Goal: Task Accomplishment & Management: Use online tool/utility

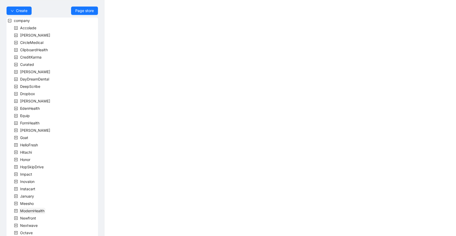
click at [33, 210] on span "ModernHealth" at bounding box center [32, 210] width 24 height 4
click at [33, 219] on span "team" at bounding box center [30, 218] width 9 height 4
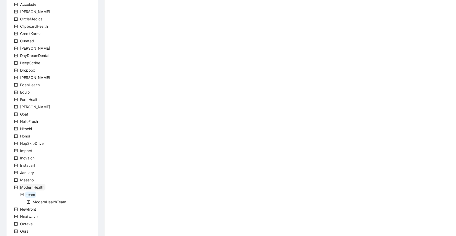
scroll to position [28, 0]
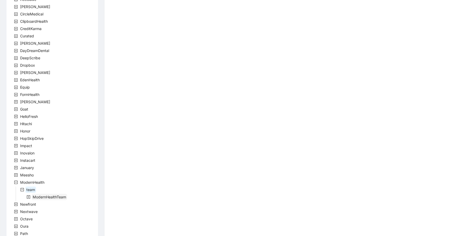
click at [45, 196] on span "ModernHealthTeam" at bounding box center [49, 197] width 33 height 4
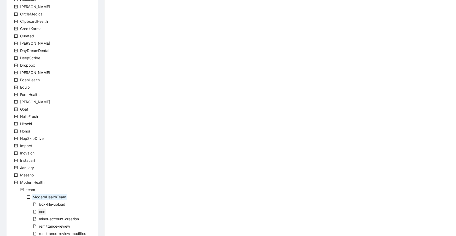
click at [40, 214] on span "coc" at bounding box center [42, 211] width 8 height 6
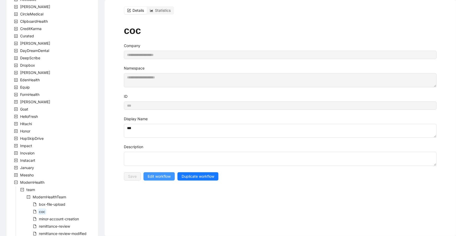
click at [157, 173] on span "Edit workflow" at bounding box center [159, 176] width 23 height 6
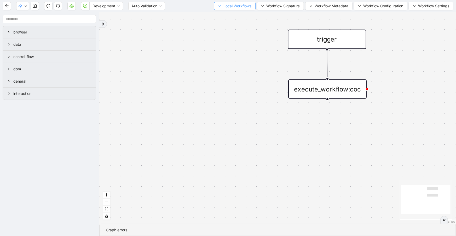
click at [223, 8] on span "Local Workflows" at bounding box center [237, 6] width 28 height 6
click at [224, 16] on span "Select" at bounding box center [233, 16] width 34 height 6
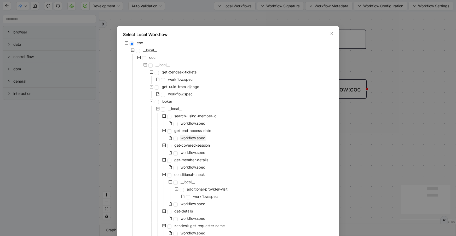
click at [196, 139] on span "workflow.spec" at bounding box center [193, 138] width 25 height 4
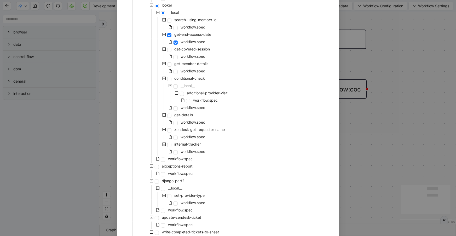
scroll to position [185, 0]
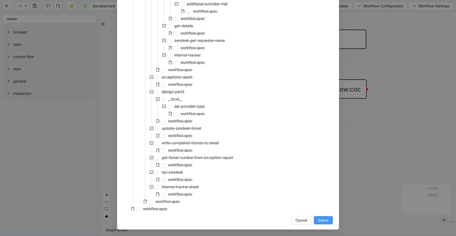
click at [318, 219] on span "Select" at bounding box center [323, 220] width 11 height 6
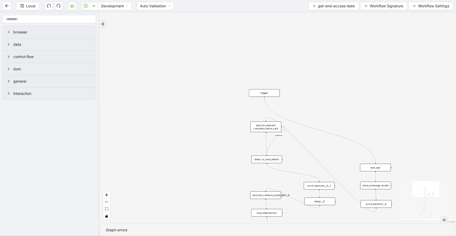
drag, startPoint x: 263, startPoint y: 32, endPoint x: 312, endPoint y: 102, distance: 86.0
click at [267, 91] on div "trigger" at bounding box center [264, 93] width 31 height 8
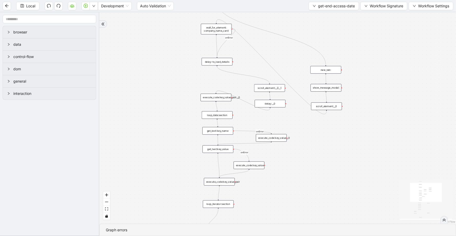
drag, startPoint x: 372, startPoint y: 114, endPoint x: 360, endPoint y: 107, distance: 13.5
click at [326, 23] on div "c15a5e76_c89b_4639_a78a_79ea8a52ecc3 onError onError onError trigger wait_for_e…" at bounding box center [277, 117] width 357 height 211
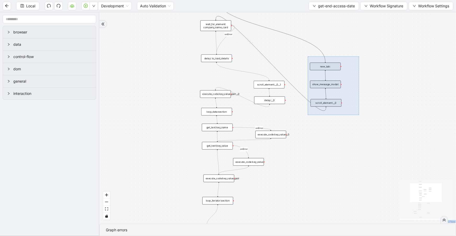
drag, startPoint x: 359, startPoint y: 115, endPoint x: 308, endPoint y: 56, distance: 77.4
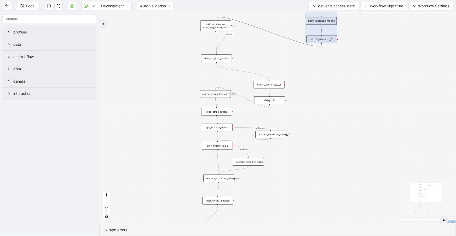
drag, startPoint x: 322, startPoint y: 94, endPoint x: 318, endPoint y: 30, distance: 63.6
click at [318, 30] on div at bounding box center [322, 21] width 32 height 44
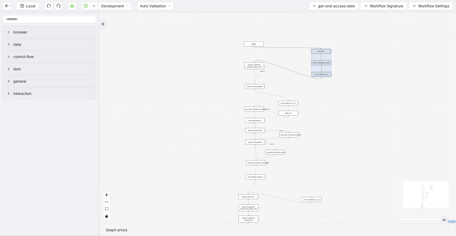
drag, startPoint x: 318, startPoint y: 106, endPoint x: 320, endPoint y: 117, distance: 11.1
click at [320, 117] on div "c15a5e76_c89b_4639_a78a_79ea8a52ecc3 onError onError onError trigger wait_for_e…" at bounding box center [277, 117] width 357 height 211
drag, startPoint x: 321, startPoint y: 72, endPoint x: 321, endPoint y: 64, distance: 7.8
click at [321, 64] on div at bounding box center [323, 62] width 20 height 28
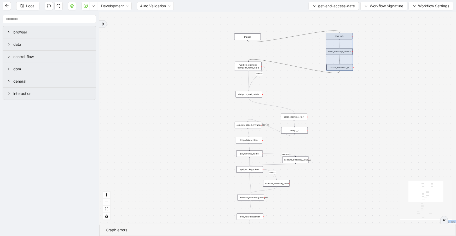
click at [299, 86] on div "c15a5e76_c89b_4639_a78a_79ea8a52ecc3 onError onError onError trigger wait_for_e…" at bounding box center [277, 117] width 357 height 211
click at [355, 102] on div "c15a5e76_c89b_4639_a78a_79ea8a52ecc3 onError onError onError trigger wait_for_e…" at bounding box center [277, 117] width 357 height 211
click at [352, 98] on div "c15a5e76_c89b_4639_a78a_79ea8a52ecc3 onError onError onError trigger wait_for_e…" at bounding box center [277, 117] width 357 height 211
drag, startPoint x: 253, startPoint y: 95, endPoint x: 252, endPoint y: 91, distance: 3.8
click at [252, 91] on div "delay: to_load_details" at bounding box center [248, 90] width 26 height 7
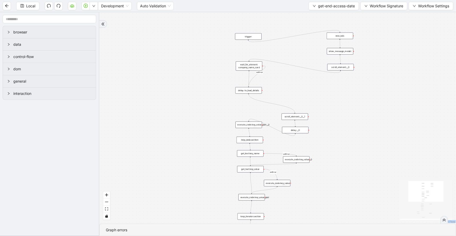
click at [292, 117] on div "scroll_element:__0__1" at bounding box center [295, 116] width 26 height 7
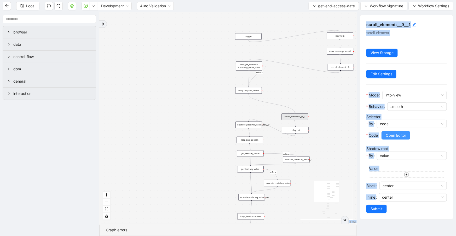
click at [397, 133] on span "Open Editor" at bounding box center [396, 135] width 20 height 6
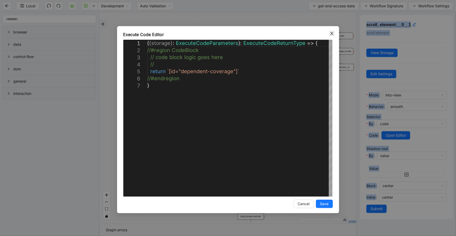
click at [331, 32] on icon "close" at bounding box center [331, 33] width 3 height 3
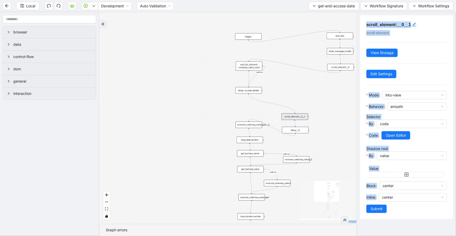
click at [313, 110] on div "c15a5e76_c89b_4639_a78a_79ea8a52ecc3 onError onError onError trigger wait_for_e…" at bounding box center [227, 117] width 257 height 211
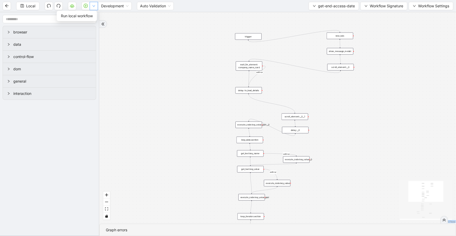
click at [96, 4] on button "button" at bounding box center [94, 6] width 8 height 8
click at [89, 18] on span "Run local workflow" at bounding box center [77, 16] width 32 height 6
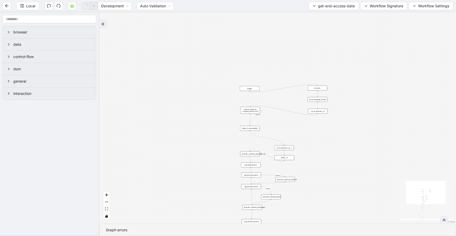
drag, startPoint x: 215, startPoint y: 57, endPoint x: 219, endPoint y: 104, distance: 47.5
click at [219, 104] on div "c15a5e76_c89b_4639_a78a_79ea8a52ecc3 onError onError onError trigger wait_for_e…" at bounding box center [277, 117] width 357 height 211
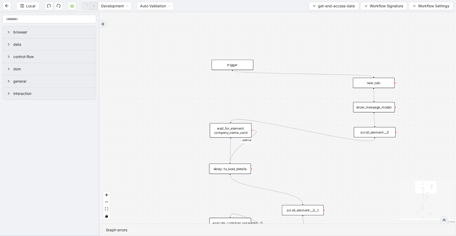
drag, startPoint x: 236, startPoint y: 84, endPoint x: 238, endPoint y: 65, distance: 19.3
click at [238, 65] on div "trigger" at bounding box center [233, 65] width 42 height 10
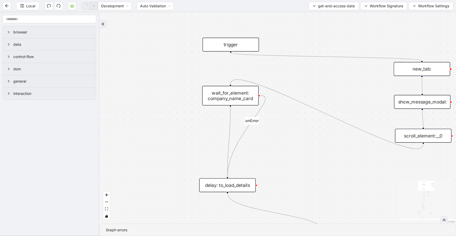
drag, startPoint x: 234, startPoint y: 134, endPoint x: 236, endPoint y: 97, distance: 37.7
click at [236, 97] on div "wait_for_element: company_name_card" at bounding box center [230, 96] width 56 height 20
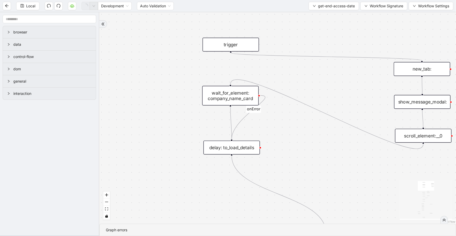
drag, startPoint x: 228, startPoint y: 183, endPoint x: 232, endPoint y: 153, distance: 30.8
click at [232, 153] on div "delay: to_load_details" at bounding box center [231, 148] width 56 height 14
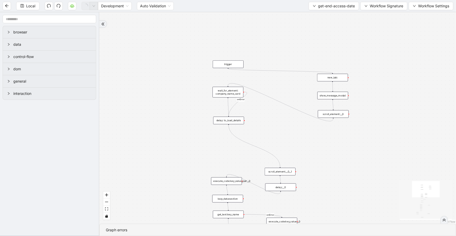
drag, startPoint x: 331, startPoint y: 188, endPoint x: 333, endPoint y: 106, distance: 81.2
click at [333, 106] on div "c15a5e76_c89b_4639_a78a_79ea8a52ecc3 onError onError onError trigger wait_for_e…" at bounding box center [277, 117] width 357 height 211
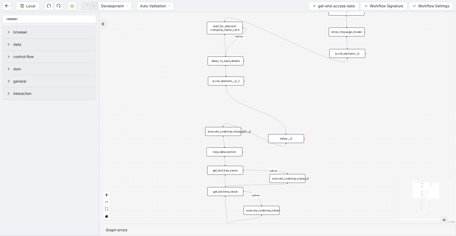
drag, startPoint x: 283, startPoint y: 120, endPoint x: 223, endPoint y: 80, distance: 71.4
click at [223, 80] on div "scroll_element:__0__1" at bounding box center [226, 81] width 36 height 9
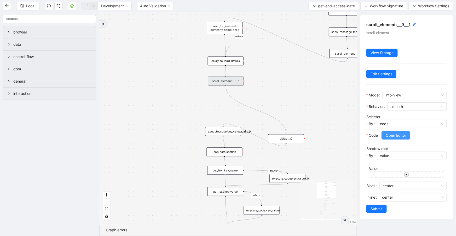
click at [397, 132] on span "Open Editor" at bounding box center [396, 135] width 20 height 6
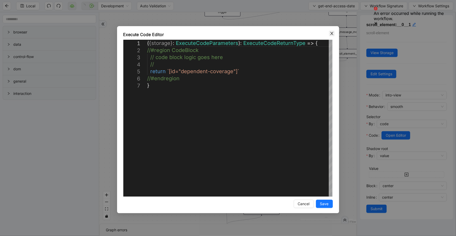
click at [331, 31] on icon "close" at bounding box center [332, 33] width 4 height 4
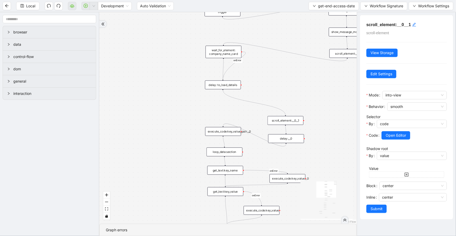
click at [282, 123] on div "scroll_element:__0__1" at bounding box center [285, 120] width 36 height 9
click at [404, 136] on span "Open Editor" at bounding box center [396, 135] width 20 height 6
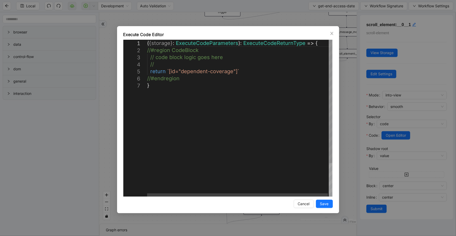
scroll to position [0, 3]
drag, startPoint x: 236, startPoint y: 71, endPoint x: 168, endPoint y: 69, distance: 67.9
paste textarea "Editor content;Press Alt+F1 for Accessibility Options."
click at [168, 69] on div "( { storage } : ExecuteCodeParameters ): ExecuteCodeReturnType => { //#region C…" at bounding box center [240, 139] width 186 height 199
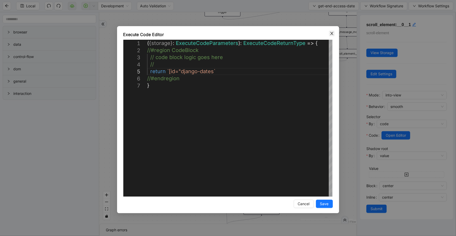
type textarea "**********"
click at [334, 32] on span "Close" at bounding box center [332, 34] width 6 height 6
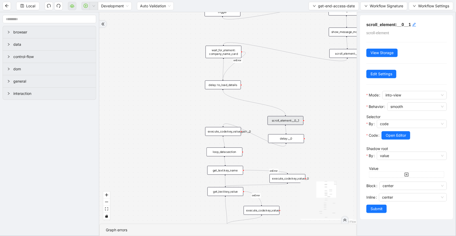
click at [307, 106] on div "c15a5e76_c89b_4639_a78a_79ea8a52ecc3 onError onError onError trigger wait_for_e…" at bounding box center [227, 117] width 257 height 211
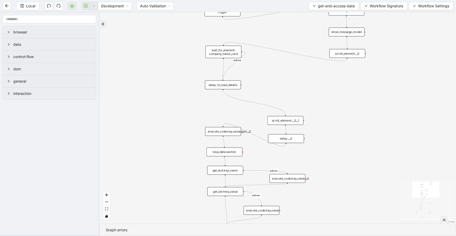
click at [297, 120] on div "scroll_element:__0__1" at bounding box center [285, 120] width 36 height 9
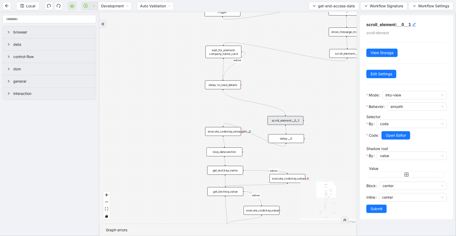
click at [285, 96] on div "c15a5e76_c89b_4639_a78a_79ea8a52ecc3 onError onError onError trigger wait_for_e…" at bounding box center [227, 117] width 257 height 211
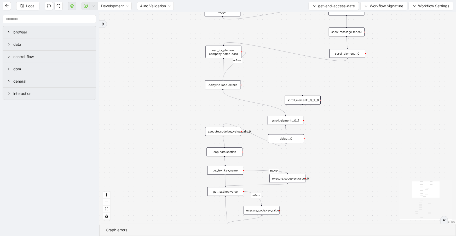
click at [297, 104] on div "scroll_element:__0__1__0" at bounding box center [303, 100] width 36 height 9
click at [353, 54] on div "scroll_element:__0" at bounding box center [347, 53] width 36 height 9
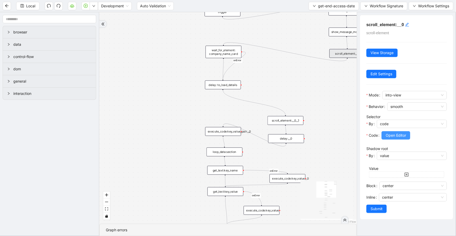
click at [396, 136] on span "Open Editor" at bounding box center [396, 135] width 20 height 6
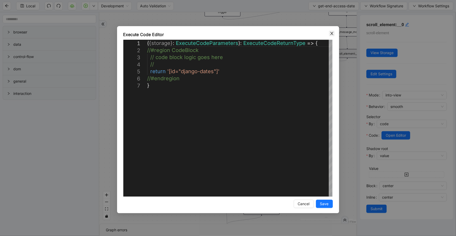
click at [331, 33] on icon "close" at bounding box center [332, 33] width 4 height 4
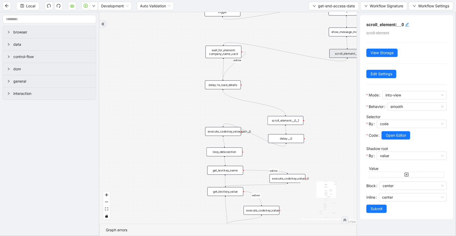
click at [340, 51] on div "scroll_element:__0" at bounding box center [347, 53] width 36 height 9
click at [406, 25] on icon "edit" at bounding box center [407, 24] width 4 height 4
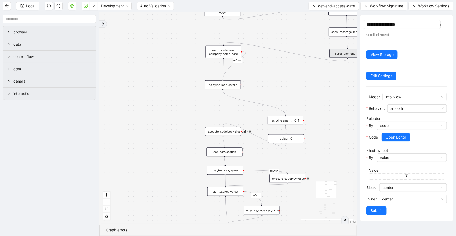
type textarea "**********"
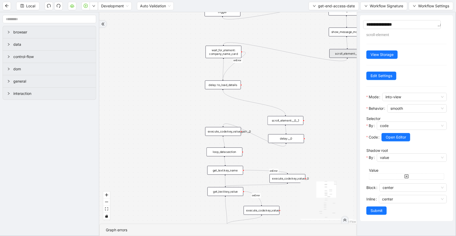
type textarea "**********"
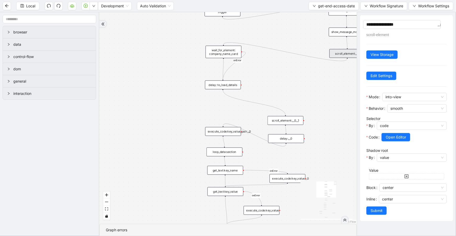
type textarea "**********"
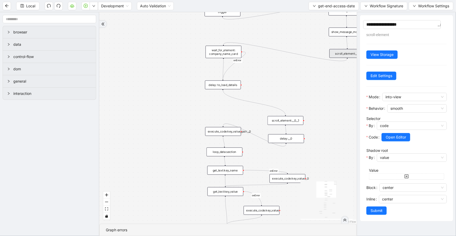
type textarea "**********"
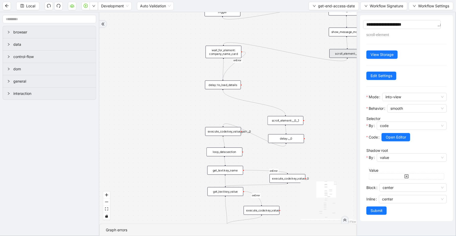
type textarea "**********"
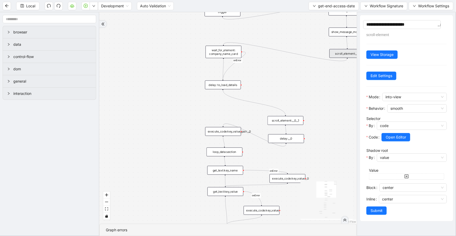
type textarea "**********"
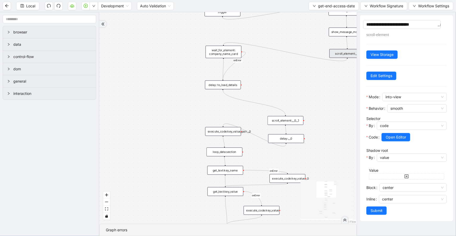
click at [307, 40] on div "c15a5e76_c89b_4639_a78a_79ea8a52ecc3 onError onError onError trigger wait_for_e…" at bounding box center [227, 117] width 257 height 211
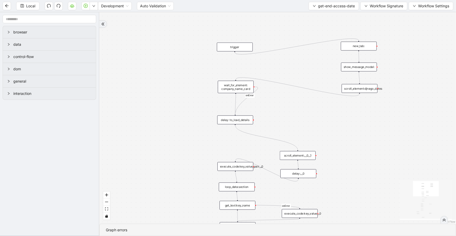
drag, startPoint x: 311, startPoint y: 78, endPoint x: 336, endPoint y: 100, distance: 33.9
click at [321, 110] on div "c15a5e76_c89b_4639_a78a_79ea8a52ecc3 onError onError onError trigger wait_for_e…" at bounding box center [277, 117] width 357 height 211
drag, startPoint x: 348, startPoint y: 84, endPoint x: 229, endPoint y: 69, distance: 120.6
click at [229, 69] on div "scroll_element:djnago_dates" at bounding box center [237, 70] width 36 height 9
drag, startPoint x: 235, startPoint y: 45, endPoint x: 239, endPoint y: 34, distance: 11.1
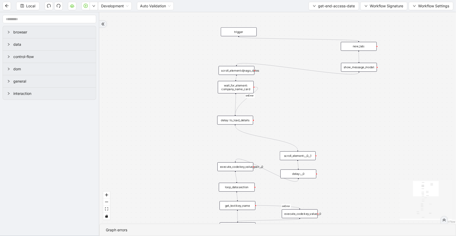
click at [239, 33] on div "trigger" at bounding box center [239, 31] width 36 height 9
drag, startPoint x: 234, startPoint y: 71, endPoint x: 233, endPoint y: 65, distance: 6.0
click at [233, 65] on div "scroll_element:djnago_dates" at bounding box center [236, 64] width 36 height 9
click at [286, 154] on div "scroll_element:__0__1" at bounding box center [298, 155] width 36 height 9
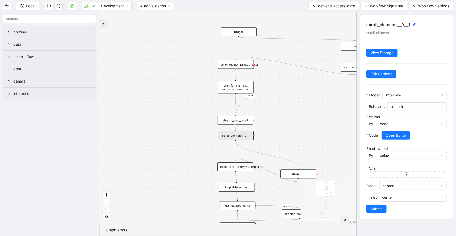
drag, startPoint x: 286, startPoint y: 154, endPoint x: 224, endPoint y: 134, distance: 65.1
click at [224, 134] on div "scroll_element:__0__1" at bounding box center [236, 135] width 36 height 9
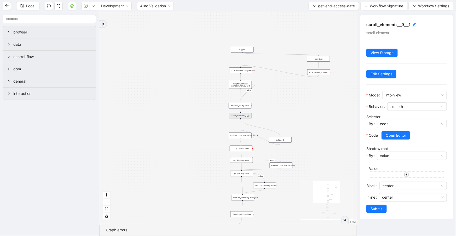
drag, startPoint x: 305, startPoint y: 131, endPoint x: 267, endPoint y: 113, distance: 41.8
click at [272, 113] on div "c15a5e76_c89b_4639_a78a_79ea8a52ecc3 onError onError onError trigger wait_for_e…" at bounding box center [227, 117] width 257 height 211
click at [240, 113] on div "scroll_element:__0__1" at bounding box center [235, 114] width 23 height 6
click at [401, 135] on span "Open Editor" at bounding box center [396, 135] width 20 height 6
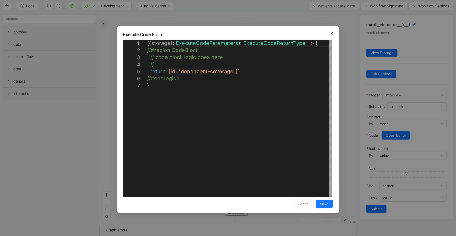
click at [333, 33] on icon "close" at bounding box center [332, 33] width 4 height 4
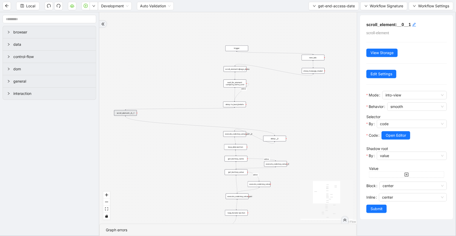
drag, startPoint x: 235, startPoint y: 114, endPoint x: 125, endPoint y: 113, distance: 109.5
click at [125, 113] on div "scroll_element:__0__1" at bounding box center [125, 113] width 23 height 6
click at [182, 109] on icon "Edge from delay: to_load_details to scroll_element:__0__1" at bounding box center [179, 109] width 109 height 2
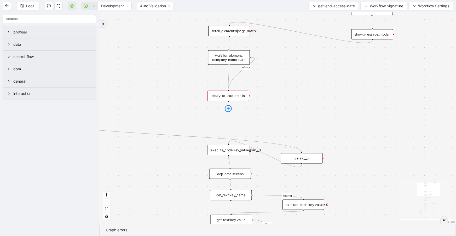
click at [228, 107] on icon "plus-circle" at bounding box center [228, 108] width 3 height 3
type input "****"
click at [229, 124] on div "Scroll Element" at bounding box center [228, 123] width 55 height 6
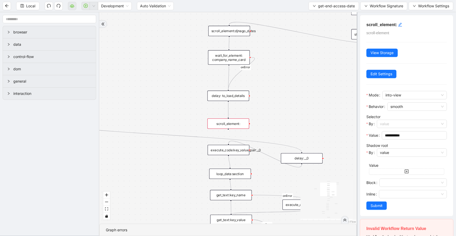
drag, startPoint x: 406, startPoint y: 124, endPoint x: 399, endPoint y: 138, distance: 15.7
click at [406, 125] on span "value" at bounding box center [412, 124] width 64 height 8
click at [397, 142] on div "code" at bounding box center [410, 142] width 58 height 6
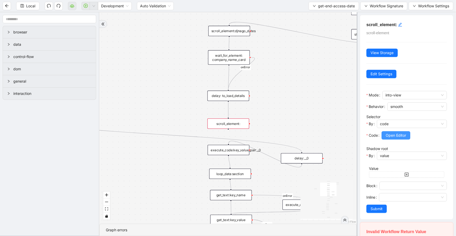
click at [398, 136] on span "Open Editor" at bounding box center [396, 135] width 20 height 6
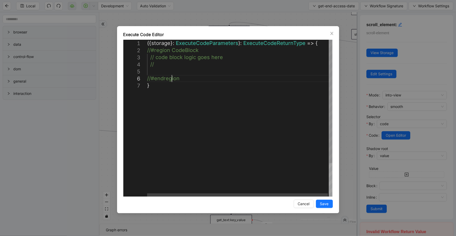
scroll to position [0, 3]
click at [171, 75] on div "({ storage }: ExecuteCodeParameters ): ExecuteCodeReturnType => { //#region Cod…" at bounding box center [240, 139] width 186 height 199
click at [164, 72] on div "( { storage } : ExecuteCodeParameters ): ExecuteCodeReturnType => { //#region C…" at bounding box center [240, 139] width 186 height 199
paste textarea "**********"
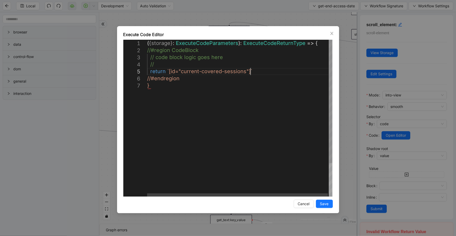
scroll to position [28, 131]
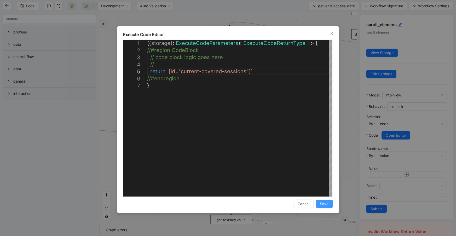
type textarea "**********"
click at [328, 203] on span "Save" at bounding box center [324, 204] width 9 height 6
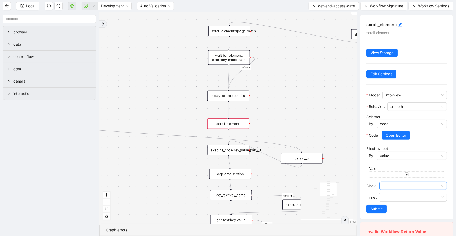
click at [384, 186] on input "Block" at bounding box center [412, 186] width 61 height 8
click at [391, 203] on div "center" at bounding box center [412, 204] width 56 height 6
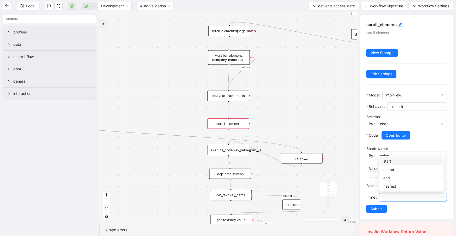
click at [392, 198] on input "Inline" at bounding box center [413, 197] width 62 height 8
click at [398, 171] on div "center" at bounding box center [411, 170] width 56 height 6
click at [399, 26] on icon "edit" at bounding box center [400, 24] width 4 height 4
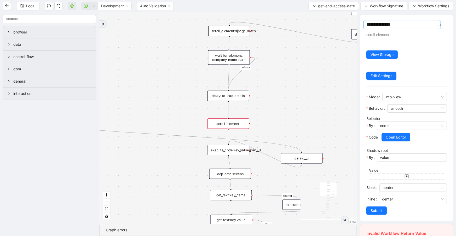
type textarea "**********"
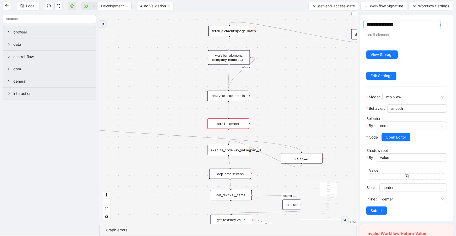
type textarea "**********"
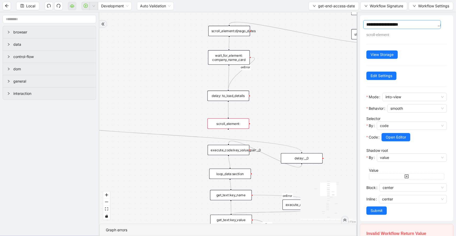
type textarea "**********"
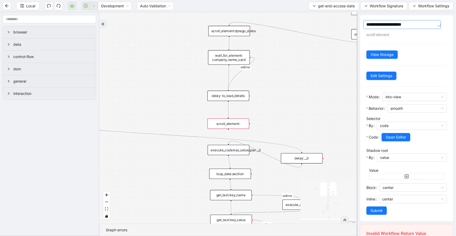
type textarea "**********"
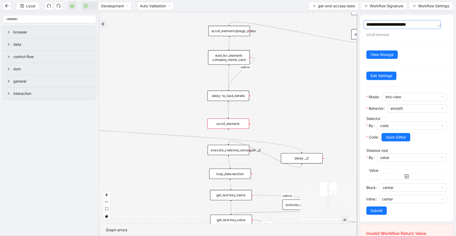
type textarea "**********"
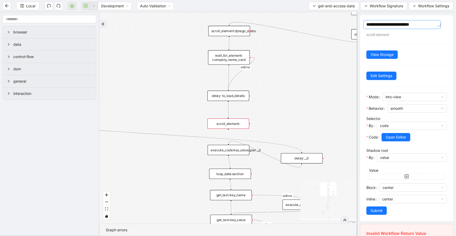
type textarea "**********"
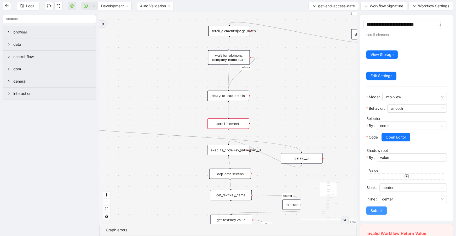
click at [380, 212] on button "Submit" at bounding box center [376, 210] width 20 height 8
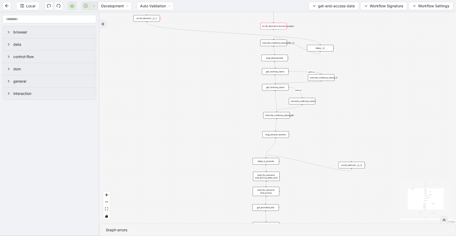
drag, startPoint x: 352, startPoint y: 160, endPoint x: 347, endPoint y: 32, distance: 128.1
click at [347, 32] on div "c15a5e76_c89b_4639_a78a_79ea8a52ecc3 onError onError onError trigger wait_for_e…" at bounding box center [277, 117] width 357 height 211
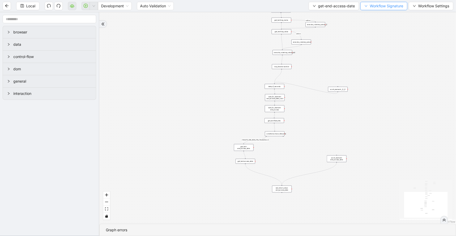
drag, startPoint x: 391, startPoint y: 64, endPoint x: 380, endPoint y: 8, distance: 56.6
click at [380, 8] on section "Local Development Auto Validation get-end-access-date Workflow Signature Workfl…" at bounding box center [228, 118] width 456 height 236
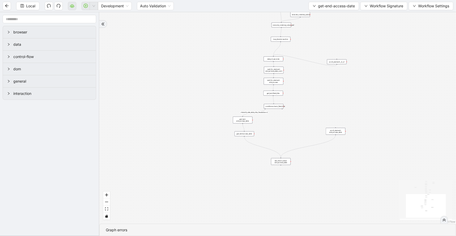
drag, startPoint x: 436, startPoint y: 206, endPoint x: 178, endPoint y: 37, distance: 308.0
click at [173, 36] on div "c15a5e76_c89b_4639_a78a_79ea8a52ecc3 onError onError onError trigger wait_for_e…" at bounding box center [277, 117] width 357 height 211
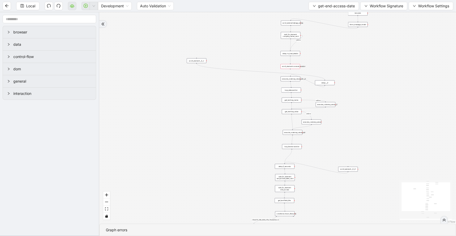
drag, startPoint x: 216, startPoint y: 84, endPoint x: 225, endPoint y: 156, distance: 71.8
click at [225, 172] on div "c15a5e76_c89b_4639_a78a_79ea8a52ecc3 onError onError onError trigger wait_for_e…" at bounding box center [277, 117] width 357 height 211
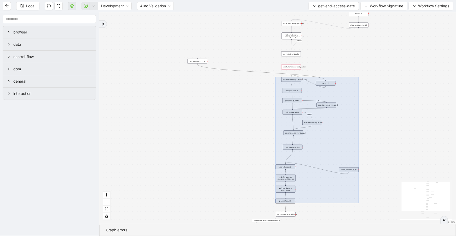
drag, startPoint x: 205, startPoint y: 73, endPoint x: 405, endPoint y: 235, distance: 258.1
click at [405, 235] on section "c15a5e76_c89b_4639_a78a_79ea8a52ecc3 onError onError onError trigger wait_for_e…" at bounding box center [277, 124] width 357 height 224
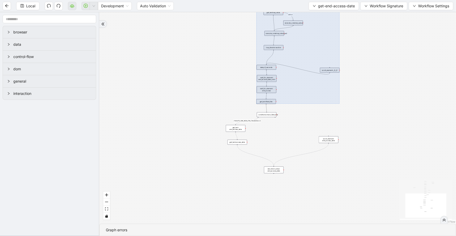
drag, startPoint x: 404, startPoint y: 84, endPoint x: 386, endPoint y: -4, distance: 89.4
click at [386, 0] on html "Local Development Auto Validation get-end-access-date Workflow Signature Workfl…" at bounding box center [228, 118] width 456 height 236
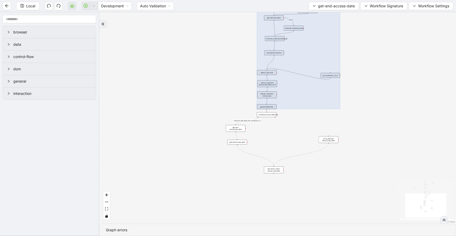
drag, startPoint x: 295, startPoint y: 54, endPoint x: 295, endPoint y: 58, distance: 3.5
click at [295, 58] on div at bounding box center [298, 45] width 83 height 126
click at [213, 112] on div "c15a5e76_c89b_4639_a78a_79ea8a52ecc3 onError onError onError trigger wait_for_e…" at bounding box center [277, 117] width 357 height 211
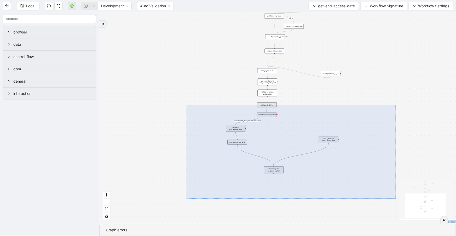
drag, startPoint x: 186, startPoint y: 105, endPoint x: 396, endPoint y: 199, distance: 229.8
click at [396, 199] on div "c15a5e76_c89b_4639_a78a_79ea8a52ecc3 onError onError onError trigger wait_for_e…" at bounding box center [277, 117] width 357 height 211
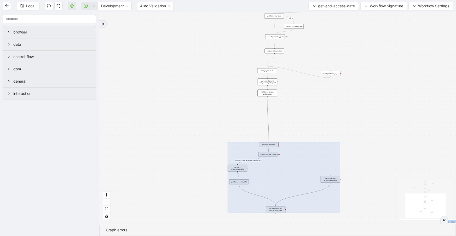
drag, startPoint x: 304, startPoint y: 143, endPoint x: 308, endPoint y: 166, distance: 23.0
click at [305, 183] on div at bounding box center [284, 177] width 113 height 71
click at [333, 104] on div "c15a5e76_c89b_4639_a78a_79ea8a52ecc3 onError onError onError trigger wait_for_e…" at bounding box center [277, 117] width 357 height 211
click at [333, 105] on div "c15a5e76_c89b_4639_a78a_79ea8a52ecc3 onError onError onError trigger wait_for_e…" at bounding box center [277, 117] width 357 height 211
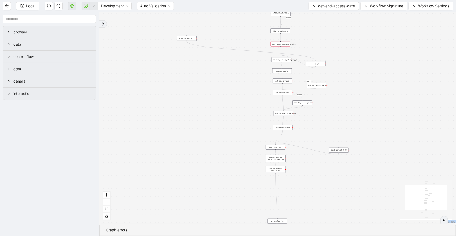
drag, startPoint x: 333, startPoint y: 105, endPoint x: 340, endPoint y: 180, distance: 75.3
click at [340, 180] on div "c15a5e76_c89b_4639_a78a_79ea8a52ecc3 onError onError onError trigger wait_for_e…" at bounding box center [277, 117] width 357 height 211
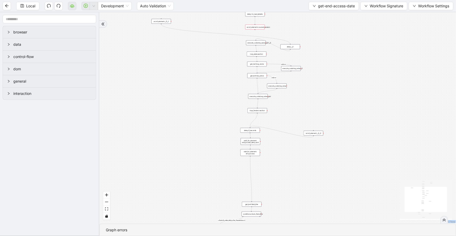
drag, startPoint x: 285, startPoint y: 84, endPoint x: 285, endPoint y: 100, distance: 16.7
click at [287, 104] on div "c15a5e76_c89b_4639_a78a_79ea8a52ecc3 onError onError onError trigger wait_for_e…" at bounding box center [277, 117] width 357 height 211
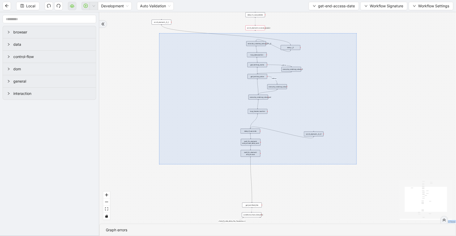
drag, startPoint x: 159, startPoint y: 33, endPoint x: 357, endPoint y: 164, distance: 237.1
click at [357, 164] on div "c15a5e76_c89b_4639_a78a_79ea8a52ecc3 onError onError onError trigger wait_for_e…" at bounding box center [277, 117] width 357 height 211
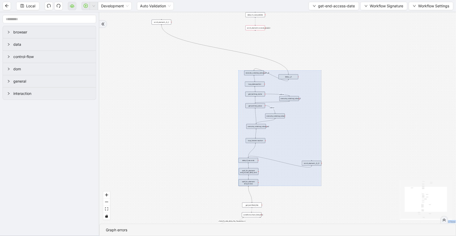
drag, startPoint x: 287, startPoint y: 106, endPoint x: 291, endPoint y: 100, distance: 6.5
click at [286, 135] on div at bounding box center [279, 128] width 83 height 115
click at [299, 37] on div "c15a5e76_c89b_4639_a78a_79ea8a52ecc3 onError onError onError trigger wait_for_e…" at bounding box center [277, 117] width 357 height 211
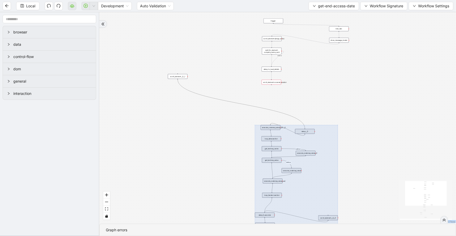
drag, startPoint x: 299, startPoint y: 32, endPoint x: 312, endPoint y: 106, distance: 75.2
click at [326, 111] on div "c15a5e76_c89b_4639_a78a_79ea8a52ecc3 onError onError onError trigger wait_for_e…" at bounding box center [277, 117] width 357 height 211
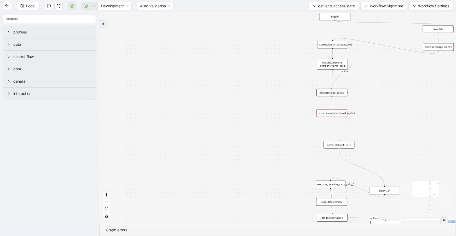
drag, startPoint x: 217, startPoint y: 122, endPoint x: 346, endPoint y: 144, distance: 130.3
click at [346, 144] on div "scroll_element:__0__1" at bounding box center [338, 145] width 31 height 8
click at [332, 120] on icon "plus-circle" at bounding box center [331, 122] width 5 height 5
type input "***"
click at [333, 144] on div "Delay" at bounding box center [332, 142] width 41 height 4
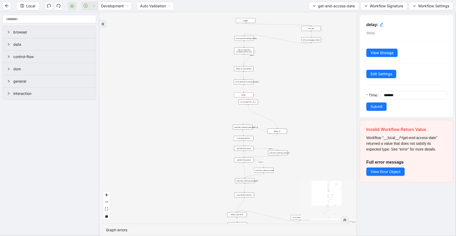
drag, startPoint x: 244, startPoint y: 129, endPoint x: 164, endPoint y: 88, distance: 90.4
click at [164, 88] on div "c15a5e76_c89b_4639_a78a_79ea8a52ecc3 onError onError onError trigger wait_for_e…" at bounding box center [227, 117] width 257 height 211
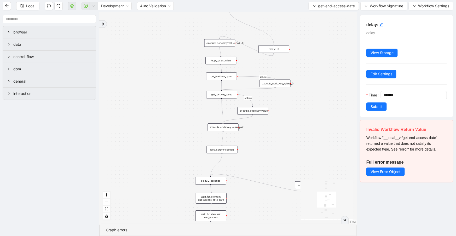
drag, startPoint x: 297, startPoint y: 94, endPoint x: 286, endPoint y: 20, distance: 75.3
click at [296, 5] on section "Local Development Auto Validation get-end-access-date Workflow Signature Workfl…" at bounding box center [228, 118] width 456 height 236
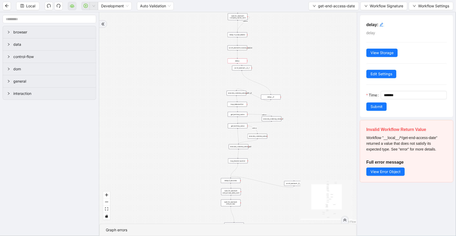
drag, startPoint x: 304, startPoint y: 99, endPoint x: 271, endPoint y: 97, distance: 33.8
click at [303, 123] on div "c15a5e76_c89b_4639_a78a_79ea8a52ecc3 onError onError onError trigger wait_for_e…" at bounding box center [227, 117] width 257 height 211
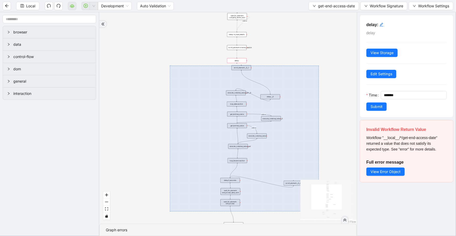
drag, startPoint x: 170, startPoint y: 66, endPoint x: 319, endPoint y: 211, distance: 208.4
click at [319, 211] on div "c15a5e76_c89b_4639_a78a_79ea8a52ecc3 onError onError onError trigger wait_for_e…" at bounding box center [227, 117] width 257 height 211
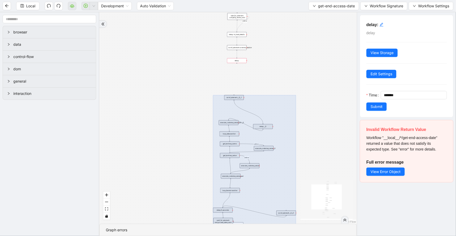
drag, startPoint x: 254, startPoint y: 140, endPoint x: 267, endPoint y: 145, distance: 13.6
click at [247, 169] on div at bounding box center [254, 165] width 83 height 141
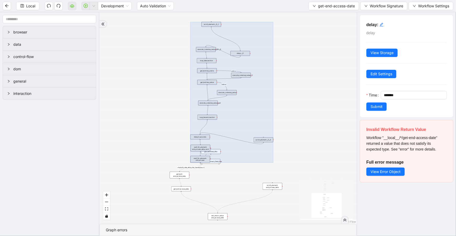
drag, startPoint x: 321, startPoint y: 136, endPoint x: 299, endPoint y: 63, distance: 76.6
click at [299, 63] on div "c15a5e76_c89b_4639_a78a_79ea8a52ecc3 onError onError onError trigger wait_for_e…" at bounding box center [227, 117] width 257 height 211
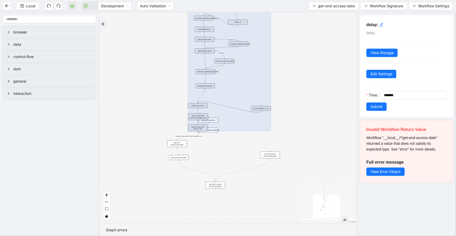
drag, startPoint x: 321, startPoint y: 97, endPoint x: 319, endPoint y: 70, distance: 27.0
click at [319, 70] on div "c15a5e76_c89b_4639_a78a_79ea8a52ecc3 onError onError onError trigger wait_for_e…" at bounding box center [227, 117] width 257 height 211
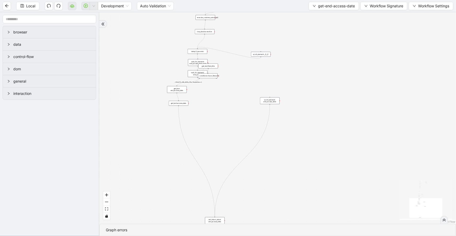
drag, startPoint x: 218, startPoint y: 185, endPoint x: 206, endPoint y: 175, distance: 15.3
click at [217, 222] on div "set_return_value: end_access_date" at bounding box center [215, 220] width 20 height 7
click at [216, 84] on div "conditions:check_field_title" at bounding box center [210, 86] width 20 height 5
drag, startPoint x: 215, startPoint y: 53, endPoint x: 199, endPoint y: 82, distance: 32.8
click at [220, 74] on div "get_text:field_title" at bounding box center [214, 74] width 20 height 5
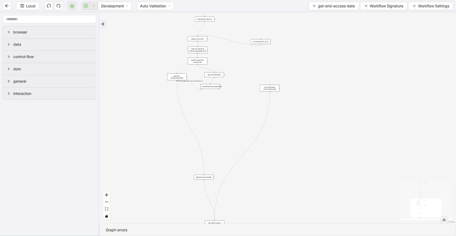
drag, startPoint x: 179, startPoint y: 93, endPoint x: 194, endPoint y: 136, distance: 45.8
click at [200, 173] on div "c15a5e76_c89b_4639_a78a_79ea8a52ecc3 onError onError onError trigger wait_for_e…" at bounding box center [277, 117] width 357 height 211
drag, startPoint x: 180, startPoint y: 74, endPoint x: 203, endPoint y: 99, distance: 34.0
click at [194, 123] on div "c15a5e76_c89b_4639_a78a_79ea8a52ecc3 onError onError onError trigger wait_for_e…" at bounding box center [277, 117] width 357 height 211
drag, startPoint x: 209, startPoint y: 84, endPoint x: 198, endPoint y: 90, distance: 13.1
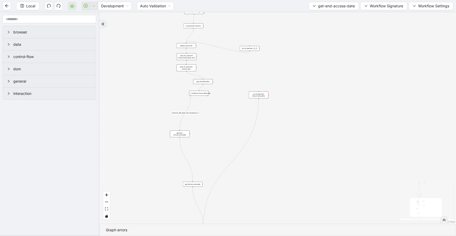
click at [198, 90] on div "c15a5e76_c89b_4639_a78a_79ea8a52ecc3 onError onError onError trigger wait_for_e…" at bounding box center [277, 117] width 357 height 211
drag, startPoint x: 197, startPoint y: 94, endPoint x: 202, endPoint y: 78, distance: 16.0
click at [178, 107] on div "conditions:check_field_title" at bounding box center [180, 106] width 20 height 5
drag, startPoint x: 203, startPoint y: 80, endPoint x: 202, endPoint y: 83, distance: 3.0
click at [203, 81] on div "get_text:field_title" at bounding box center [203, 82] width 20 height 5
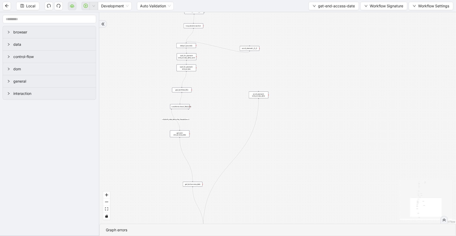
drag, startPoint x: 202, startPoint y: 83, endPoint x: 183, endPoint y: 89, distance: 20.6
click at [181, 90] on div "get_text:field_title" at bounding box center [182, 90] width 20 height 5
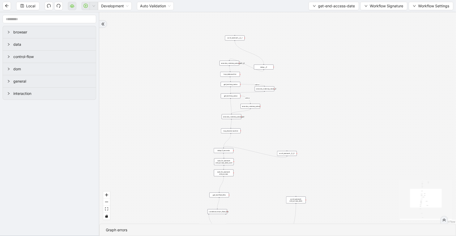
drag
click at [301, 121] on div "c15a5e76_c89b_4639_a78a_79ea8a52ecc3 onError onError onError trigger wait_for_e…" at bounding box center [277, 117] width 357 height 211
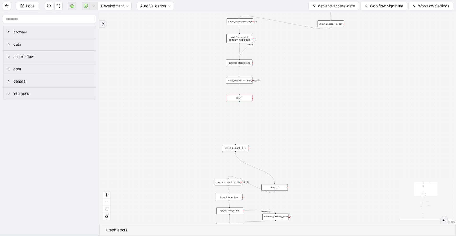
click at [266, 149] on div "c15a5e76_c89b_4639_a78a_79ea8a52ecc3 onError onError onError trigger wait_for_e…" at bounding box center [277, 117] width 357 height 211
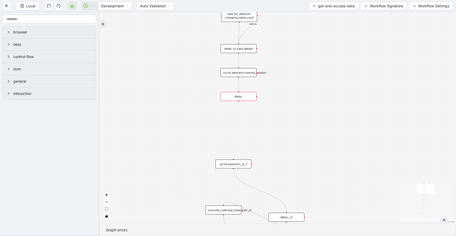
click at [241, 97] on div "delay:" at bounding box center [239, 96] width 36 height 9
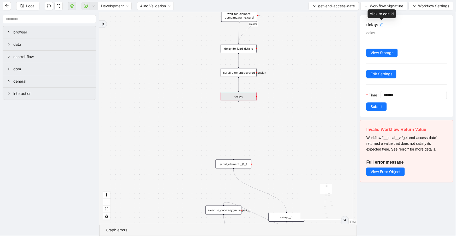
click at [383, 25] on icon "edit" at bounding box center [381, 24] width 4 height 4
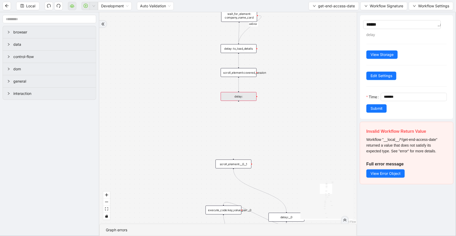
type textarea "*******"
type textarea "********"
type textarea "*********"
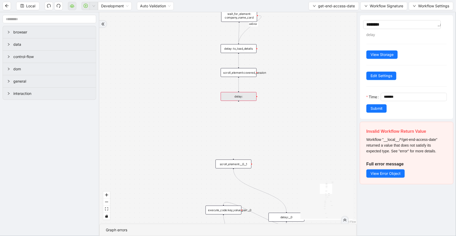
type textarea "*********"
type textarea "**********"
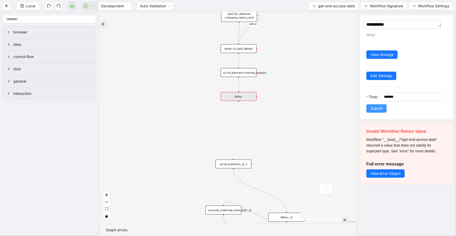
click at [377, 109] on button "Submit" at bounding box center [376, 108] width 20 height 8
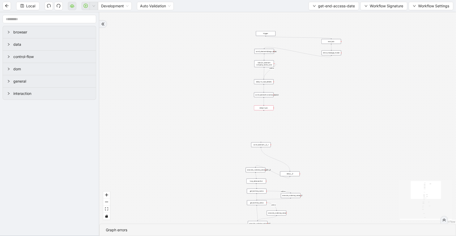
click at [266, 63] on div "wait_for_element: company_name_card" at bounding box center [264, 63] width 20 height 7
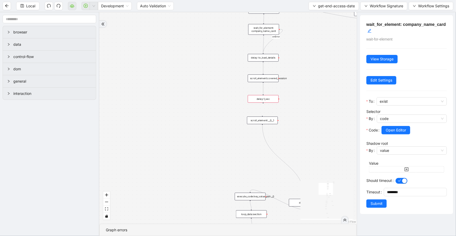
drag, startPoint x: 263, startPoint y: 154, endPoint x: 267, endPoint y: 117, distance: 36.8
click at [267, 117] on div "scroll_element:__0__1" at bounding box center [262, 121] width 31 height 8
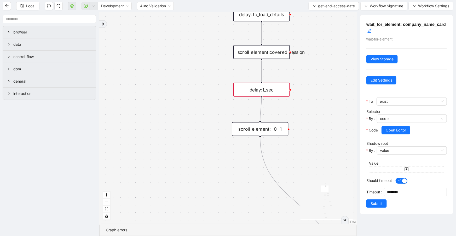
drag, startPoint x: 262, startPoint y: 96, endPoint x: 260, endPoint y: 119, distance: 23.0
click at [260, 119] on div "c15a5e76_c89b_4639_a78a_79ea8a52ecc3 onError onError onError trigger wait_for_e…" at bounding box center [227, 117] width 257 height 211
click at [265, 131] on div "scroll_element:__0__1" at bounding box center [260, 129] width 56 height 14
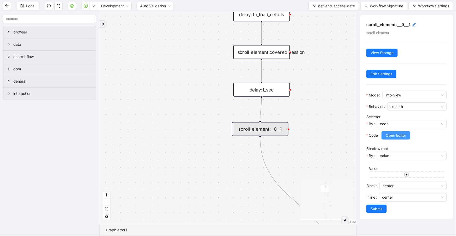
click at [394, 132] on span "Open Editor" at bounding box center [396, 135] width 20 height 6
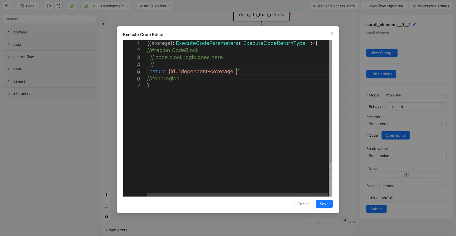
scroll to position [0, 3]
drag, startPoint x: 236, startPoint y: 70, endPoint x: 167, endPoint y: 72, distance: 68.5
paste textarea "**********"
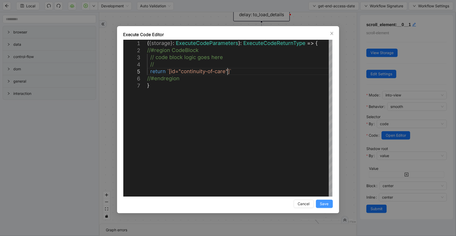
type textarea "**********"
click at [324, 201] on span "Save" at bounding box center [324, 204] width 9 height 6
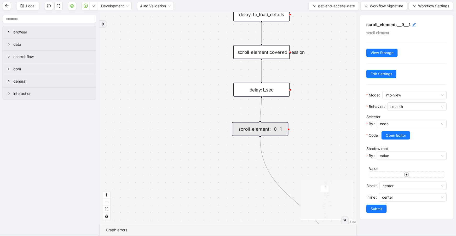
click at [417, 25] on h5 "scroll_element:__0__1" at bounding box center [406, 24] width 80 height 7
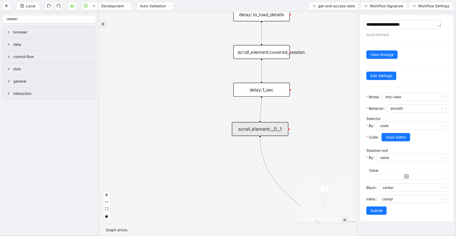
type textarea "**********"
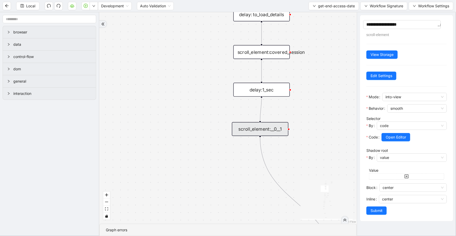
type textarea "**********"
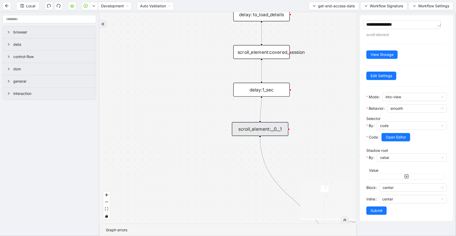
type textarea "**********"
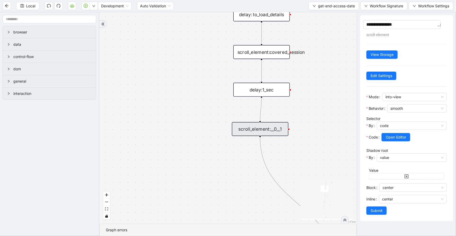
type textarea "**********"
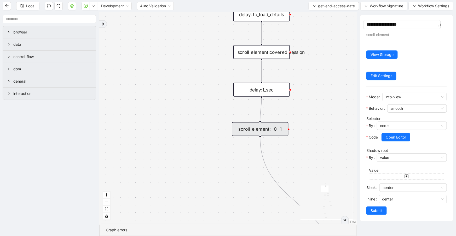
type textarea "**********"
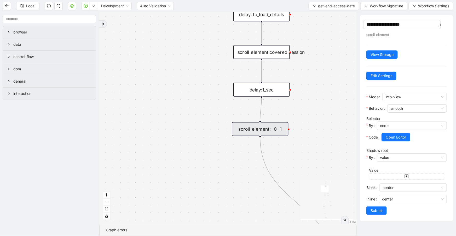
type textarea "**********"
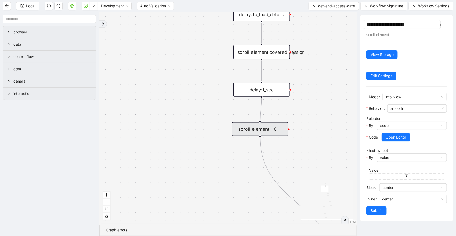
type textarea "**********"
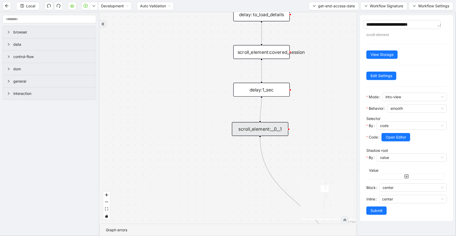
type textarea "**********"
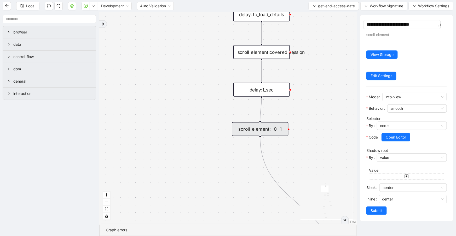
type textarea "**********"
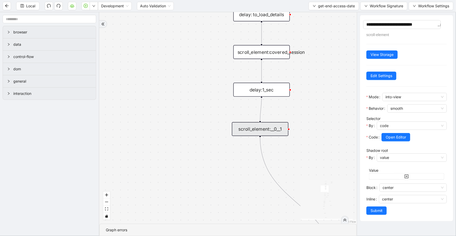
type textarea "**********"
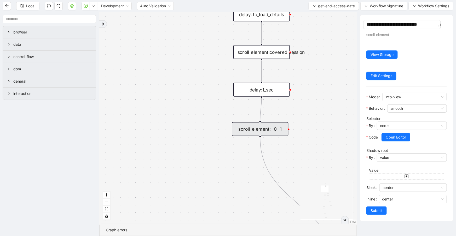
type textarea "**********"
click at [382, 209] on span "Submit" at bounding box center [376, 211] width 12 height 6
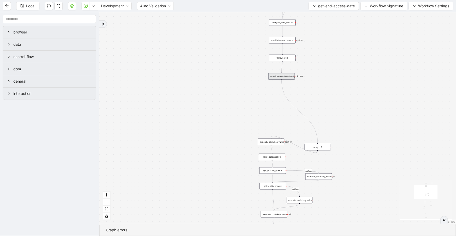
drag, startPoint x: 366, startPoint y: 166, endPoint x: 347, endPoint y: 95, distance: 74.0
click at [350, 94] on div "c15a5e76_c89b_4639_a78a_79ea8a52ecc3 onError onError onError trigger wait_for_e…" at bounding box center [277, 117] width 357 height 211
drag, startPoint x: 318, startPoint y: 145, endPoint x: 281, endPoint y: 92, distance: 65.4
click at [281, 92] on div "delay:__0" at bounding box center [280, 92] width 26 height 7
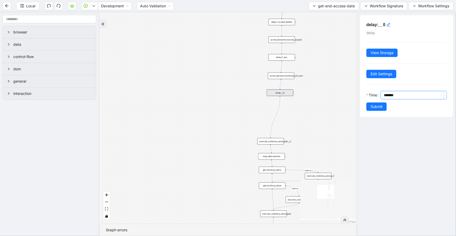
click at [388, 94] on input "*******" at bounding box center [415, 95] width 63 height 8
type input "*******"
click at [385, 25] on h5 "delay:__0" at bounding box center [406, 24] width 80 height 7
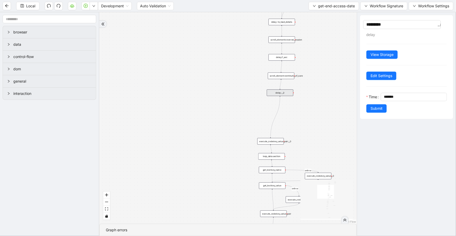
type textarea "********"
type textarea "*******"
type textarea "******"
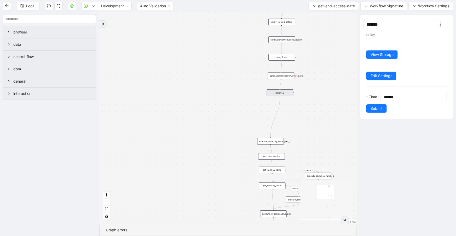
type textarea "******"
type textarea "*******"
type textarea "********"
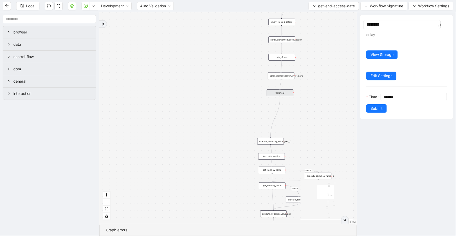
type textarea "*********"
click at [379, 26] on textarea "*********" at bounding box center [402, 24] width 78 height 9
type textarea "**********"
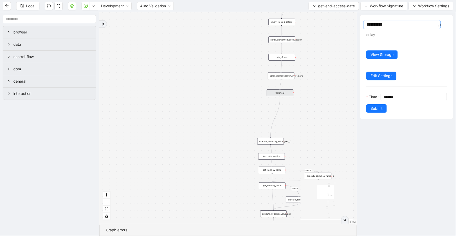
type textarea "**********"
click at [379, 108] on span "Submit" at bounding box center [376, 109] width 12 height 6
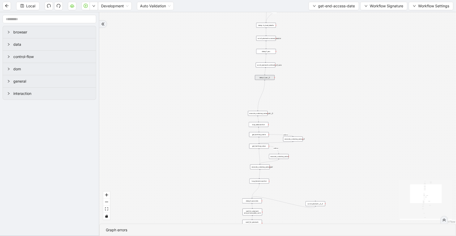
drag, startPoint x: 321, startPoint y: 115, endPoint x: 276, endPoint y: 98, distance: 48.2
click at [295, 92] on div "c15a5e76_c89b_4639_a78a_79ea8a52ecc3 onError onError onError trigger wait_for_e…" at bounding box center [277, 117] width 357 height 211
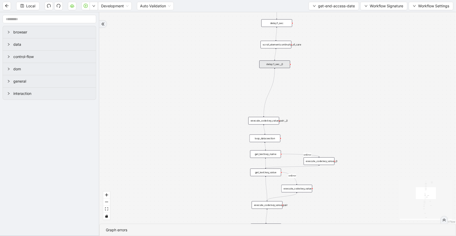
drag, startPoint x: 290, startPoint y: 92, endPoint x: 301, endPoint y: 96, distance: 11.7
click at [301, 96] on div "c15a5e76_c89b_4639_a78a_79ea8a52ecc3 onError onError onError trigger wait_for_e…" at bounding box center [277, 117] width 357 height 211
click at [36, 18] on input "text" at bounding box center [50, 19] width 94 height 8
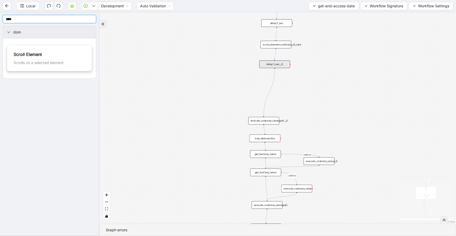
type input "****"
drag, startPoint x: 295, startPoint y: 86, endPoint x: 283, endPoint y: 84, distance: 12.4
click at [283, 85] on div "scroll_element:" at bounding box center [283, 82] width 31 height 8
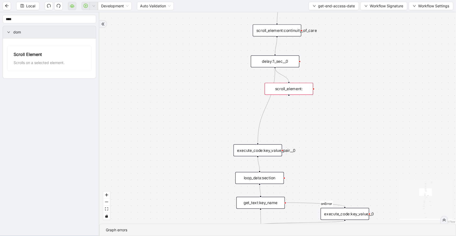
drag, startPoint x: 274, startPoint y: 68, endPoint x: 287, endPoint y: 82, distance: 18.9
click at [287, 82] on div "c15a5e76_c89b_4639_a78a_79ea8a52ecc3 onError onError onError trigger wait_for_e…" at bounding box center [277, 117] width 357 height 211
drag, startPoint x: 287, startPoint y: 86, endPoint x: 273, endPoint y: 83, distance: 14.1
click at [273, 83] on div "scroll_element:" at bounding box center [275, 85] width 49 height 12
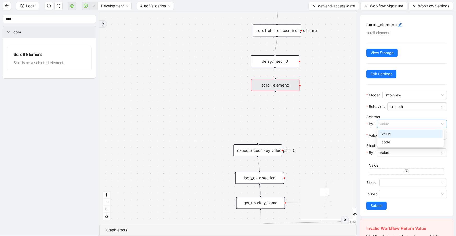
click at [400, 124] on span "value" at bounding box center [412, 124] width 64 height 8
click at [394, 144] on div "code" at bounding box center [410, 142] width 58 height 6
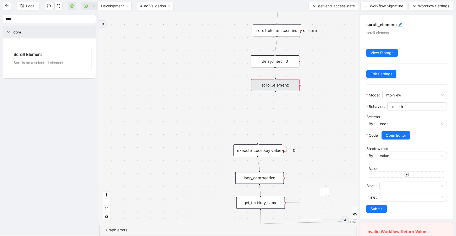
click at [397, 134] on span "Open Editor" at bounding box center [396, 135] width 20 height 6
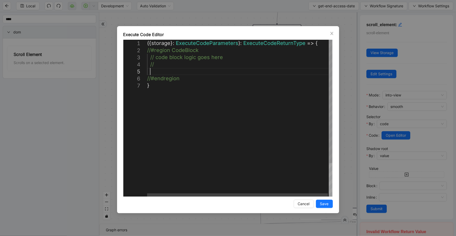
scroll to position [0, 3]
click at [176, 74] on div "({ storage }: ExecuteCodeParameters ): ExecuteCodeReturnType => { //#region Cod…" at bounding box center [240, 139] width 186 height 199
paste textarea "**********"
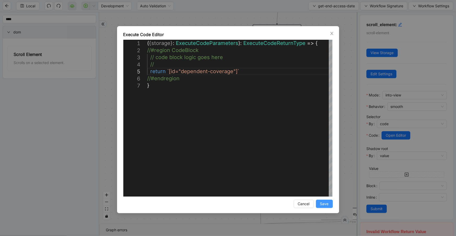
type textarea "**********"
click at [325, 204] on span "Save" at bounding box center [324, 204] width 9 height 6
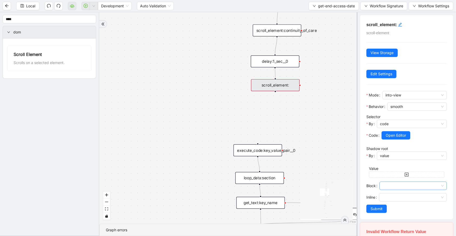
click at [387, 187] on input "Block" at bounding box center [412, 186] width 61 height 8
click at [388, 202] on div "center" at bounding box center [412, 204] width 56 height 6
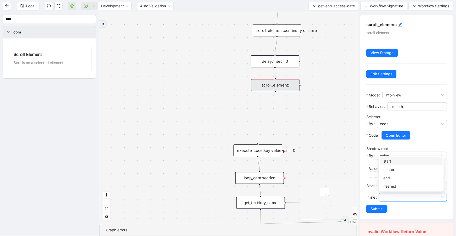
click at [389, 196] on input "Inline" at bounding box center [413, 197] width 62 height 8
click at [397, 170] on div "center" at bounding box center [411, 170] width 56 height 6
click at [381, 207] on span "Submit" at bounding box center [376, 209] width 12 height 6
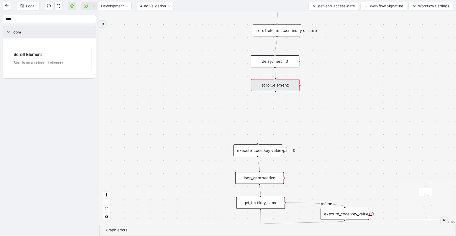
click at [287, 81] on div "scroll_element:" at bounding box center [275, 85] width 49 height 12
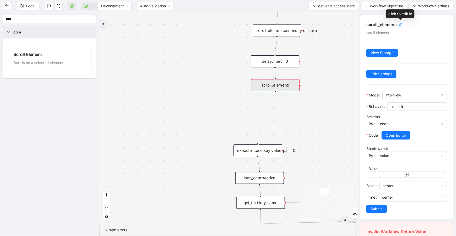
click at [400, 23] on icon "edit" at bounding box center [400, 24] width 4 height 4
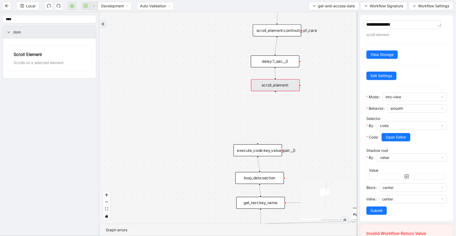
type textarea "**********"
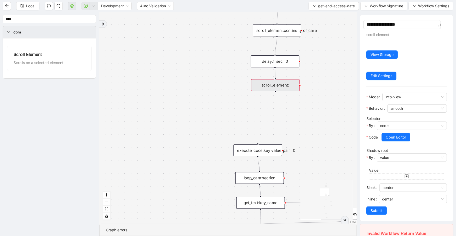
type textarea "**********"
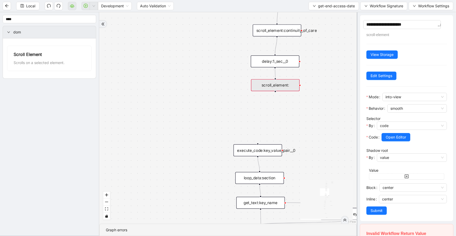
type textarea "**********"
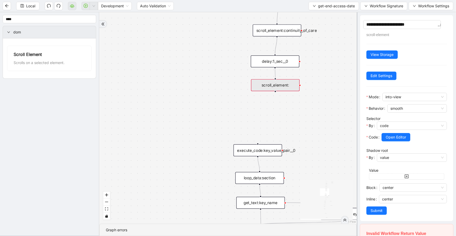
type textarea "**********"
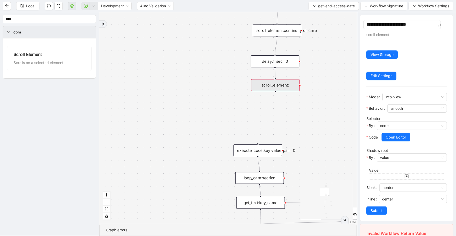
type textarea "**********"
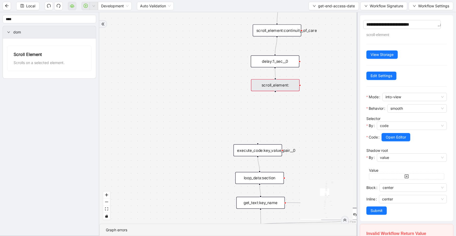
type textarea "**********"
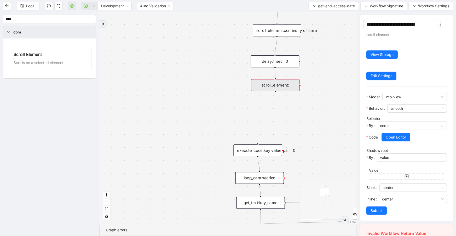
type textarea "**********"
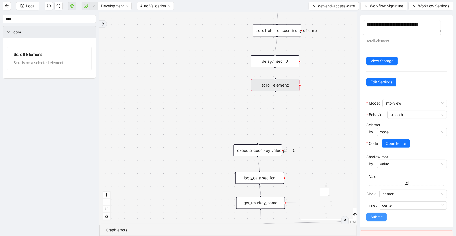
click at [375, 219] on div "**********" at bounding box center [406, 121] width 93 height 212
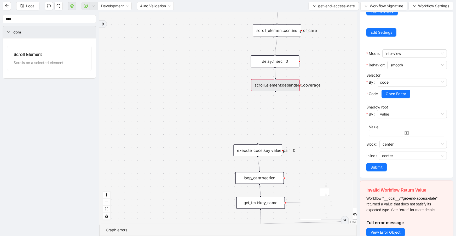
scroll to position [57, 0]
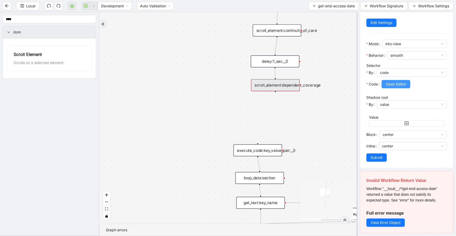
click at [406, 82] on span "Open Editor" at bounding box center [396, 84] width 20 height 6
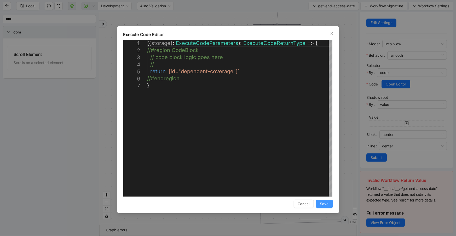
click at [329, 201] on button "Save" at bounding box center [324, 204] width 17 height 8
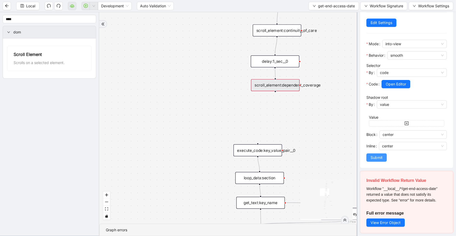
click at [379, 156] on span "Submit" at bounding box center [376, 158] width 12 height 6
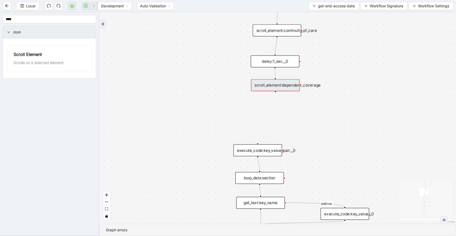
scroll to position [0, 0]
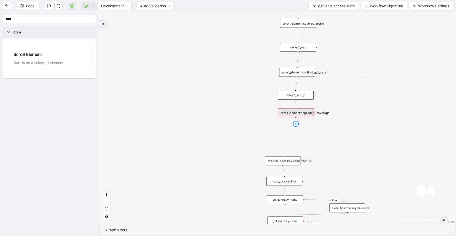
click at [297, 123] on icon "plus-circle" at bounding box center [296, 124] width 6 height 6
type input "***"
click at [298, 149] on div "Delay" at bounding box center [295, 146] width 47 height 5
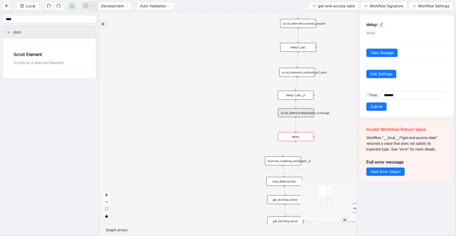
click at [384, 25] on h5 "delay:" at bounding box center [406, 24] width 80 height 7
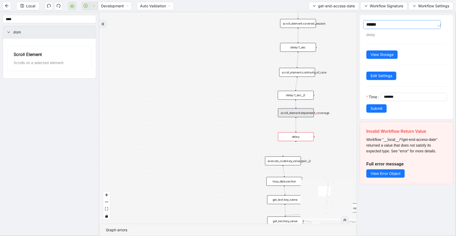
type textarea "*******"
type textarea "********"
type textarea "*********"
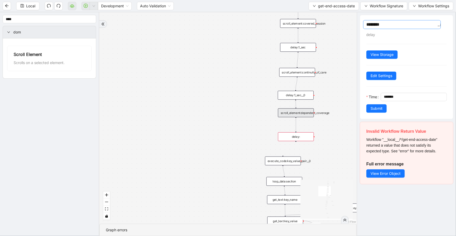
type textarea "*********"
type textarea "**********"
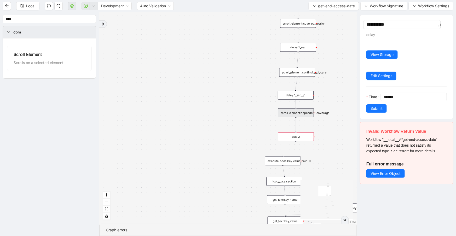
click at [378, 110] on button "Submit" at bounding box center [376, 108] width 20 height 8
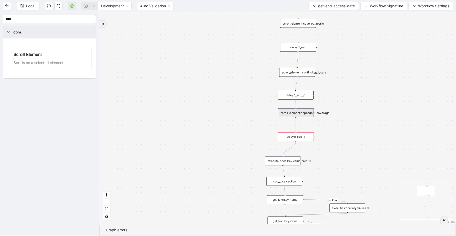
drag, startPoint x: 295, startPoint y: 141, endPoint x: 285, endPoint y: 156, distance: 18.7
click at [285, 156] on div "c15a5e76_c89b_4639_a78a_79ea8a52ecc3 onError onError onError trigger wait_for_e…" at bounding box center [277, 117] width 357 height 211
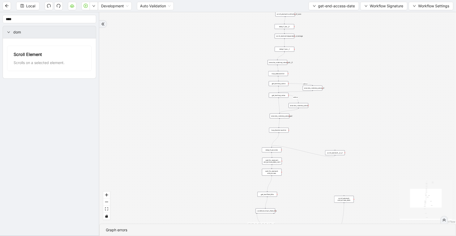
drag, startPoint x: 346, startPoint y: 145, endPoint x: 318, endPoint y: 57, distance: 91.9
click at [326, 57] on div "c15a5e76_c89b_4639_a78a_79ea8a52ecc3 onError onError onError trigger wait_for_e…" at bounding box center [277, 117] width 357 height 211
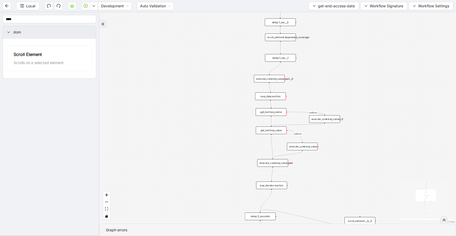
drag, startPoint x: 308, startPoint y: 73, endPoint x: 289, endPoint y: 85, distance: 23.0
click at [305, 91] on div "c15a5e76_c89b_4639_a78a_79ea8a52ecc3 onError onError onError trigger wait_for_e…" at bounding box center [277, 117] width 357 height 211
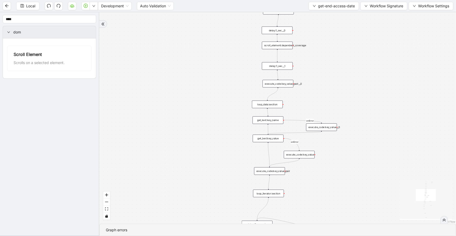
drag, startPoint x: 275, startPoint y: 86, endPoint x: 287, endPoint y: 83, distance: 12.2
click at [287, 83] on div "execute_code:key_value_pair__0" at bounding box center [278, 84] width 31 height 8
drag, startPoint x: 272, startPoint y: 104, endPoint x: 283, endPoint y: 98, distance: 12.8
click at [283, 98] on div "loop_data:section" at bounding box center [278, 98] width 31 height 8
drag, startPoint x: 275, startPoint y: 121, endPoint x: 285, endPoint y: 117, distance: 11.1
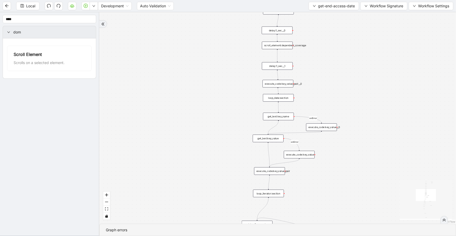
click at [285, 117] on div "get_text:key_name" at bounding box center [278, 117] width 31 height 8
drag, startPoint x: 323, startPoint y: 127, endPoint x: 298, endPoint y: 142, distance: 28.9
click at [327, 128] on div "execute_code:key_value__0" at bounding box center [326, 127] width 31 height 8
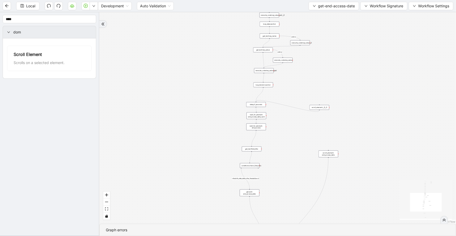
drag, startPoint x: 321, startPoint y: 170, endPoint x: 311, endPoint y: 88, distance: 83.5
click at [311, 88] on div "c15a5e76_c89b_4639_a78a_79ea8a52ecc3 onError onError onError trigger wait_for_e…" at bounding box center [277, 117] width 357 height 211
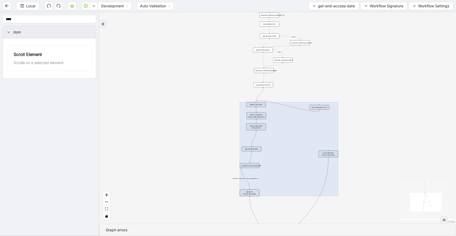
drag, startPoint x: 205, startPoint y: 96, endPoint x: 364, endPoint y: 219, distance: 201.2
click at [366, 223] on div "c15a5e76_c89b_4639_a78a_79ea8a52ecc3 onError onError onError trigger wait_for_e…" at bounding box center [277, 117] width 357 height 211
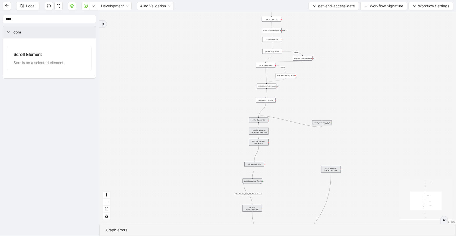
click at [293, 148] on div "c15a5e76_c89b_4639_a78a_79ea8a52ecc3 onError onError onError trigger wait_for_e…" at bounding box center [277, 117] width 357 height 211
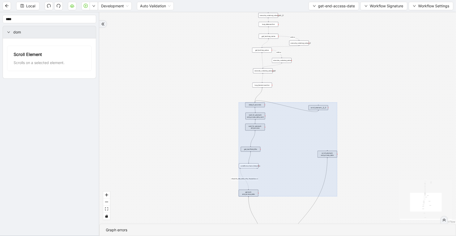
drag, startPoint x: 198, startPoint y: 95, endPoint x: 377, endPoint y: 229, distance: 223.6
click at [377, 229] on section "c15a5e76_c89b_4639_a78a_79ea8a52ecc3 onError onError onError trigger wait_for_e…" at bounding box center [277, 124] width 357 height 224
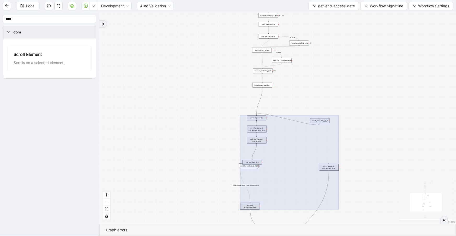
drag, startPoint x: 292, startPoint y: 165, endPoint x: 292, endPoint y: 175, distance: 9.9
click at [292, 175] on div at bounding box center [289, 162] width 98 height 94
drag, startPoint x: 282, startPoint y: 175, endPoint x: 222, endPoint y: 167, distance: 60.1
click at [279, 175] on div at bounding box center [289, 162] width 98 height 94
click at [215, 166] on div "c15a5e76_c89b_4639_a78a_79ea8a52ecc3 onError onError onError trigger wait_for_e…" at bounding box center [277, 117] width 357 height 211
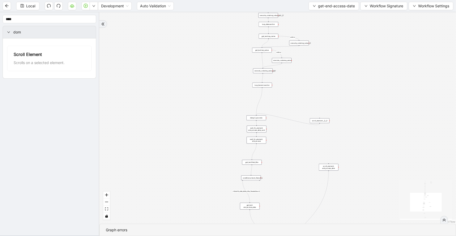
drag, startPoint x: 241, startPoint y: 166, endPoint x: 277, endPoint y: 138, distance: 44.9
click at [243, 175] on div "conditions:check_field_title" at bounding box center [251, 177] width 20 height 5
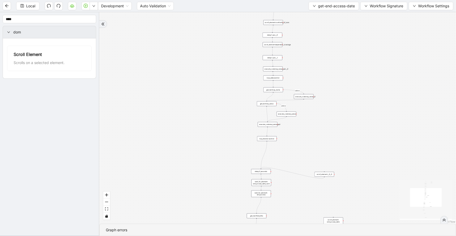
drag, startPoint x: 305, startPoint y: 99, endPoint x: 299, endPoint y: 138, distance: 40.0
click at [310, 153] on div "c15a5e76_c89b_4639_a78a_79ea8a52ecc3 onError onError onError trigger wait_for_e…" at bounding box center [277, 117] width 357 height 211
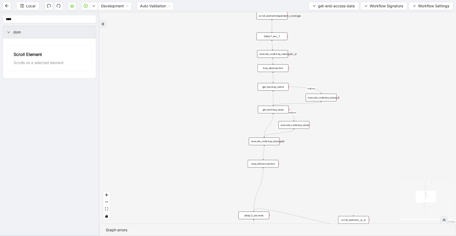
drag, startPoint x: 266, startPoint y: 107, endPoint x: 276, endPoint y: 108, distance: 10.5
click at [276, 108] on div "get_text:key_value" at bounding box center [273, 110] width 31 height 8
drag, startPoint x: 289, startPoint y: 124, endPoint x: 317, endPoint y: 121, distance: 28.4
click at [317, 121] on div "execute_code:key_value" at bounding box center [322, 122] width 31 height 8
drag, startPoint x: 274, startPoint y: 140, endPoint x: 302, endPoint y: 115, distance: 37.9
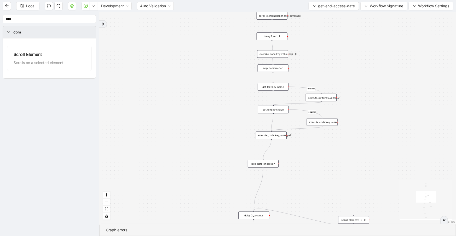
click at [282, 133] on div "execute_code:key_value_pair" at bounding box center [271, 136] width 31 height 8
click at [324, 96] on div "execute_code:key_value__0" at bounding box center [321, 98] width 31 height 8
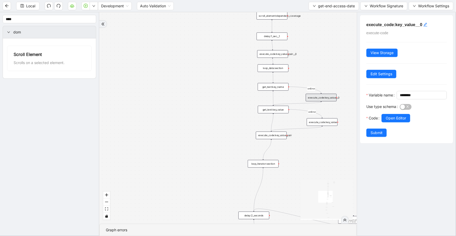
click at [430, 24] on h5 "execute_code:key_value__0" at bounding box center [406, 24] width 80 height 7
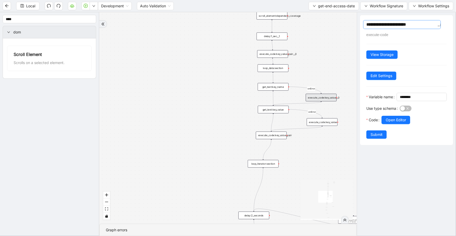
type textarea "**********"
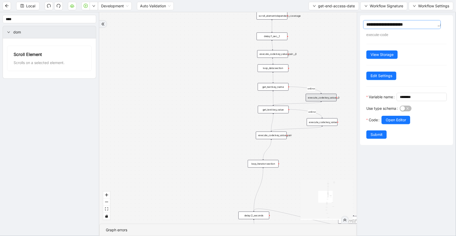
type textarea "**********"
click at [376, 137] on span "Submit" at bounding box center [376, 135] width 12 height 6
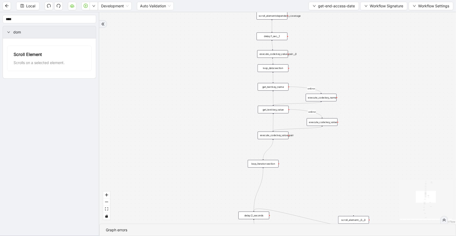
click at [285, 135] on div "execute_code:key_value_pair" at bounding box center [273, 136] width 31 height 8
drag, startPoint x: 258, startPoint y: 164, endPoint x: 269, endPoint y: 155, distance: 14.2
click at [269, 155] on div "loop_iterator:section" at bounding box center [274, 156] width 31 height 8
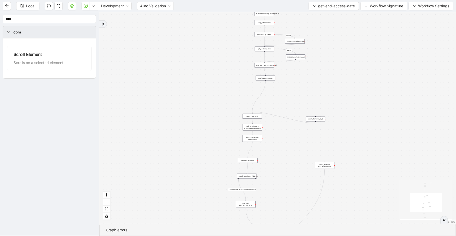
drag, startPoint x: 319, startPoint y: 147, endPoint x: 304, endPoint y: 90, distance: 59.6
click at [313, 87] on div "c15a5e76_c89b_4639_a78a_79ea8a52ecc3 onError onError onError trigger wait_for_e…" at bounding box center [277, 117] width 357 height 211
click at [255, 83] on icon "Edge from loop_iterator:section to delay:2_seconds" at bounding box center [256, 83] width 15 height 38
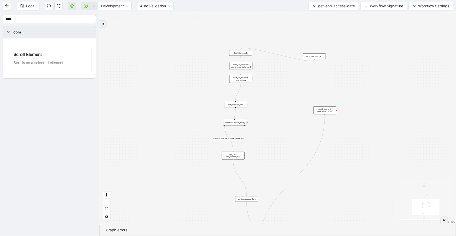
drag, startPoint x: 284, startPoint y: 144, endPoint x: 251, endPoint y: 68, distance: 82.9
click at [275, 90] on div "c15a5e76_c89b_4639_a78a_79ea8a52ecc3 onError onError onError trigger wait_for_e…" at bounding box center [277, 117] width 357 height 211
drag, startPoint x: 296, startPoint y: 99, endPoint x: 296, endPoint y: 104, distance: 5.2
click at [296, 104] on div "c15a5e76_c89b_4639_a78a_79ea8a52ecc3 onError onError onError trigger wait_for_e…" at bounding box center [277, 117] width 357 height 211
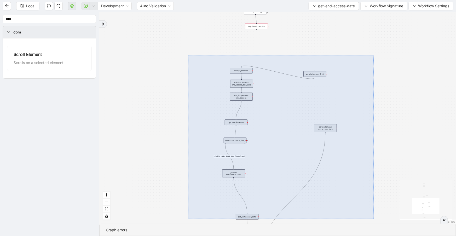
drag, startPoint x: 188, startPoint y: 55, endPoint x: 373, endPoint y: 218, distance: 246.5
click at [374, 219] on div "c15a5e76_c89b_4639_a78a_79ea8a52ecc3 onError onError onError trigger wait_for_e…" at bounding box center [277, 117] width 357 height 211
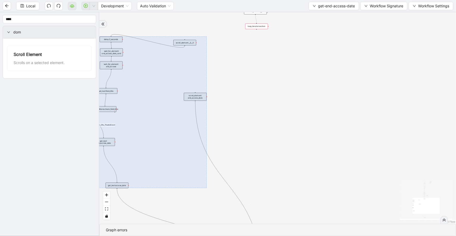
drag, startPoint x: 250, startPoint y: 131, endPoint x: 308, endPoint y: 148, distance: 60.3
click at [189, 121] on div at bounding box center [149, 113] width 114 height 152
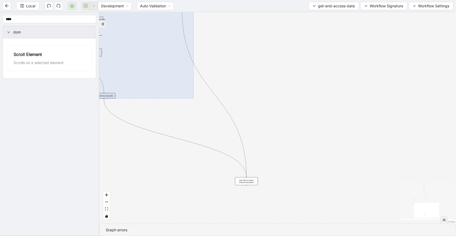
drag, startPoint x: 308, startPoint y: 149, endPoint x: 290, endPoint y: 73, distance: 77.8
click at [295, 54] on div "c15a5e76_c89b_4639_a78a_79ea8a52ecc3 onError onError onError trigger wait_for_e…" at bounding box center [277, 117] width 357 height 211
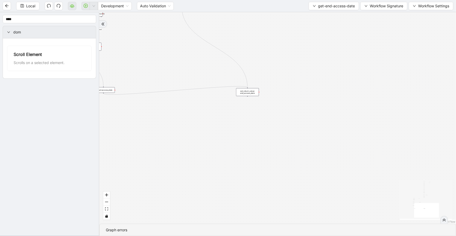
drag, startPoint x: 251, startPoint y: 173, endPoint x: 255, endPoint y: 66, distance: 106.9
click at [256, 88] on div "set_return_value: end_access_date" at bounding box center [247, 92] width 23 height 8
drag, startPoint x: 269, startPoint y: 40, endPoint x: 293, endPoint y: 148, distance: 109.9
click at [293, 147] on div "c15a5e76_c89b_4639_a78a_79ea8a52ecc3 onError onError onError trigger wait_for_e…" at bounding box center [277, 117] width 357 height 211
drag, startPoint x: 278, startPoint y: 173, endPoint x: 270, endPoint y: 76, distance: 97.5
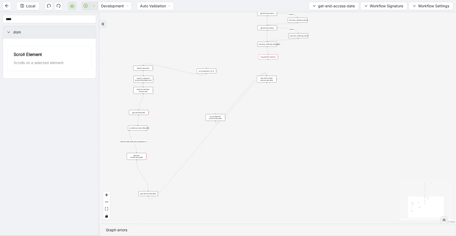
click at [270, 76] on div "set_return_value: end_access_date" at bounding box center [267, 79] width 20 height 7
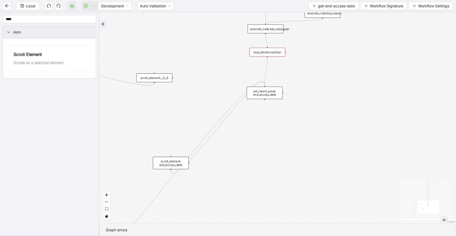
drag, startPoint x: 267, startPoint y: 56, endPoint x: 264, endPoint y: 85, distance: 29.5
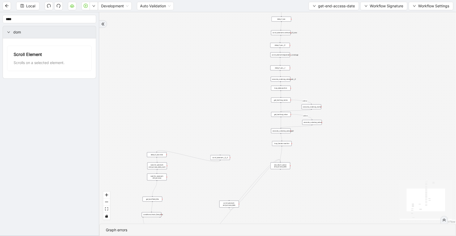
drag, startPoint x: 331, startPoint y: 83, endPoint x: 317, endPoint y: 162, distance: 80.0
click at [319, 165] on div "c15a5e76_c89b_4639_a78a_79ea8a52ecc3 onError onError onError trigger wait_for_e…" at bounding box center [277, 117] width 357 height 211
click at [280, 148] on div "execute_code:key_value_pair" at bounding box center [275, 146] width 20 height 5
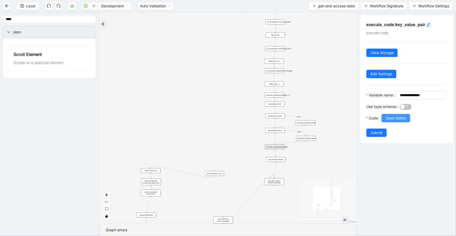
click at [390, 121] on span "Open Editor" at bounding box center [396, 118] width 20 height 6
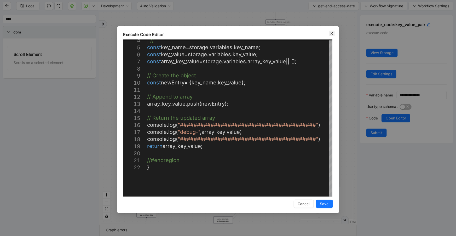
click at [332, 33] on icon "close" at bounding box center [331, 33] width 3 height 3
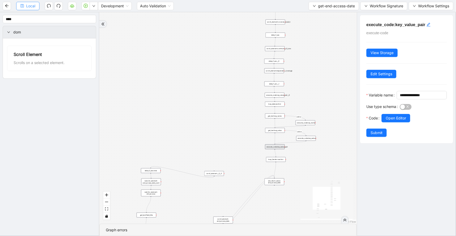
click at [21, 7] on icon "save" at bounding box center [22, 6] width 4 height 4
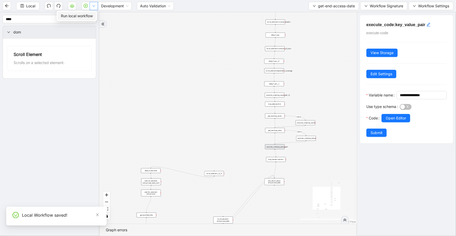
click at [92, 5] on icon "down" at bounding box center [93, 5] width 3 height 3
click at [87, 15] on span "Run local workflow" at bounding box center [77, 16] width 32 height 6
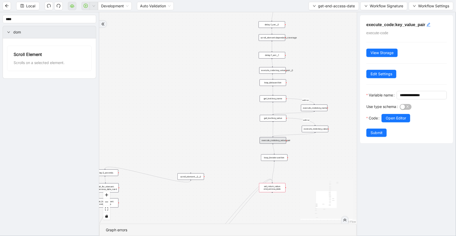
click at [278, 143] on div "execute_code:key_value_pair" at bounding box center [273, 140] width 26 height 7
click at [386, 122] on button "Open Editor" at bounding box center [395, 118] width 29 height 8
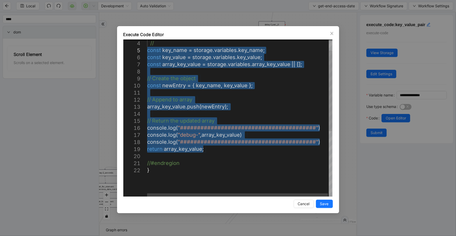
drag, startPoint x: 236, startPoint y: 149, endPoint x: 130, endPoint y: 47, distance: 146.7
drag, startPoint x: 214, startPoint y: 152, endPoint x: 129, endPoint y: 53, distance: 130.7
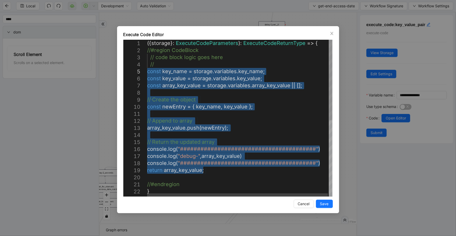
paste textarea "**********"
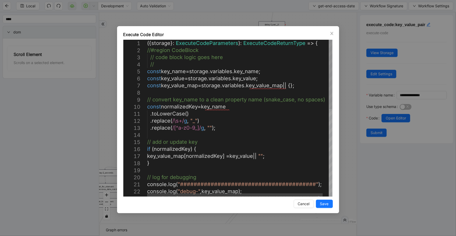
click at [289, 69] on div "// convert key_name to a clean property name (snak e_case, no spaces) const nor…" at bounding box center [242, 217] width 191 height 354
click at [333, 34] on icon "close" at bounding box center [331, 33] width 3 height 3
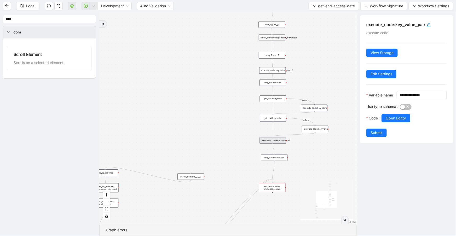
click at [334, 149] on div "c15a5e76_c89b_4639_a78a_79ea8a52ecc3 onError onError onError trigger wait_for_e…" at bounding box center [227, 117] width 257 height 211
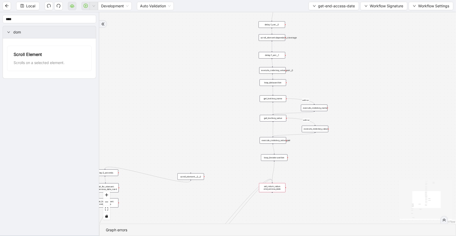
click at [286, 141] on div at bounding box center [286, 140] width 1 height 1
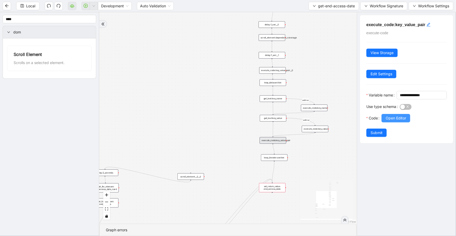
click at [405, 122] on button "Open Editor" at bounding box center [395, 118] width 29 height 8
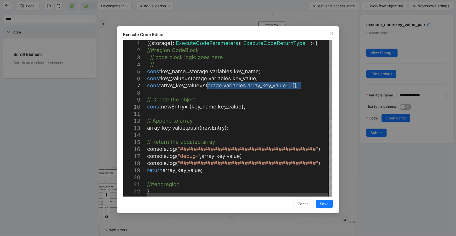
drag, startPoint x: 302, startPoint y: 87, endPoint x: 208, endPoint y: 85, distance: 94.1
paste textarea "Editor content;Press Alt+F1 for Accessibility Options."
click at [176, 86] on div "({ storage }: ExecuteCodeParameters ): ExecuteCodeReturnType => { //#region Cod…" at bounding box center [240, 192] width 186 height 305
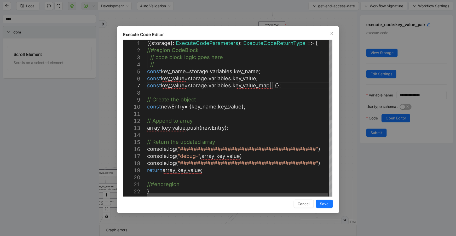
click at [273, 86] on div "({ storage }: ExecuteCodeParameters ): ExecuteCodeReturnType => { //#region Cod…" at bounding box center [240, 192] width 186 height 305
drag, startPoint x: 319, startPoint y: 203, endPoint x: 346, endPoint y: 184, distance: 33.4
click at [319, 203] on button "Save" at bounding box center [324, 204] width 17 height 8
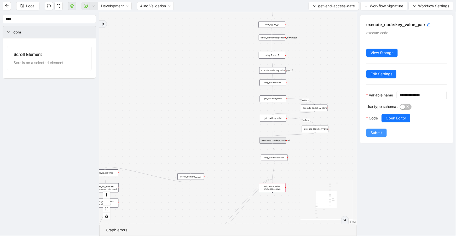
click at [384, 137] on button "Submit" at bounding box center [376, 133] width 20 height 8
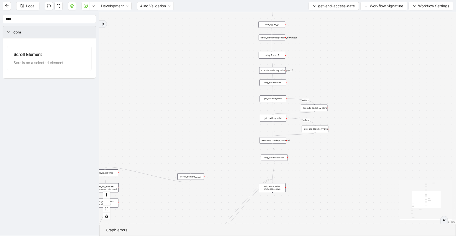
click at [282, 73] on div "execute_code:key_value_pair__0" at bounding box center [272, 70] width 26 height 7
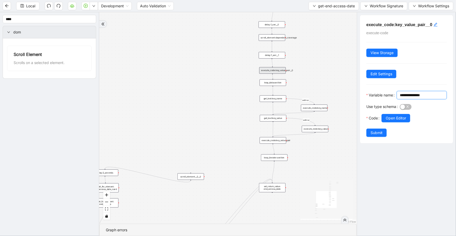
drag, startPoint x: 380, startPoint y: 102, endPoint x: 354, endPoint y: 100, distance: 25.9
click at [354, 100] on section "**** dom Scroll Element Scrolls on a selected element. c15a5e76_c89b_4639_a78a_…" at bounding box center [228, 124] width 456 height 224
click at [381, 136] on span "Submit" at bounding box center [376, 133] width 12 height 6
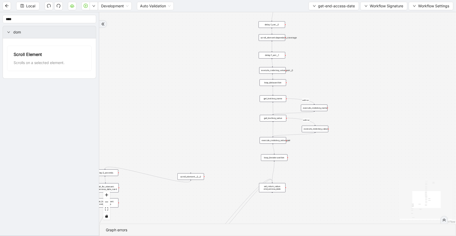
click at [277, 141] on div "execute_code:key_value_pair" at bounding box center [273, 140] width 26 height 7
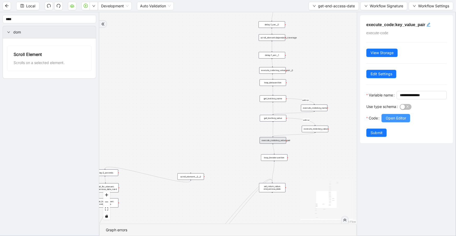
click at [404, 121] on span "Open Editor" at bounding box center [396, 118] width 20 height 6
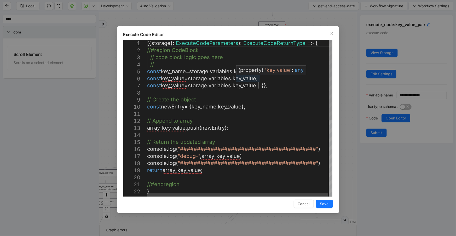
scroll to position [0, 0]
click at [256, 81] on div "({ storage }: ExecuteCodeParameters ): ExecuteCodeReturnType => { //#region Cod…" at bounding box center [240, 192] width 186 height 305
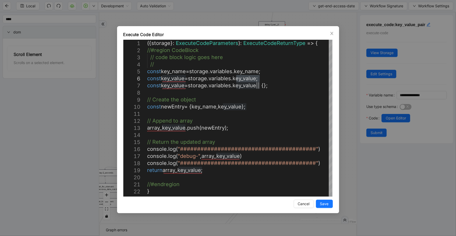
drag, startPoint x: 340, startPoint y: 22, endPoint x: 342, endPoint y: 19, distance: 3.8
click at [341, 21] on div "Execute Code Editor 1 2 3 4 5 6 7 8 9 10 11 12 13 14 15 16 17 18 19 20 21 22 ({…" at bounding box center [228, 118] width 456 height 236
click at [333, 33] on icon "close" at bounding box center [332, 33] width 4 height 4
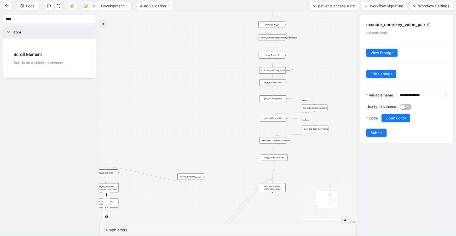
drag, startPoint x: 276, startPoint y: 73, endPoint x: 276, endPoint y: 69, distance: 3.4
click at [276, 72] on div "execute_code:key_value_pair__0" at bounding box center [272, 70] width 26 height 7
click at [278, 69] on div "execute_code:key_value_pair__0" at bounding box center [272, 70] width 26 height 7
click at [278, 69] on div "execute_code:key_value_pair__0" at bounding box center [272, 71] width 26 height 7
click at [400, 98] on input "*********" at bounding box center [421, 95] width 43 height 6
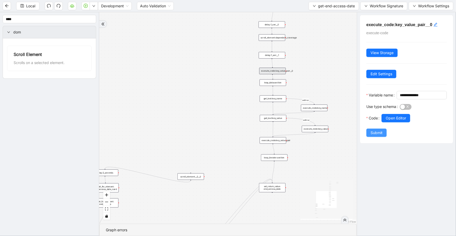
click at [380, 136] on span "Submit" at bounding box center [376, 133] width 12 height 6
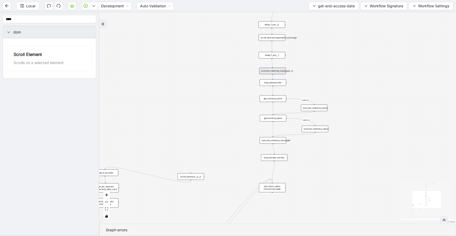
click at [282, 142] on div "execute_code:key_value_pair" at bounding box center [273, 140] width 26 height 7
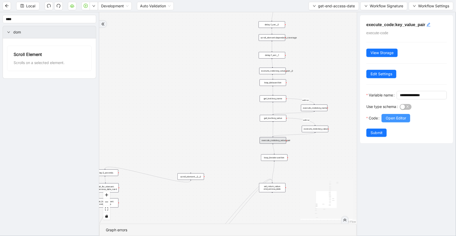
click at [383, 122] on button "Open Editor" at bounding box center [395, 118] width 29 height 8
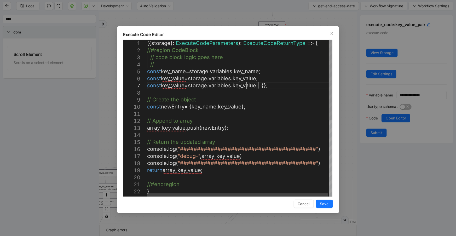
click at [247, 86] on div "({ storage }: ExecuteCodeParameters ): ExecuteCodeReturnType => { //#region Cod…" at bounding box center [240, 192] width 186 height 305
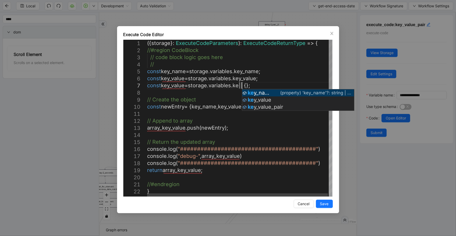
scroll to position [43, 119]
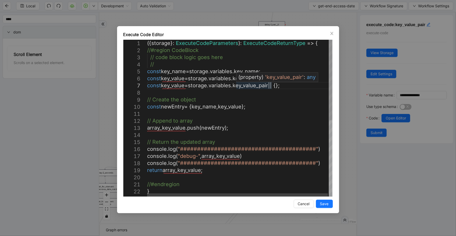
click at [254, 86] on div "({ storage }: ExecuteCodeParameters ): ExecuteCodeReturnType => { //#region Cod…" at bounding box center [240, 192] width 186 height 305
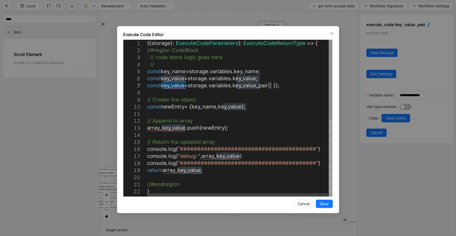
paste textarea "*****"
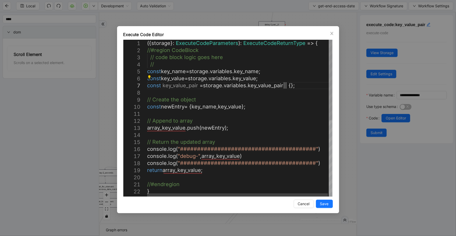
click at [300, 86] on div "({ storage }: ExecuteCodeParameters ): ExecuteCodeReturnType => { //#region Cod…" at bounding box center [240, 192] width 186 height 305
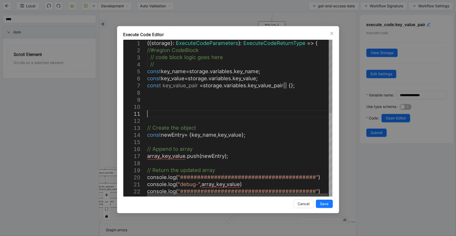
scroll to position [6, 0]
paste textarea "**********"
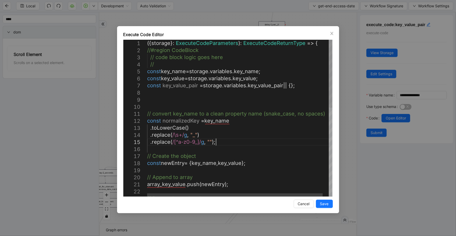
click at [227, 143] on div "({ storage }: ExecuteCodeParameters ): ExecuteCodeReturnType => { //#region Cod…" at bounding box center [242, 220] width 191 height 361
paste textarea "**********"
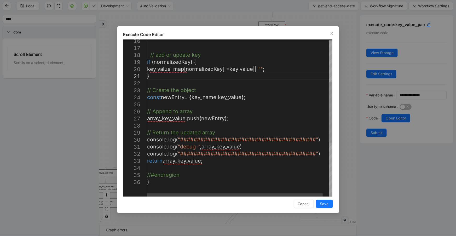
scroll to position [42, 6]
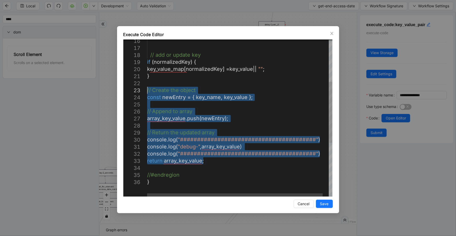
drag, startPoint x: 216, startPoint y: 162, endPoint x: 135, endPoint y: 91, distance: 107.2
paste textarea "**********"
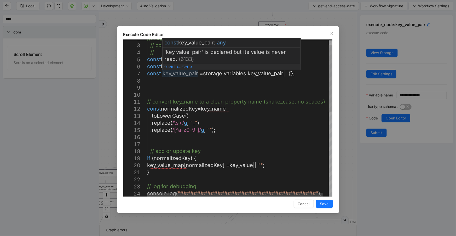
click at [188, 75] on div "// log for debugging // add or update key if ( normalizedKey ) { key_value_map …" at bounding box center [242, 212] width 191 height 368
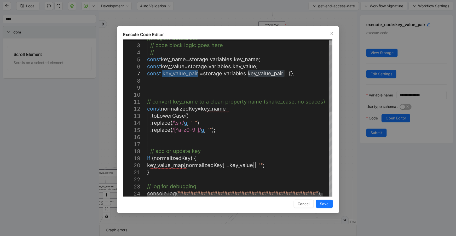
click at [188, 75] on div "// log for debugging // add or update key if ( normalizedKey ) { key_value_map …" at bounding box center [242, 212] width 191 height 368
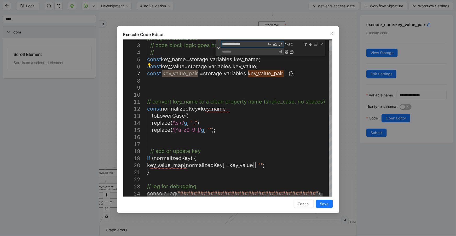
drag, startPoint x: 252, startPoint y: 45, endPoint x: 219, endPoint y: 42, distance: 33.3
click at [219, 42] on div "**********" at bounding box center [270, 48] width 109 height 16
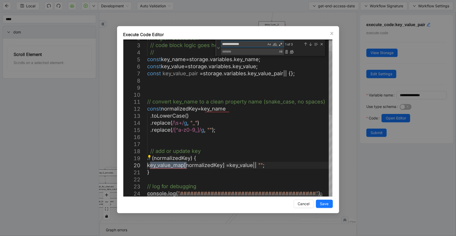
click at [236, 50] on textarea "Replace" at bounding box center [249, 52] width 57 height 6
paste textarea "**********"
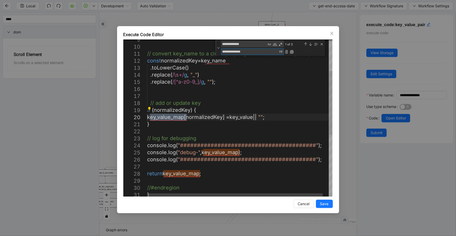
click at [293, 50] on div "Replace All (Ctrl+Alt+Enter)" at bounding box center [292, 52] width 4 height 4
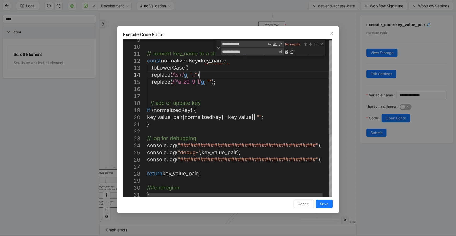
scroll to position [42, 0]
click at [294, 78] on div "// log for debugging // add or update key if ( normalizedKey ) { key_value_pair…" at bounding box center [242, 155] width 191 height 385
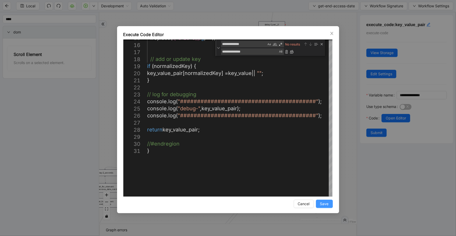
click at [329, 203] on button "Save" at bounding box center [324, 204] width 17 height 8
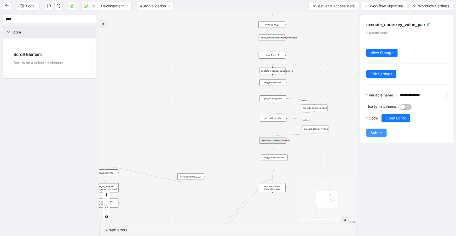
click at [374, 136] on span "Submit" at bounding box center [376, 133] width 12 height 6
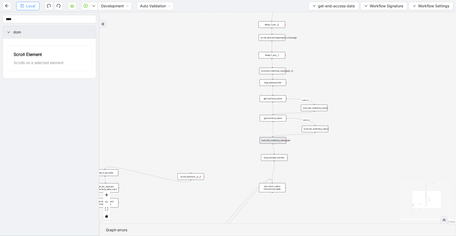
click at [20, 8] on button "Local" at bounding box center [27, 6] width 23 height 8
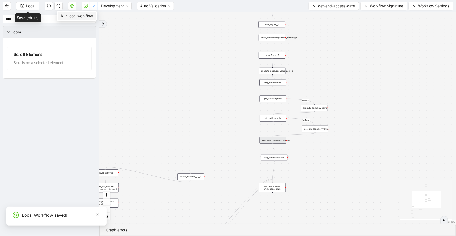
click at [92, 7] on icon "down" at bounding box center [93, 5] width 3 height 3
drag, startPoint x: 88, startPoint y: 15, endPoint x: 447, endPoint y: 9, distance: 359.0
click at [88, 16] on span "Run local workflow" at bounding box center [77, 16] width 32 height 6
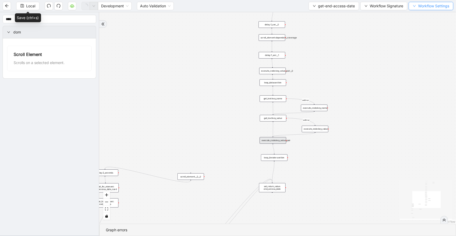
scroll to position [0, 0]
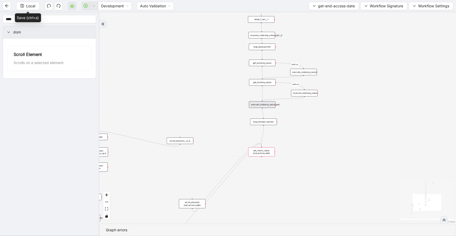
drag, startPoint x: 193, startPoint y: 103, endPoint x: 192, endPoint y: 99, distance: 4.4
click at [192, 99] on div "c15a5e76_c89b_4639_a78a_79ea8a52ecc3 onError onError onError trigger wait_for_e…" at bounding box center [277, 117] width 357 height 211
click at [265, 104] on div "c15a5e76_c89b_4639_a78a_79ea8a52ecc3 onError onError onError trigger wait_for_e…" at bounding box center [277, 117] width 357 height 211
click at [265, 101] on div "execute_code:key_value_pair" at bounding box center [261, 100] width 26 height 7
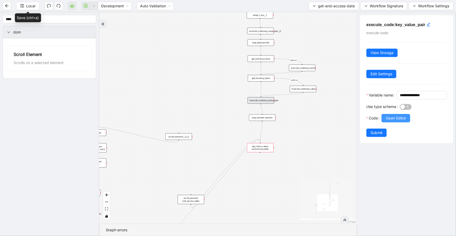
click at [391, 121] on span "Open Editor" at bounding box center [396, 118] width 20 height 6
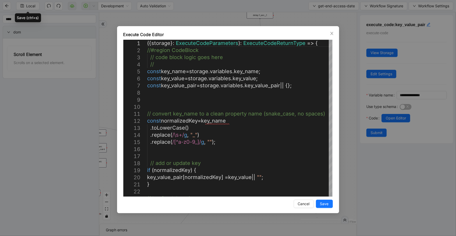
click at [214, 24] on div "Execute Code Editor 12 13 14 15 16 17 18 19 20 21 22 23 11 9 10 7 8 6 4 5 2 3 1…" at bounding box center [228, 118] width 456 height 236
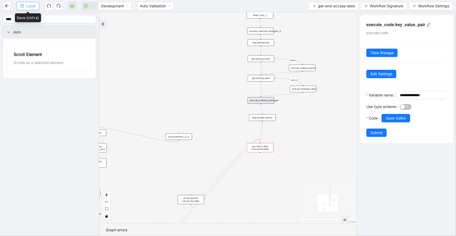
click at [30, 7] on span "Local" at bounding box center [30, 6] width 9 height 6
click at [394, 121] on span "Open Editor" at bounding box center [396, 118] width 20 height 6
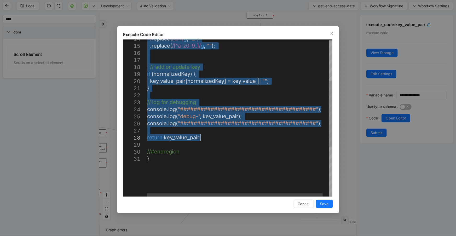
drag, startPoint x: 147, startPoint y: 72, endPoint x: 253, endPoint y: 131, distance: 121.7
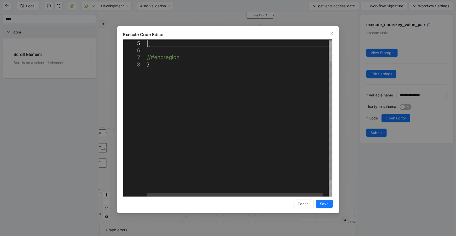
paste textarea "**********"
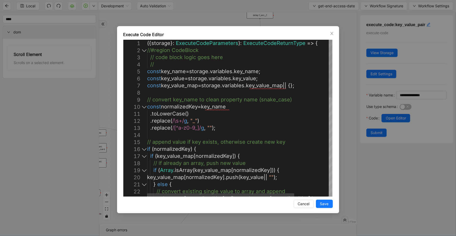
click at [144, 106] on div at bounding box center [144, 106] width 7 height 7
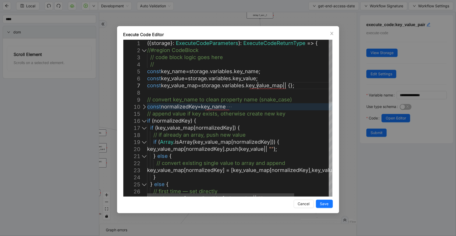
click at [258, 87] on div "({ storage }: ExecuteCodeParameters ): ExecuteCodeReturnType => { //#region Cod…" at bounding box center [261, 238] width 228 height 397
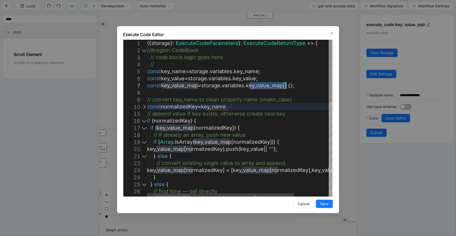
click at [258, 87] on div "({ storage }: ExecuteCodeParameters ): ExecuteCodeReturnType => { //#region Cod…" at bounding box center [261, 238] width 228 height 397
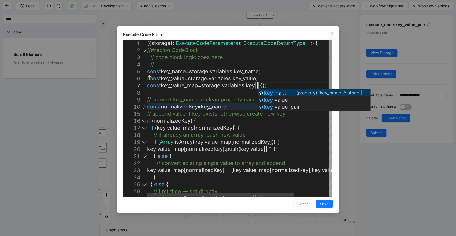
scroll to position [43, 135]
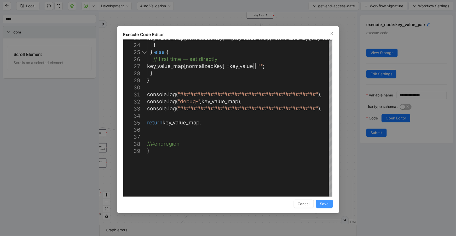
click at [321, 201] on span "Save" at bounding box center [324, 204] width 9 height 6
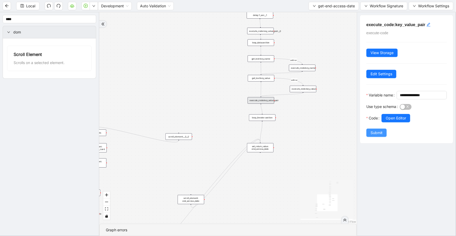
click at [374, 136] on span "Submit" at bounding box center [376, 133] width 12 height 6
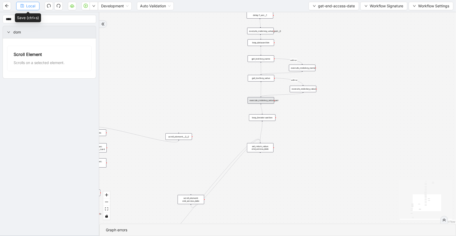
click at [30, 8] on span "Local" at bounding box center [30, 6] width 9 height 6
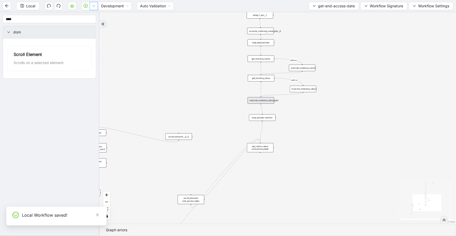
click at [91, 6] on button "button" at bounding box center [94, 6] width 8 height 8
click at [89, 18] on span "Run local workflow" at bounding box center [77, 16] width 32 height 6
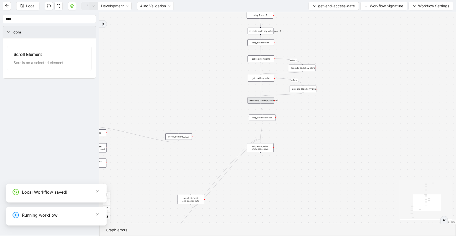
scroll to position [0, 0]
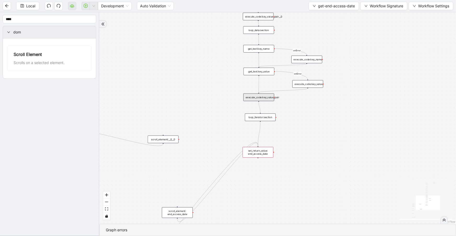
click at [269, 97] on div "execute_code:key_value_pair" at bounding box center [258, 98] width 31 height 8
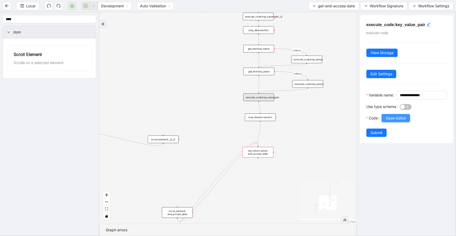
click at [389, 121] on span "Open Editor" at bounding box center [396, 118] width 20 height 6
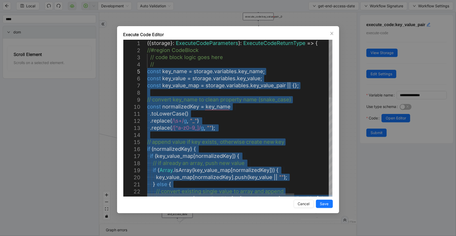
drag, startPoint x: 228, startPoint y: 142, endPoint x: 146, endPoint y: 73, distance: 106.3
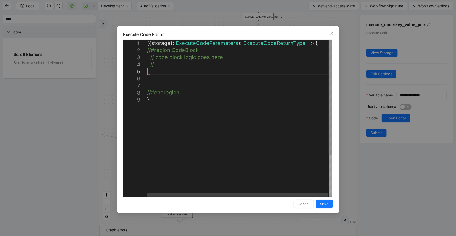
paste textarea "**********"
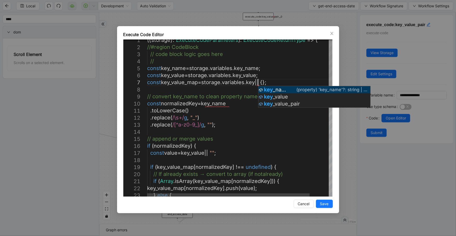
scroll to position [43, 135]
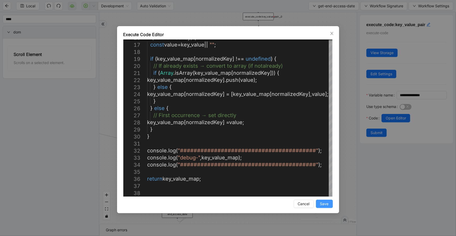
click at [326, 206] on span "Save" at bounding box center [324, 204] width 9 height 6
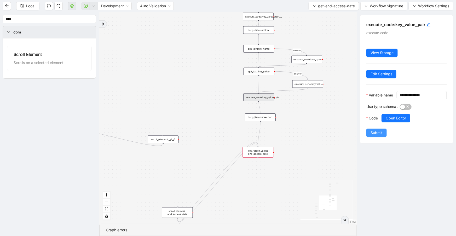
click at [371, 136] on span "Submit" at bounding box center [376, 133] width 12 height 6
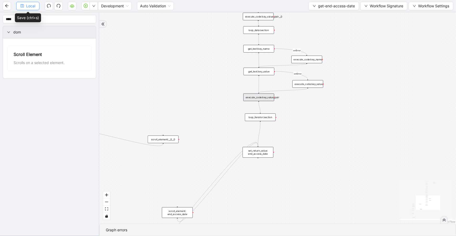
click at [37, 7] on button "Local" at bounding box center [27, 6] width 23 height 8
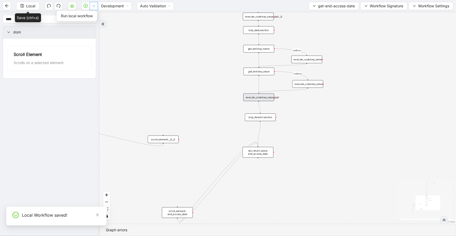
click at [95, 9] on button "button" at bounding box center [94, 6] width 8 height 8
click at [90, 15] on span "Run local workflow" at bounding box center [77, 16] width 32 height 6
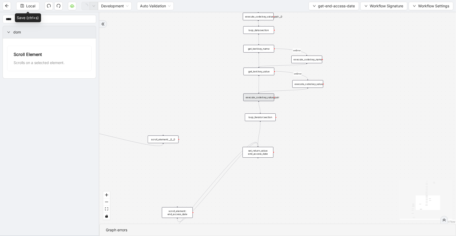
scroll to position [0, 0]
click at [257, 154] on div "set_return_value: end_access_date" at bounding box center [257, 152] width 31 height 11
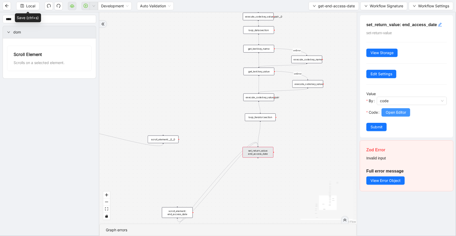
click at [387, 114] on span "Open Editor" at bounding box center [396, 112] width 20 height 6
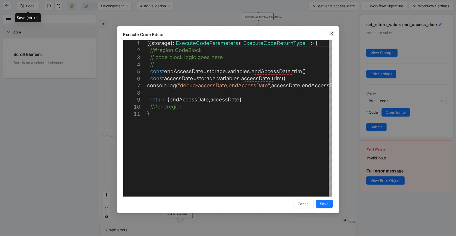
click at [333, 31] on span "Close" at bounding box center [332, 34] width 6 height 6
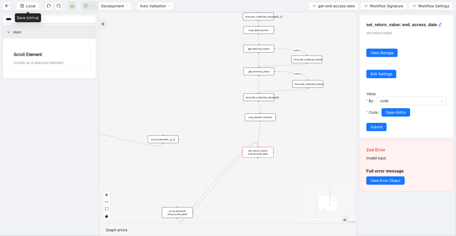
click at [264, 98] on div "execute_code:key_value_pair" at bounding box center [258, 98] width 31 height 8
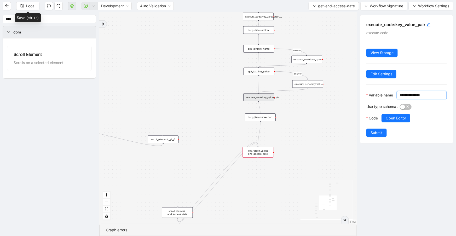
drag, startPoint x: 408, startPoint y: 104, endPoint x: 379, endPoint y: 101, distance: 29.4
click at [361, 101] on div "**********" at bounding box center [406, 79] width 93 height 128
click at [400, 98] on input "**********" at bounding box center [421, 95] width 43 height 6
drag, startPoint x: 378, startPoint y: 103, endPoint x: 348, endPoint y: 101, distance: 29.8
click at [353, 102] on section "**** dom Scroll Element Scrolls on a selected element. c15a5e76_c89b_4639_a78a_…" at bounding box center [228, 124] width 456 height 224
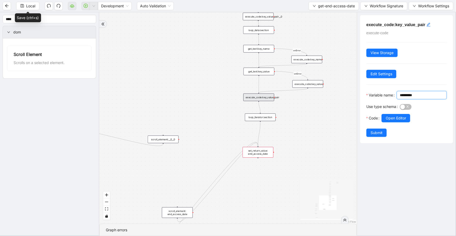
click at [400, 98] on input "*********" at bounding box center [421, 95] width 43 height 6
click at [380, 136] on span "Submit" at bounding box center [376, 133] width 12 height 6
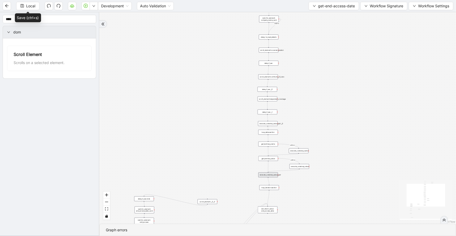
drag, startPoint x: 323, startPoint y: 35, endPoint x: 340, endPoint y: 131, distance: 97.1
click at [340, 131] on div "c15a5e76_c89b_4639_a78a_79ea8a52ecc3 onError onError onError trigger wait_for_e…" at bounding box center [277, 117] width 357 height 211
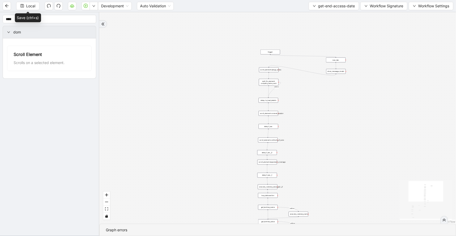
drag, startPoint x: 314, startPoint y: 64, endPoint x: 312, endPoint y: 112, distance: 47.9
click at [312, 115] on div "c15a5e76_c89b_4639_a78a_79ea8a52ecc3 onError onError onError trigger wait_for_e…" at bounding box center [277, 117] width 357 height 211
drag, startPoint x: 311, startPoint y: 101, endPoint x: 311, endPoint y: 65, distance: 36.3
click at [312, 65] on div "c15a5e76_c89b_4639_a78a_79ea8a52ecc3 onError onError onError trigger wait_for_e…" at bounding box center [277, 117] width 357 height 211
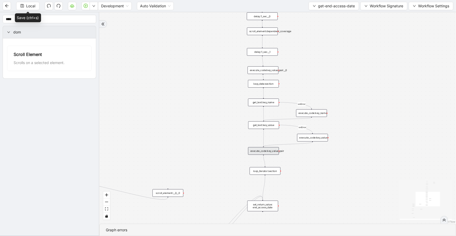
drag, startPoint x: 316, startPoint y: 149, endPoint x: 295, endPoint y: 61, distance: 90.4
click at [322, 46] on div "c15a5e76_c89b_4639_a78a_79ea8a52ecc3 onError onError onError trigger wait_for_e…" at bounding box center [277, 117] width 357 height 211
click at [267, 68] on div "execute_code:key_value_pair__0" at bounding box center [262, 70] width 31 height 8
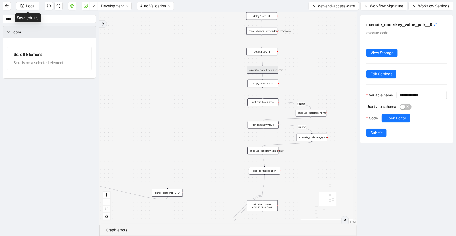
drag, startPoint x: 316, startPoint y: 189, endPoint x: 277, endPoint y: 172, distance: 42.7
click at [316, 189] on icon "React Flow mini map" at bounding box center [326, 199] width 52 height 39
click at [30, 5] on span "Local" at bounding box center [30, 6] width 9 height 6
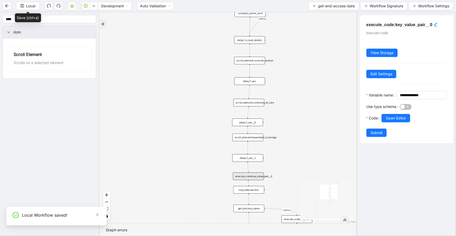
drag, startPoint x: 295, startPoint y: 49, endPoint x: 281, endPoint y: 156, distance: 107.2
click at [281, 156] on div "c15a5e76_c89b_4639_a78a_79ea8a52ecc3 onError onError onError trigger wait_for_e…" at bounding box center [227, 117] width 257 height 211
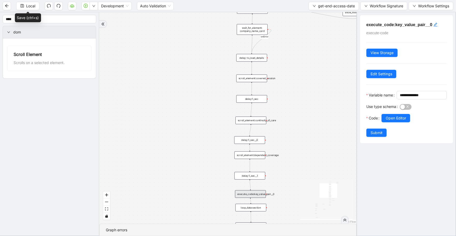
drag, startPoint x: 276, startPoint y: 78, endPoint x: 277, endPoint y: 94, distance: 16.0
click at [277, 94] on div "c15a5e76_c89b_4639_a78a_79ea8a52ecc3 onError onError onError trigger wait_for_e…" at bounding box center [227, 117] width 257 height 211
click at [259, 99] on div "delay:1_sec" at bounding box center [251, 99] width 31 height 8
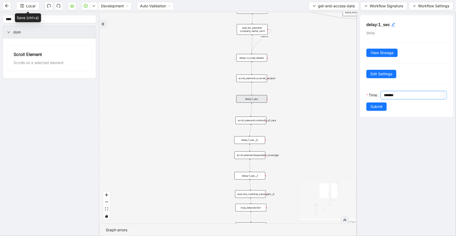
click at [387, 94] on input "*******" at bounding box center [415, 95] width 63 height 8
click at [386, 94] on input "*******" at bounding box center [415, 95] width 63 height 8
click at [384, 107] on button "Submit" at bounding box center [376, 106] width 20 height 8
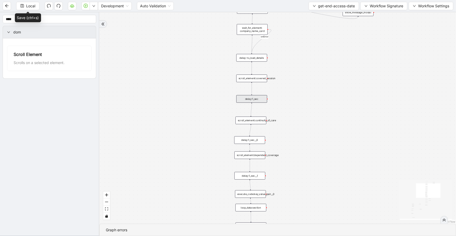
click at [257, 138] on div "delay:1_sec__0" at bounding box center [249, 140] width 31 height 8
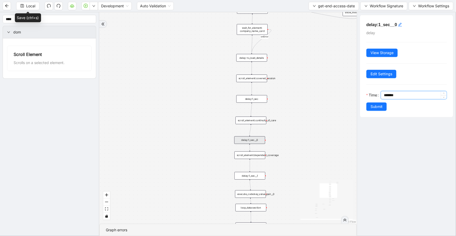
click at [386, 93] on input "*******" at bounding box center [415, 95] width 63 height 8
click at [379, 104] on span "Submit" at bounding box center [376, 107] width 12 height 6
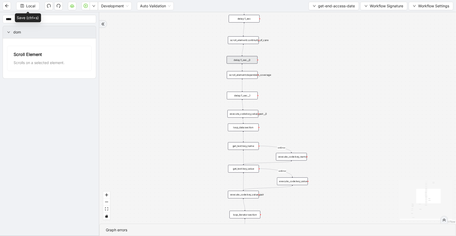
drag, startPoint x: 305, startPoint y: 147, endPoint x: 253, endPoint y: 89, distance: 77.9
click at [297, 69] on div "c15a5e76_c89b_4639_a78a_79ea8a52ecc3 onError onError onError trigger wait_for_e…" at bounding box center [277, 117] width 357 height 211
click at [248, 97] on div "delay:1_sec__1" at bounding box center [241, 96] width 31 height 8
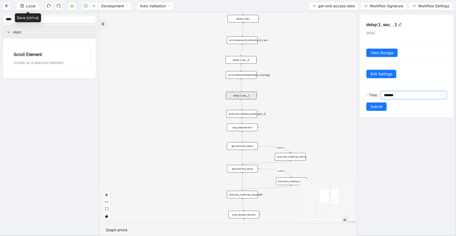
click at [387, 95] on input "*******" at bounding box center [415, 95] width 63 height 8
click at [377, 105] on span "Submit" at bounding box center [376, 107] width 12 height 6
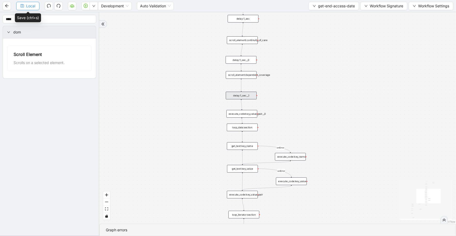
click at [32, 8] on span "Local" at bounding box center [30, 6] width 9 height 6
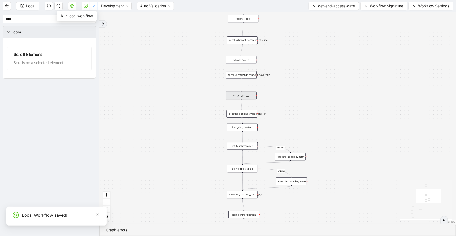
click at [94, 8] on button "button" at bounding box center [94, 6] width 8 height 8
click at [92, 18] on span "Run local workflow" at bounding box center [77, 16] width 32 height 6
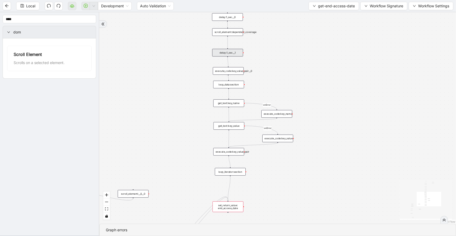
drag, startPoint x: 265, startPoint y: 131, endPoint x: 249, endPoint y: 84, distance: 49.6
click at [249, 84] on div "c15a5e76_c89b_4639_a78a_79ea8a52ecc3 onError onError onError trigger wait_for_e…" at bounding box center [277, 117] width 357 height 211
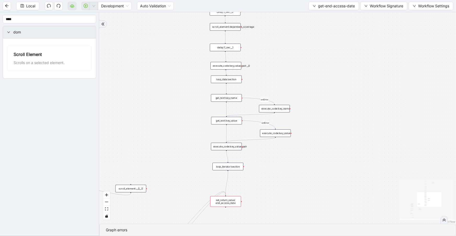
click at [239, 100] on div "get_text:key_name" at bounding box center [226, 98] width 31 height 8
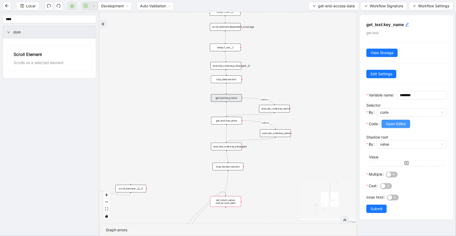
click at [397, 127] on span "Open Editor" at bounding box center [396, 124] width 20 height 6
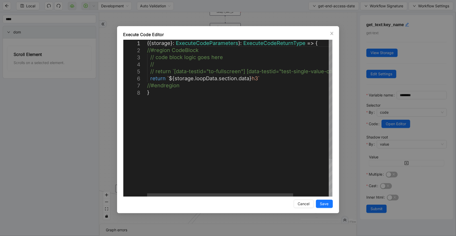
scroll to position [0, 3]
drag, startPoint x: 167, startPoint y: 79, endPoint x: 257, endPoint y: 77, distance: 89.1
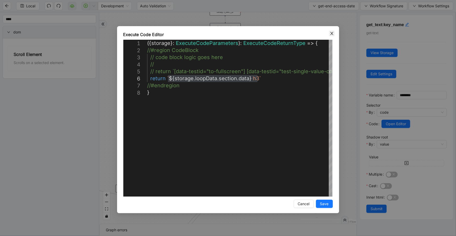
click at [332, 31] on icon "close" at bounding box center [332, 33] width 4 height 4
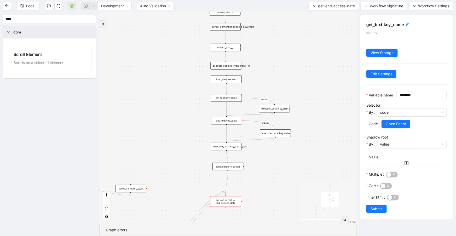
click at [233, 79] on div "loop_data:section" at bounding box center [226, 79] width 31 height 8
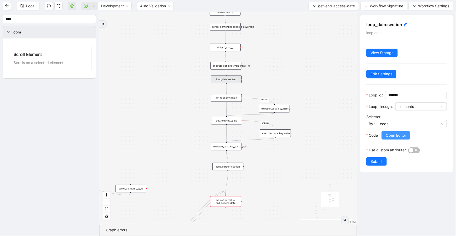
click at [394, 132] on span "Open Editor" at bounding box center [396, 135] width 20 height 6
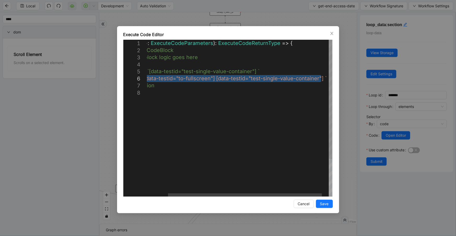
drag, startPoint x: 167, startPoint y: 77, endPoint x: 320, endPoint y: 77, distance: 152.8
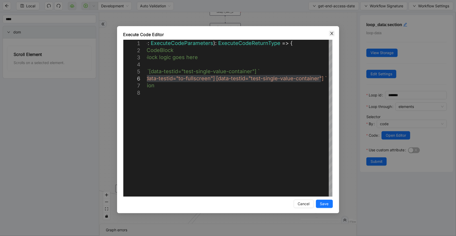
click at [329, 34] on span "Close" at bounding box center [332, 34] width 6 height 6
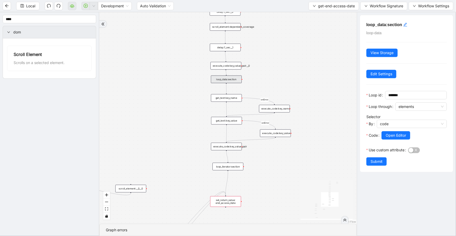
click at [218, 100] on div "get_text:key_name" at bounding box center [226, 98] width 31 height 8
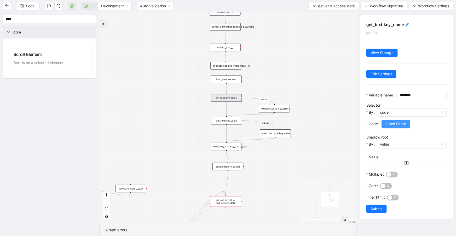
click at [389, 128] on button "Open Editor" at bounding box center [395, 124] width 29 height 8
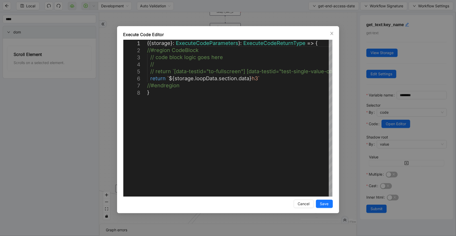
click at [330, 32] on icon "close" at bounding box center [332, 33] width 4 height 4
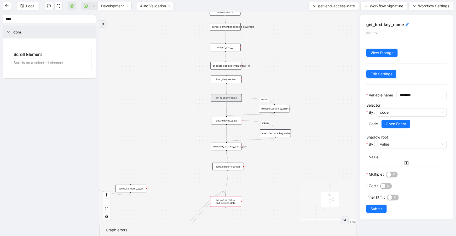
click at [229, 123] on div "get_text:key_value" at bounding box center [226, 121] width 31 height 8
click at [387, 127] on span "Open Editor" at bounding box center [396, 124] width 20 height 6
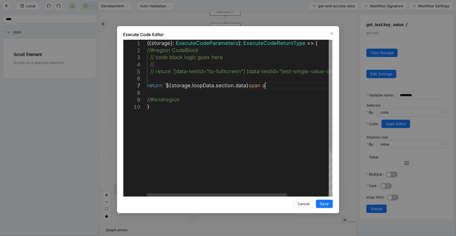
click at [265, 86] on div "({ storage }: ExecuteCodeParameters ): ExecuteCodeReturnType => { //#region Cod…" at bounding box center [267, 150] width 240 height 220
click at [323, 201] on span "Save" at bounding box center [324, 204] width 9 height 6
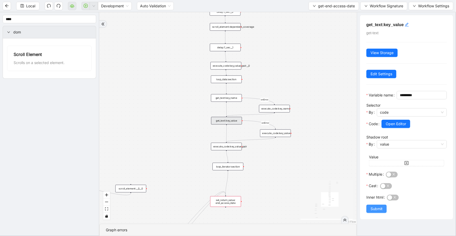
click at [372, 212] on span "Submit" at bounding box center [376, 209] width 12 height 6
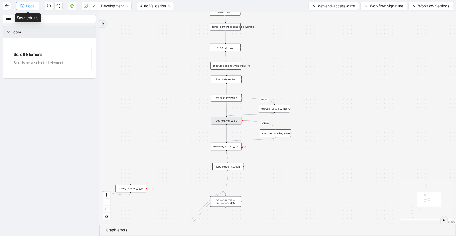
click at [31, 5] on span "Local" at bounding box center [30, 6] width 9 height 6
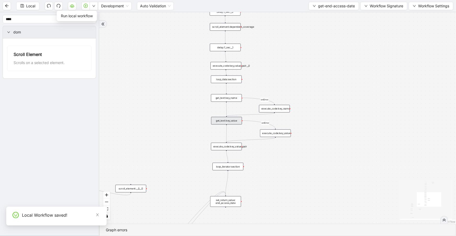
click at [94, 5] on icon "down" at bounding box center [93, 5] width 3 height 3
drag, startPoint x: 91, startPoint y: 14, endPoint x: 120, endPoint y: 38, distance: 38.4
click at [91, 14] on span "Run local workflow" at bounding box center [77, 16] width 32 height 6
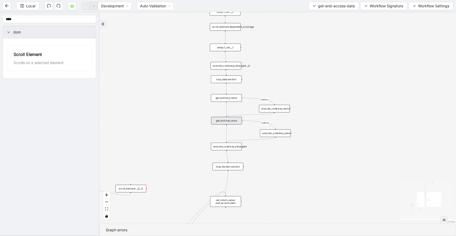
scroll to position [0, 0]
click at [231, 120] on div "get_text:key_value" at bounding box center [226, 121] width 31 height 8
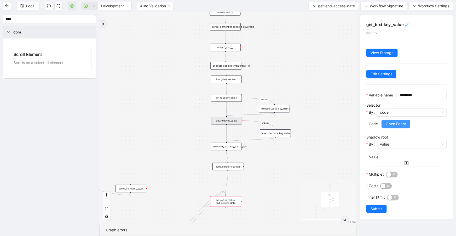
click at [390, 127] on span "Open Editor" at bounding box center [396, 124] width 20 height 6
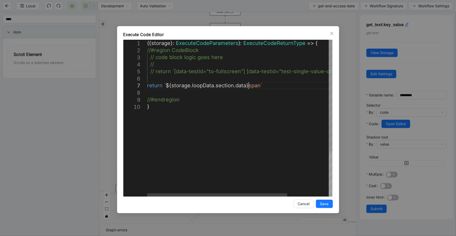
scroll to position [0, 3]
click at [248, 86] on div "({ storage }: ExecuteCodeParameters ): ExecuteCodeReturnType => { //#region Cod…" at bounding box center [267, 150] width 240 height 220
click at [322, 206] on span "Save" at bounding box center [324, 204] width 9 height 6
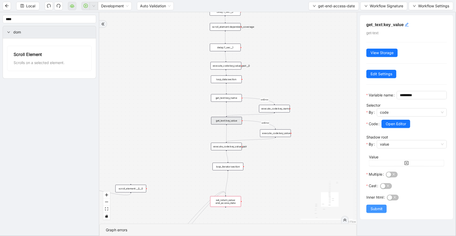
click at [370, 212] on span "Submit" at bounding box center [376, 209] width 12 height 6
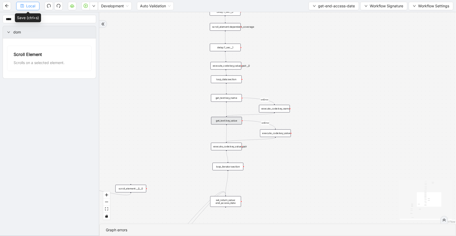
click at [34, 6] on span "Local" at bounding box center [30, 6] width 9 height 6
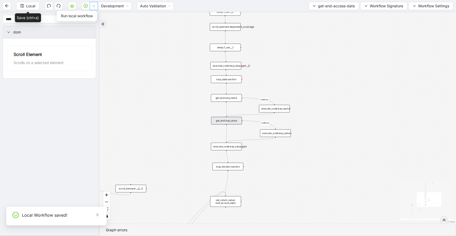
click at [94, 7] on icon "down" at bounding box center [93, 5] width 3 height 3
click at [89, 15] on span "Run local workflow" at bounding box center [77, 16] width 32 height 6
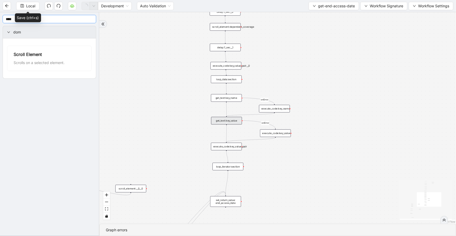
scroll to position [0, 0]
click at [220, 82] on div "loop_data:section" at bounding box center [226, 79] width 31 height 8
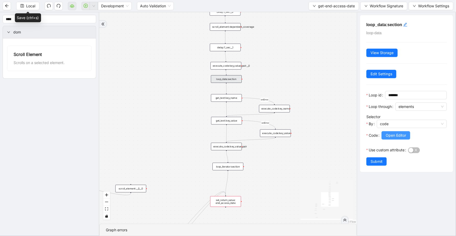
click at [395, 134] on span "Open Editor" at bounding box center [396, 135] width 20 height 6
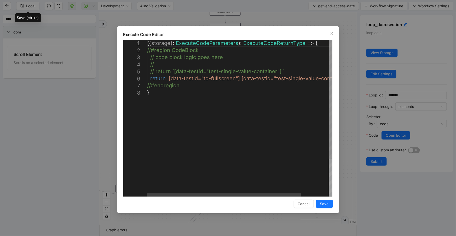
scroll to position [0, 3]
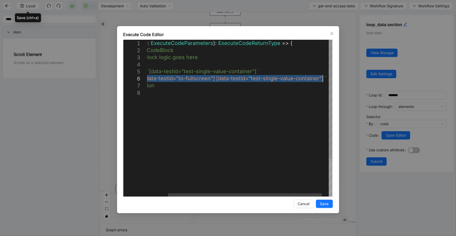
drag, startPoint x: 168, startPoint y: 78, endPoint x: 322, endPoint y: 77, distance: 153.9
click at [331, 35] on icon "close" at bounding box center [332, 33] width 4 height 4
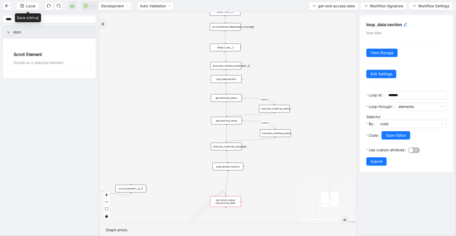
click at [238, 121] on div "get_text:key_value" at bounding box center [226, 121] width 31 height 8
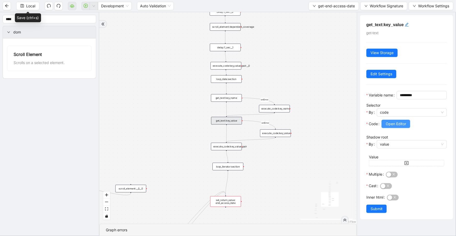
click at [387, 127] on span "Open Editor" at bounding box center [396, 124] width 20 height 6
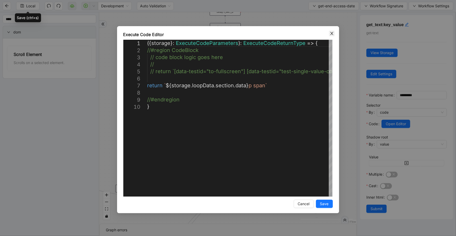
click at [332, 36] on span "Close" at bounding box center [332, 34] width 6 height 6
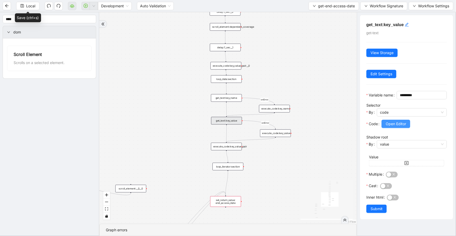
click at [393, 127] on span "Open Editor" at bounding box center [396, 124] width 20 height 6
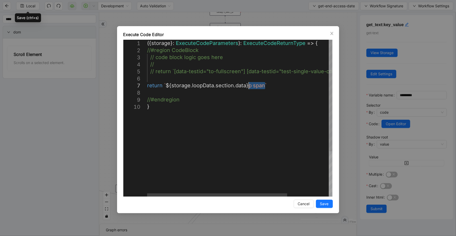
drag, startPoint x: 265, startPoint y: 85, endPoint x: 249, endPoint y: 86, distance: 16.2
paste textarea "**********"
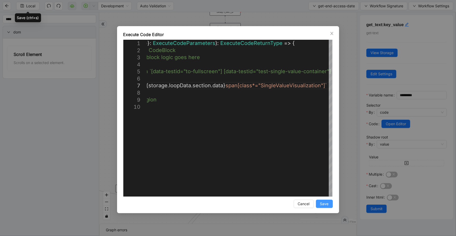
click at [330, 207] on button "Save" at bounding box center [324, 204] width 17 height 8
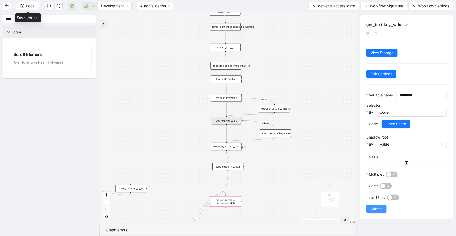
click at [374, 212] on span "Submit" at bounding box center [376, 209] width 12 height 6
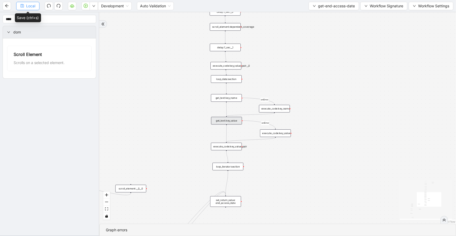
click at [33, 4] on span "Local" at bounding box center [30, 6] width 9 height 6
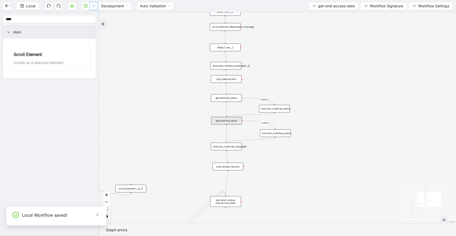
click at [95, 5] on icon "down" at bounding box center [93, 5] width 3 height 3
drag, startPoint x: 91, startPoint y: 14, endPoint x: 429, endPoint y: 5, distance: 338.7
click at [91, 14] on span "Run local workflow" at bounding box center [77, 16] width 32 height 6
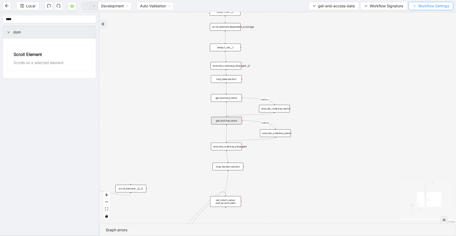
scroll to position [0, 0]
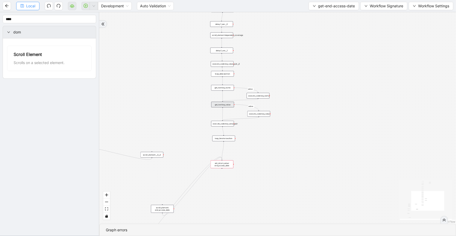
click at [34, 6] on span "Local" at bounding box center [30, 6] width 9 height 6
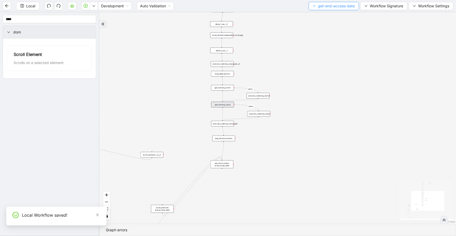
click at [328, 7] on span "get-end-access-date" at bounding box center [336, 6] width 37 height 6
click at [329, 18] on span "Select" at bounding box center [333, 16] width 42 height 6
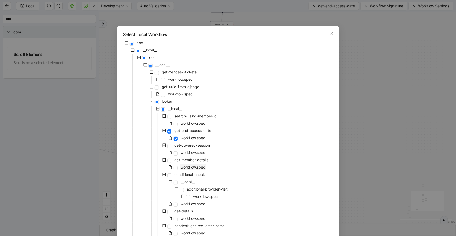
click at [195, 166] on span "workflow.spec" at bounding box center [193, 167] width 25 height 4
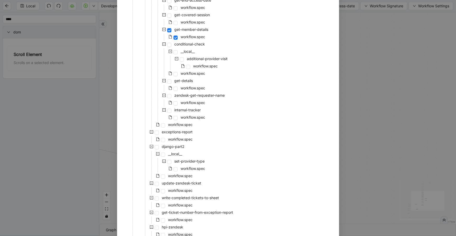
scroll to position [185, 0]
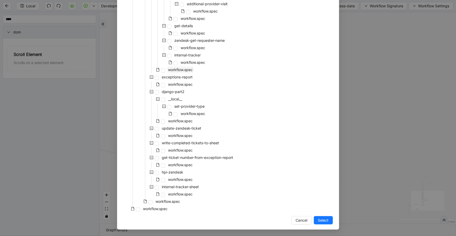
click at [180, 72] on span "workflow.spec" at bounding box center [180, 70] width 27 height 6
drag, startPoint x: 324, startPoint y: 222, endPoint x: 204, endPoint y: 86, distance: 181.5
click at [324, 222] on span "Select" at bounding box center [323, 220] width 11 height 6
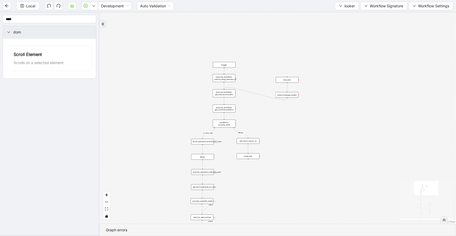
drag, startPoint x: 303, startPoint y: 67, endPoint x: 300, endPoint y: 148, distance: 81.0
click at [300, 148] on div "fallback is_same_visits 3e13ccc2_230e_41ff_b0ca_9cb496d9165b fallback onError o…" at bounding box center [277, 117] width 357 height 211
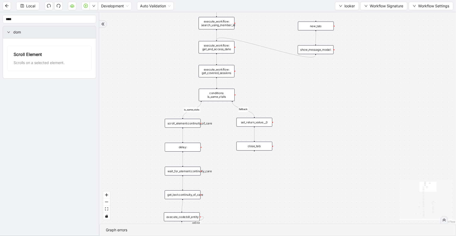
drag, startPoint x: 265, startPoint y: 126, endPoint x: 270, endPoint y: 69, distance: 56.4
click at [270, 69] on div "fallback is_same_visits 3e13ccc2_230e_41ff_b0ca_9cb496d9165b fallback onError o…" at bounding box center [277, 117] width 357 height 211
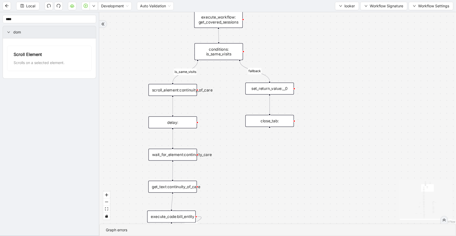
drag, startPoint x: 274, startPoint y: 103, endPoint x: 286, endPoint y: 57, distance: 47.7
click at [286, 57] on div "fallback is_same_visits 3e13ccc2_230e_41ff_b0ca_9cb496d9165b fallback onError o…" at bounding box center [277, 117] width 357 height 211
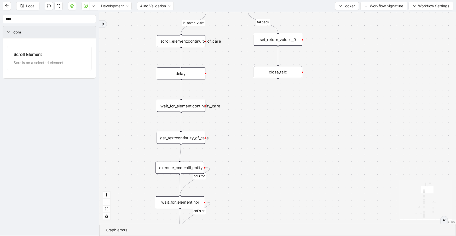
drag, startPoint x: 220, startPoint y: 151, endPoint x: 228, endPoint y: 102, distance: 49.6
click at [228, 102] on div "fallback is_same_visits 3e13ccc2_230e_41ff_b0ca_9cb496d9165b fallback onError o…" at bounding box center [277, 117] width 357 height 211
click at [202, 134] on div "get_text:continuity_of_care" at bounding box center [181, 138] width 49 height 12
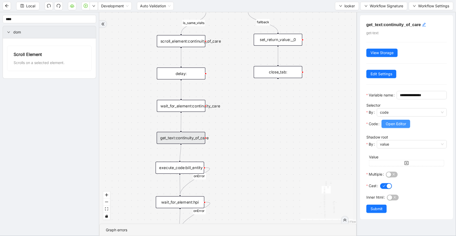
click at [395, 127] on span "Open Editor" at bounding box center [396, 124] width 20 height 6
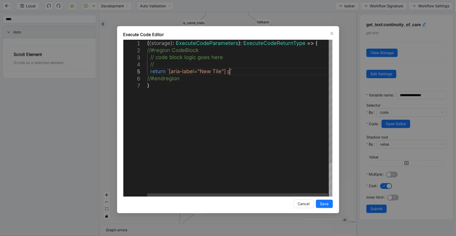
scroll to position [0, 3]
drag, startPoint x: 229, startPoint y: 71, endPoint x: 168, endPoint y: 71, distance: 60.9
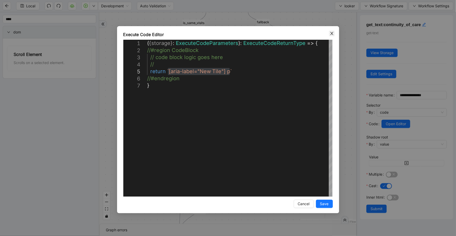
click at [330, 32] on icon "close" at bounding box center [332, 33] width 4 height 4
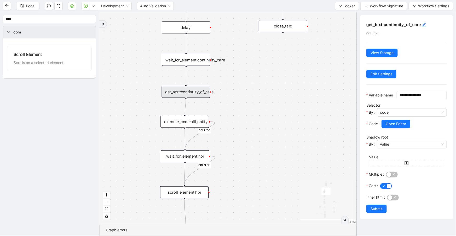
drag, startPoint x: 237, startPoint y: 137, endPoint x: 230, endPoint y: 97, distance: 41.4
click at [241, 91] on div "fallback is_same_visits 3e13ccc2_230e_41ff_b0ca_9cb496d9165b fallback onError o…" at bounding box center [227, 117] width 257 height 211
click at [198, 127] on div "execute_code:bill_entity" at bounding box center [183, 122] width 49 height 12
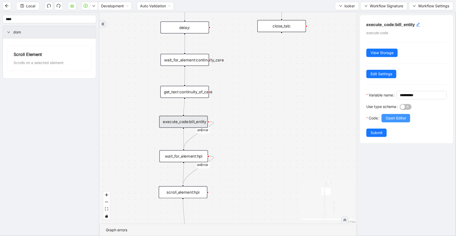
click at [406, 122] on button "Open Editor" at bounding box center [395, 118] width 29 height 8
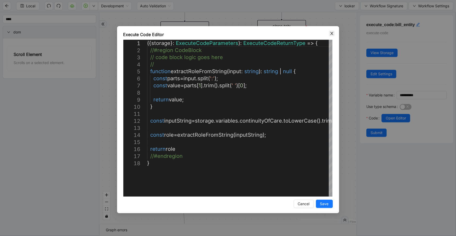
click at [330, 34] on icon "close" at bounding box center [332, 33] width 4 height 4
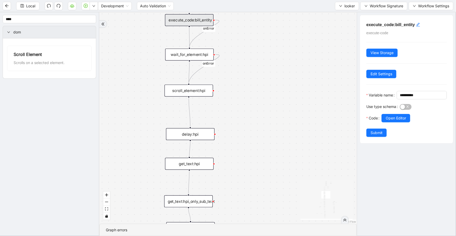
drag, startPoint x: 225, startPoint y: 180, endPoint x: 231, endPoint y: 91, distance: 89.0
click at [231, 91] on div "fallback is_same_visits 3e13ccc2_230e_41ff_b0ca_9cb496d9165b fallback onError o…" at bounding box center [227, 117] width 257 height 211
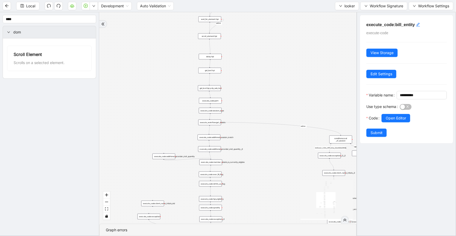
drag, startPoint x: 239, startPoint y: 145, endPoint x: 243, endPoint y: 74, distance: 70.7
click at [243, 74] on div "fallback is_same_visits 3e13ccc2_230e_41ff_b0ca_9cb496d9165b fallback onError o…" at bounding box center [227, 117] width 257 height 211
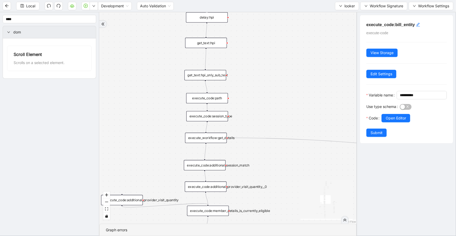
click at [223, 118] on div "execute_code:session_type" at bounding box center [207, 116] width 42 height 10
click at [219, 169] on div "execute_code:additional_session_match" at bounding box center [205, 165] width 42 height 10
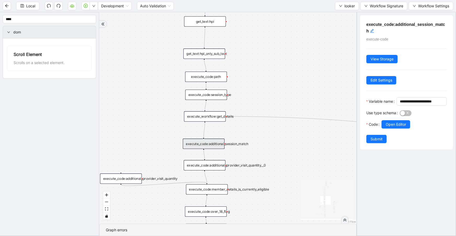
drag, startPoint x: 248, startPoint y: 171, endPoint x: 247, endPoint y: 152, distance: 19.4
click at [247, 152] on div "fallback is_same_visits 3e13ccc2_230e_41ff_b0ca_9cb496d9165b fallback onError o…" at bounding box center [227, 117] width 257 height 211
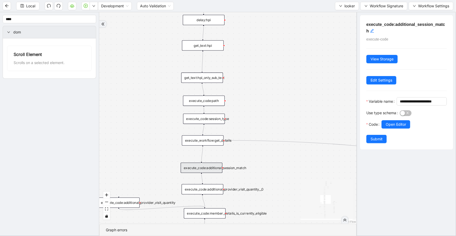
drag, startPoint x: 253, startPoint y: 191, endPoint x: 246, endPoint y: 234, distance: 43.9
click at [247, 235] on section "fallback is_same_visits 3e13ccc2_230e_41ff_b0ca_9cb496d9165b fallback onError o…" at bounding box center [227, 124] width 257 height 224
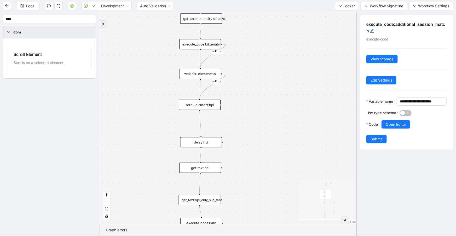
drag, startPoint x: 251, startPoint y: 76, endPoint x: 249, endPoint y: 200, distance: 123.3
click at [249, 200] on div "fallback is_same_visits 3e13ccc2_230e_41ff_b0ca_9cb496d9165b fallback onError o…" at bounding box center [227, 117] width 257 height 211
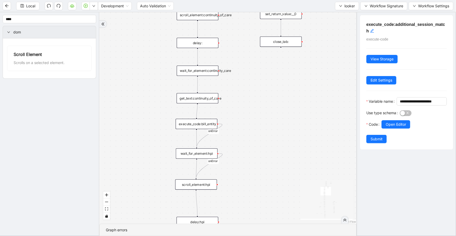
drag, startPoint x: 255, startPoint y: 105, endPoint x: 251, endPoint y: 184, distance: 78.7
click at [251, 184] on div "fallback is_same_visits 3e13ccc2_230e_41ff_b0ca_9cb496d9165b fallback onError o…" at bounding box center [227, 117] width 257 height 211
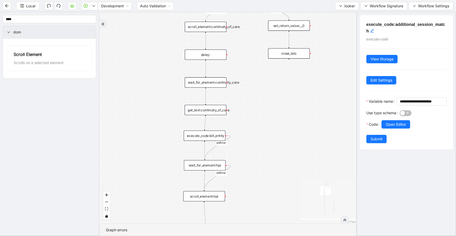
drag, startPoint x: 249, startPoint y: 108, endPoint x: 257, endPoint y: 119, distance: 14.1
click at [257, 119] on div "fallback is_same_visits 3e13ccc2_230e_41ff_b0ca_9cb496d9165b fallback onError o…" at bounding box center [227, 117] width 257 height 211
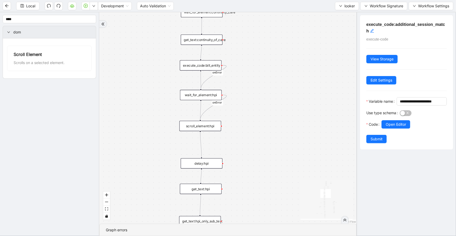
drag, startPoint x: 258, startPoint y: 171, endPoint x: 255, endPoint y: 80, distance: 90.7
click at [255, 81] on div "fallback is_same_visits 3e13ccc2_230e_41ff_b0ca_9cb496d9165b fallback onError o…" at bounding box center [227, 117] width 257 height 211
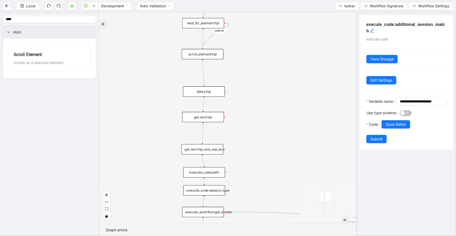
drag, startPoint x: 253, startPoint y: 155, endPoint x: 255, endPoint y: 103, distance: 52.3
click at [255, 103] on div "fallback is_same_visits 3e13ccc2_230e_41ff_b0ca_9cb496d9165b fallback onError o…" at bounding box center [227, 117] width 257 height 211
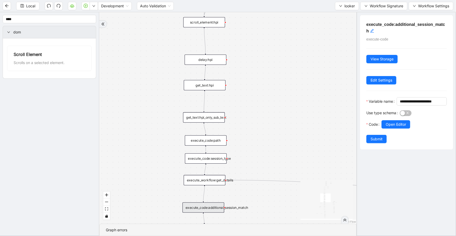
drag, startPoint x: 252, startPoint y: 150, endPoint x: 254, endPoint y: 118, distance: 32.2
click at [254, 118] on div "fallback is_same_visits 3e13ccc2_230e_41ff_b0ca_9cb496d9165b fallback onError o…" at bounding box center [227, 117] width 257 height 211
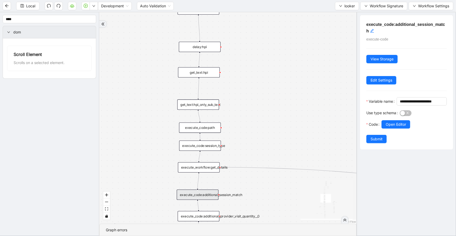
drag, startPoint x: 266, startPoint y: 154, endPoint x: 261, endPoint y: 136, distance: 19.2
click at [261, 136] on div "fallback is_same_visits 3e13ccc2_230e_41ff_b0ca_9cb496d9165b fallback onError o…" at bounding box center [227, 117] width 257 height 211
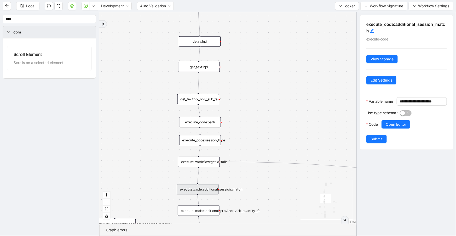
click at [203, 162] on div "execute_workflow:get_details" at bounding box center [199, 162] width 42 height 10
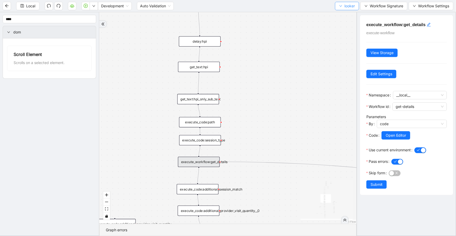
click at [345, 5] on span "looker" at bounding box center [349, 6] width 10 height 6
click at [346, 12] on li "Select" at bounding box center [346, 16] width 22 height 8
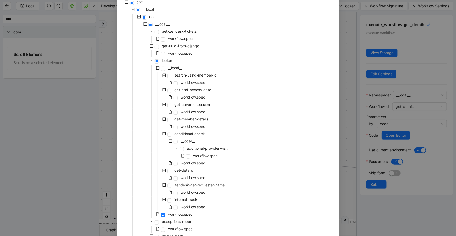
scroll to position [171, 0]
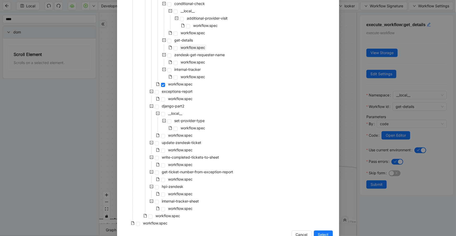
click at [191, 49] on span "workflow.spec" at bounding box center [193, 47] width 25 height 4
drag, startPoint x: 321, startPoint y: 235, endPoint x: 224, endPoint y: 162, distance: 121.7
click at [321, 235] on span "Select" at bounding box center [323, 235] width 11 height 6
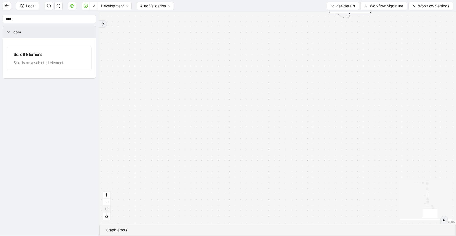
drag, startPoint x: 106, startPoint y: 209, endPoint x: 107, endPoint y: 207, distance: 3.1
click at [106, 210] on icon "fit view" at bounding box center [106, 208] width 3 height 3
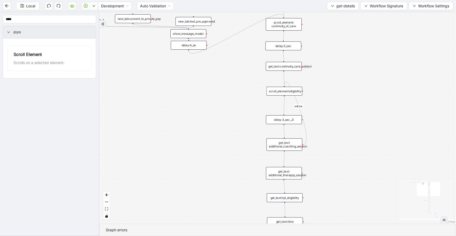
drag, startPoint x: 337, startPoint y: 53, endPoint x: 316, endPoint y: 137, distance: 86.9
click at [313, 164] on div "onError trigger get_text:continuity_care_subtext get_text:hpi_eligibility get_t…" at bounding box center [277, 117] width 357 height 211
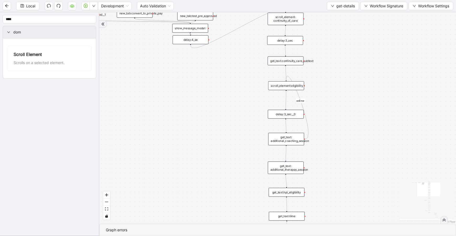
drag, startPoint x: 330, startPoint y: 91, endPoint x: 332, endPoint y: 86, distance: 5.4
click at [332, 86] on div "onError trigger get_text:continuity_care_subtext get_text:hpi_eligibility get_t…" at bounding box center [277, 117] width 357 height 211
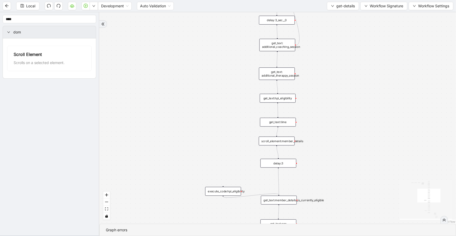
drag, startPoint x: 338, startPoint y: 182, endPoint x: 329, endPoint y: 86, distance: 96.6
click at [329, 86] on div "onError trigger get_text:continuity_care_subtext get_text:hpi_eligibility get_t…" at bounding box center [277, 117] width 357 height 211
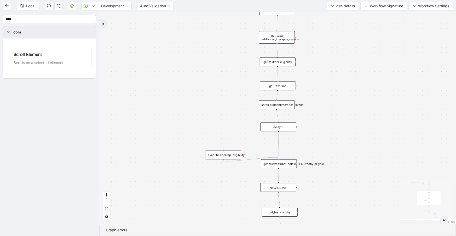
drag, startPoint x: 330, startPoint y: 154, endPoint x: 330, endPoint y: 120, distance: 34.0
click at [330, 120] on div "onError trigger get_text:continuity_care_subtext get_text:hpi_eligibility get_t…" at bounding box center [277, 117] width 357 height 211
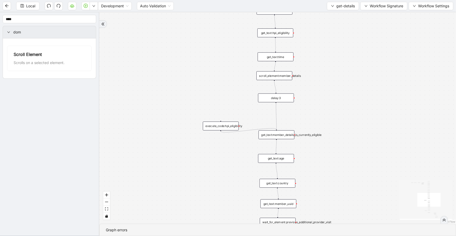
drag, startPoint x: 336, startPoint y: 154, endPoint x: 334, endPoint y: 125, distance: 29.1
click at [334, 125] on div "onError trigger get_text:continuity_care_subtext get_text:hpi_eligibility get_t…" at bounding box center [277, 117] width 357 height 211
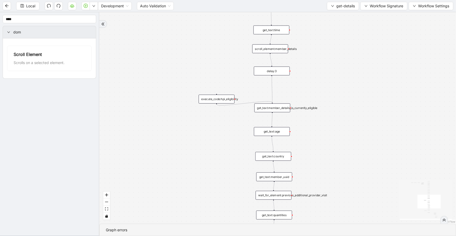
drag, startPoint x: 337, startPoint y: 161, endPoint x: 333, endPoint y: 135, distance: 26.5
click at [333, 135] on div "onError trigger get_text:continuity_care_subtext get_text:hpi_eligibility get_t…" at bounding box center [277, 117] width 357 height 211
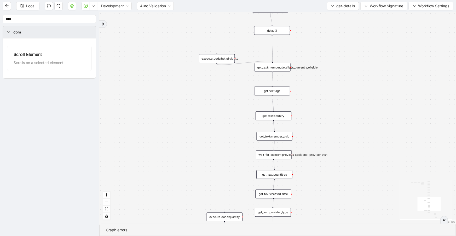
drag, startPoint x: 332, startPoint y: 163, endPoint x: 332, endPoint y: 118, distance: 45.5
click at [332, 118] on div "onError trigger get_text:continuity_care_subtext get_text:hpi_eligibility get_t…" at bounding box center [277, 117] width 357 height 211
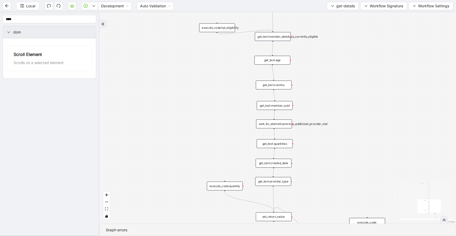
drag, startPoint x: 332, startPoint y: 130, endPoint x: 332, endPoint y: 109, distance: 20.4
click at [332, 109] on div "onError trigger get_text:continuity_care_subtext get_text:hpi_eligibility get_t…" at bounding box center [277, 117] width 357 height 211
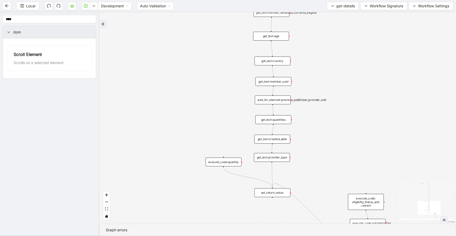
drag, startPoint x: 337, startPoint y: 149, endPoint x: 334, endPoint y: 115, distance: 33.8
click at [334, 115] on div "onError trigger get_text:continuity_care_subtext get_text:hpi_eligibility get_t…" at bounding box center [277, 117] width 357 height 211
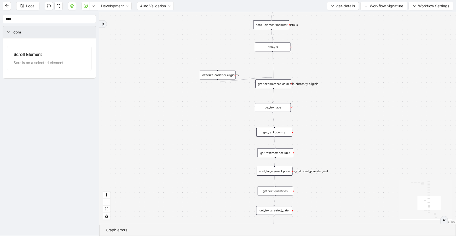
drag, startPoint x: 345, startPoint y: 152, endPoint x: 326, endPoint y: 220, distance: 70.0
click at [325, 234] on section "onError trigger get_text:continuity_care_subtext get_text:hpi_eligibility get_t…" at bounding box center [277, 124] width 357 height 224
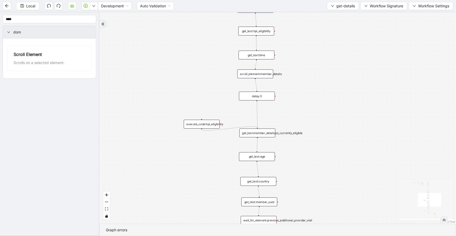
click at [268, 157] on div "get_text:age" at bounding box center [257, 156] width 36 height 9
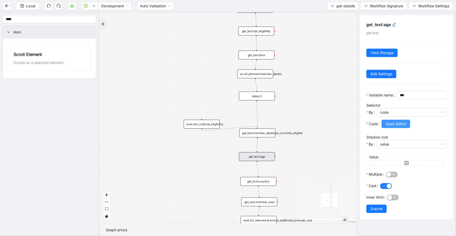
click at [392, 127] on span "Open Editor" at bounding box center [396, 124] width 20 height 6
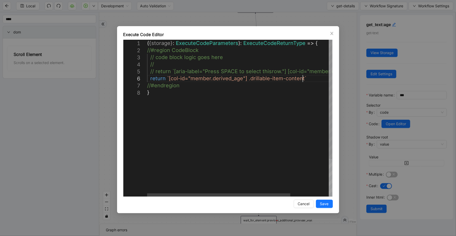
scroll to position [0, 3]
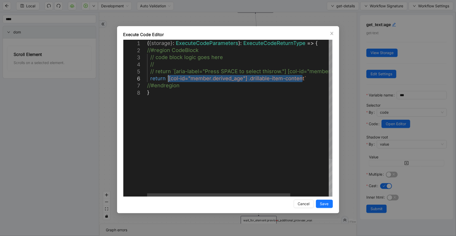
drag, startPoint x: 302, startPoint y: 76, endPoint x: 167, endPoint y: 78, distance: 134.5
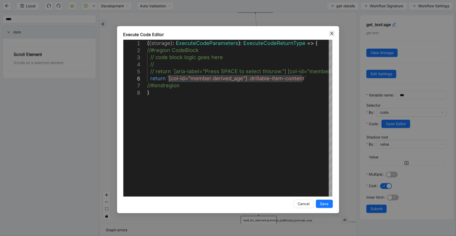
click at [333, 33] on icon "close" at bounding box center [332, 33] width 4 height 4
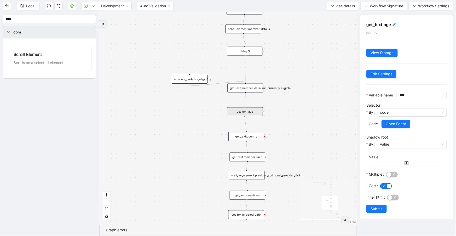
drag, startPoint x: 307, startPoint y: 148, endPoint x: 281, endPoint y: 104, distance: 50.6
click at [293, 98] on div "onError trigger get_text:continuity_care_subtext get_text:hpi_eligibility get_t…" at bounding box center [227, 117] width 257 height 211
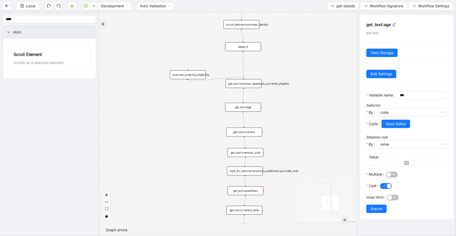
click at [256, 130] on div "get_text:country" at bounding box center [244, 131] width 36 height 9
click at [393, 128] on button "Open Editor" at bounding box center [395, 124] width 29 height 8
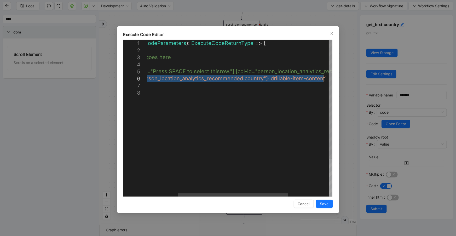
drag, startPoint x: 169, startPoint y: 77, endPoint x: 322, endPoint y: 80, distance: 153.1
click at [300, 27] on div "**********" at bounding box center [228, 119] width 222 height 187
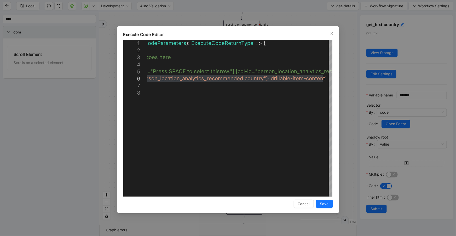
click at [300, 24] on div "**********" at bounding box center [228, 118] width 456 height 236
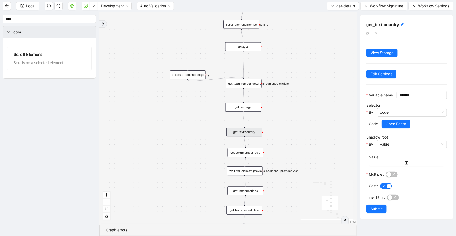
click at [249, 156] on div "get_text:member_uuid" at bounding box center [246, 152] width 36 height 9
click at [249, 84] on div "get_text:member_details_is_currently_eligible" at bounding box center [243, 83] width 36 height 9
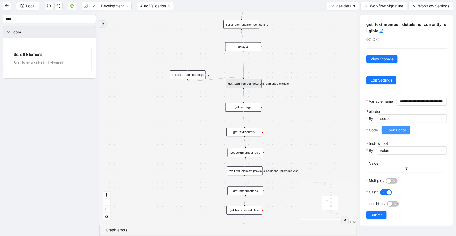
click at [404, 133] on span "Open Editor" at bounding box center [396, 130] width 20 height 6
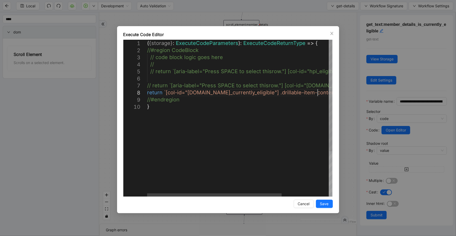
click at [318, 92] on div "( { storage } : ExecuteCodeParameters ): ExecuteCodeReturnType => { //#region C…" at bounding box center [272, 150] width 250 height 220
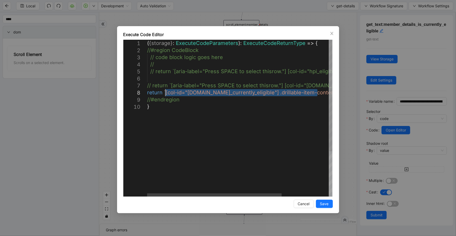
drag, startPoint x: 318, startPoint y: 92, endPoint x: 164, endPoint y: 92, distance: 153.3
click at [164, 92] on div "( { storage } : ExecuteCodeParameters ): ExecuteCodeReturnType => { //#region C…" at bounding box center [272, 150] width 250 height 220
click at [330, 34] on icon "close" at bounding box center [332, 33] width 4 height 4
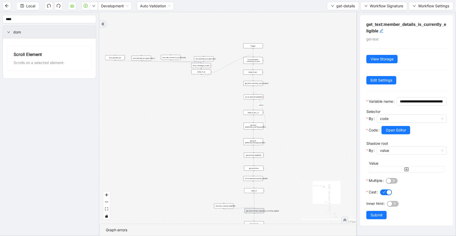
drag, startPoint x: 280, startPoint y: 51, endPoint x: 285, endPoint y: 172, distance: 121.1
click at [285, 172] on div "onError trigger get_text:continuity_care_subtext get_text:hpi_eligibility get_t…" at bounding box center [227, 117] width 257 height 211
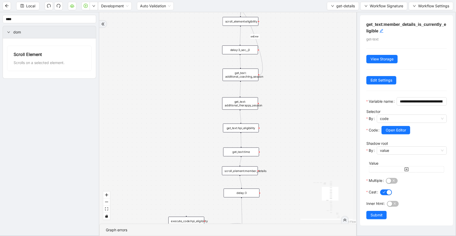
drag, startPoint x: 287, startPoint y: 127, endPoint x: 279, endPoint y: 46, distance: 81.4
click at [279, 46] on div "onError trigger get_text:continuity_care_subtext get_text:hpi_eligibility get_t…" at bounding box center [227, 117] width 257 height 211
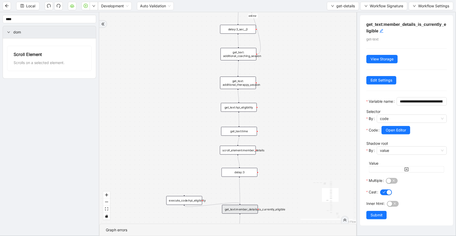
drag, startPoint x: 297, startPoint y: 137, endPoint x: 293, endPoint y: 74, distance: 63.6
click at [293, 74] on div "onError trigger get_text:continuity_care_subtext get_text:hpi_eligibility get_t…" at bounding box center [227, 117] width 257 height 211
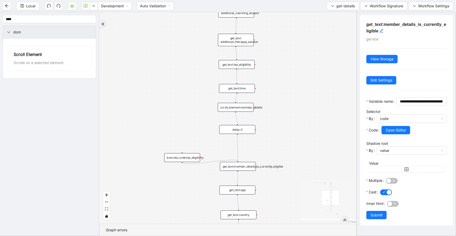
click at [235, 61] on div "get_text:hpi_eligibility" at bounding box center [237, 64] width 36 height 9
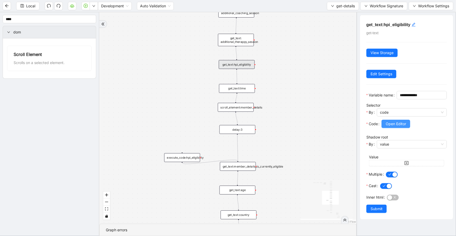
click at [402, 127] on span "Open Editor" at bounding box center [396, 124] width 20 height 6
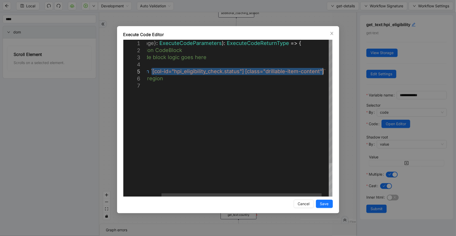
drag, startPoint x: 168, startPoint y: 72, endPoint x: 322, endPoint y: 71, distance: 154.4
click at [287, 16] on div "**********" at bounding box center [228, 118] width 456 height 236
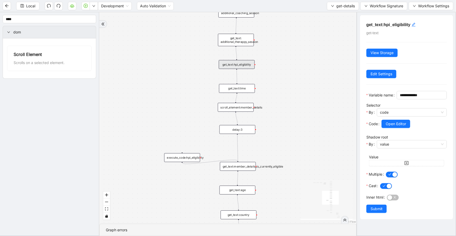
click at [245, 88] on div "get_text:time" at bounding box center [237, 88] width 36 height 9
click at [388, 127] on span "Open Editor" at bounding box center [396, 124] width 20 height 6
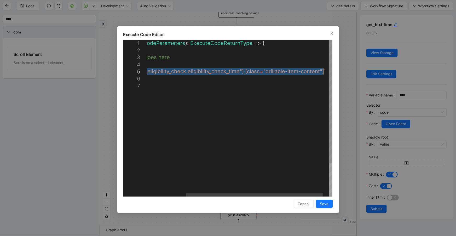
drag, startPoint x: 168, startPoint y: 71, endPoint x: 322, endPoint y: 71, distance: 154.4
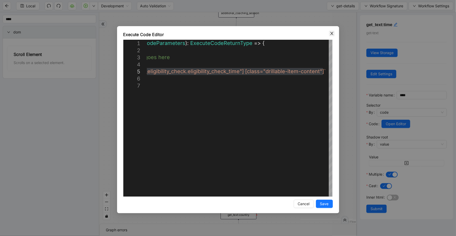
click at [329, 31] on span "Close" at bounding box center [332, 34] width 6 height 6
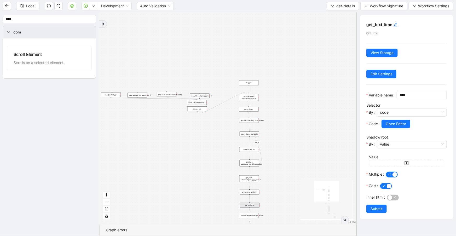
drag, startPoint x: 303, startPoint y: 57, endPoint x: 284, endPoint y: 156, distance: 101.2
click at [292, 172] on div "onError trigger get_text:continuity_care_subtext get_text:hpi_eligibility get_t…" at bounding box center [227, 117] width 257 height 211
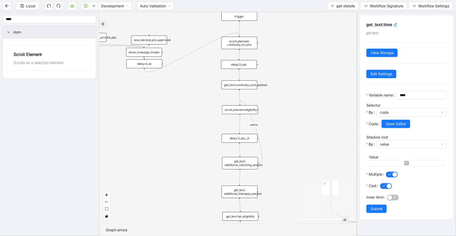
drag, startPoint x: 297, startPoint y: 160, endPoint x: 277, endPoint y: 91, distance: 71.4
click at [277, 91] on div "onError trigger get_text:continuity_care_subtext get_text:hpi_eligibility get_t…" at bounding box center [227, 117] width 257 height 211
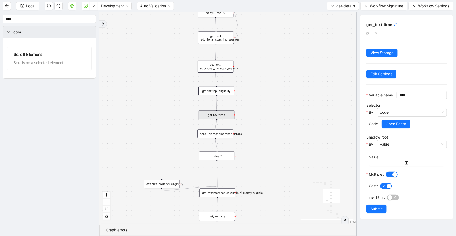
drag, startPoint x: 279, startPoint y: 150, endPoint x: 263, endPoint y: 50, distance: 101.6
click at [263, 50] on div "onError trigger get_text:continuity_care_subtext get_text:hpi_eligibility get_t…" at bounding box center [227, 117] width 257 height 211
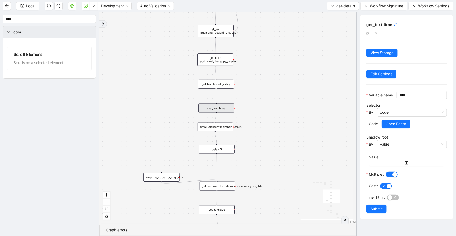
drag, startPoint x: 267, startPoint y: 102, endPoint x: 267, endPoint y: 99, distance: 3.7
click at [267, 99] on div "onError trigger get_text:continuity_care_subtext get_text:hpi_eligibility get_t…" at bounding box center [227, 117] width 257 height 211
click at [219, 87] on div "get_text:hpi_eligibility" at bounding box center [216, 84] width 36 height 9
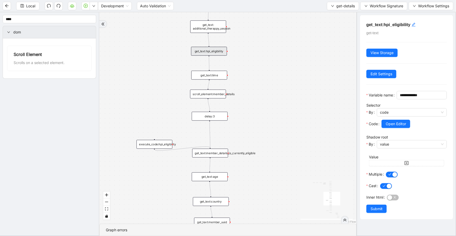
drag, startPoint x: 267, startPoint y: 167, endPoint x: 258, endPoint y: 125, distance: 43.3
click at [258, 125] on div "onError trigger get_text:continuity_care_subtext get_text:hpi_eligibility get_t…" at bounding box center [227, 117] width 257 height 211
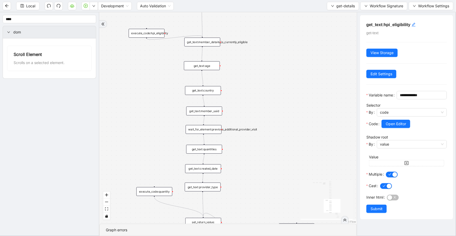
drag, startPoint x: 280, startPoint y: 194, endPoint x: 275, endPoint y: 95, distance: 98.9
click at [275, 95] on div "onError trigger get_text:continuity_care_subtext get_text:hpi_eligibility get_t…" at bounding box center [227, 117] width 257 height 211
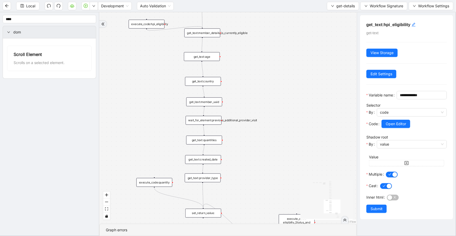
drag, startPoint x: 264, startPoint y: 172, endPoint x: 261, endPoint y: 156, distance: 16.0
click at [264, 158] on div "onError trigger get_text:continuity_care_subtext get_text:hpi_eligibility get_t…" at bounding box center [227, 117] width 257 height 211
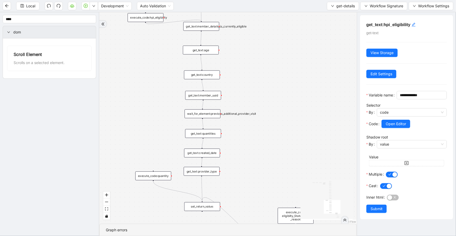
click at [217, 136] on div "get_text:quantities" at bounding box center [203, 133] width 36 height 9
click at [389, 127] on span "Open Editor" at bounding box center [396, 124] width 20 height 6
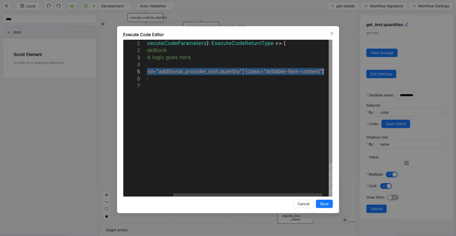
drag, startPoint x: 167, startPoint y: 71, endPoint x: 322, endPoint y: 73, distance: 154.9
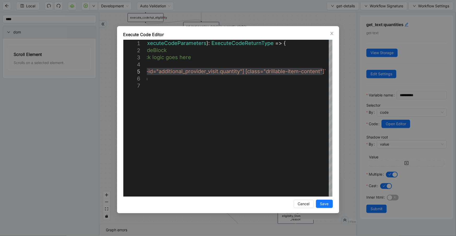
click at [300, 26] on div "**********" at bounding box center [228, 119] width 222 height 187
click at [301, 25] on div "**********" at bounding box center [228, 118] width 456 height 236
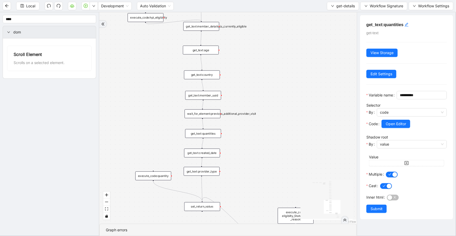
click at [207, 152] on div "get_text:created_date" at bounding box center [202, 153] width 36 height 9
click at [394, 127] on span "Open Editor" at bounding box center [396, 124] width 20 height 6
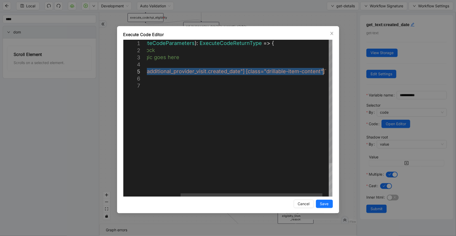
drag, startPoint x: 168, startPoint y: 71, endPoint x: 323, endPoint y: 72, distance: 154.6
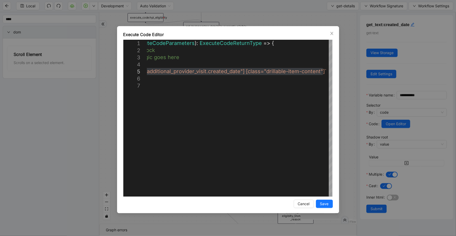
click at [252, 22] on div "**********" at bounding box center [228, 118] width 456 height 236
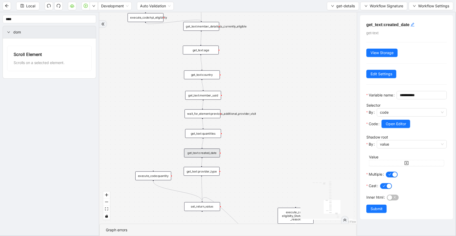
click at [201, 174] on div "get_text:provider_type" at bounding box center [202, 171] width 36 height 9
click at [409, 128] on button "Open Editor" at bounding box center [395, 124] width 29 height 8
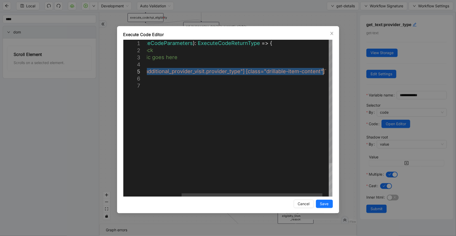
drag, startPoint x: 168, startPoint y: 71, endPoint x: 322, endPoint y: 71, distance: 154.1
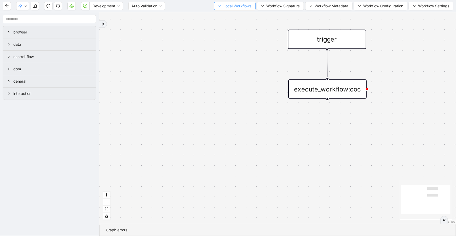
click at [238, 8] on span "Local Workflows" at bounding box center [237, 6] width 28 height 6
click at [240, 15] on span "Select" at bounding box center [233, 16] width 34 height 6
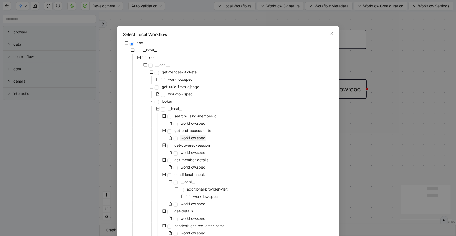
click at [190, 136] on span "workflow.spec" at bounding box center [193, 138] width 25 height 4
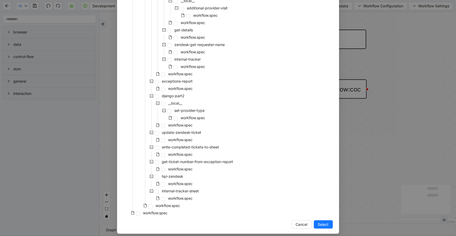
scroll to position [185, 0]
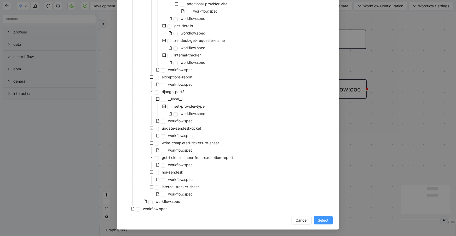
click at [318, 222] on span "Select" at bounding box center [323, 220] width 11 height 6
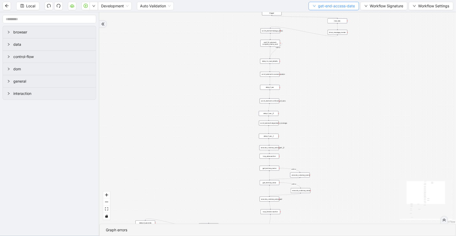
drag, startPoint x: 320, startPoint y: 126, endPoint x: 314, endPoint y: 10, distance: 116.7
click at [315, 7] on section "Local Development Auto Validation get-end-access-date Workflow Signature Workfl…" at bounding box center [228, 118] width 456 height 236
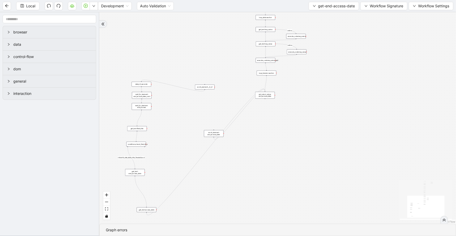
drag, startPoint x: 348, startPoint y: 128, endPoint x: 346, endPoint y: 50, distance: 78.4
click at [346, 50] on div "c15a5e76_c89b_4639_a78a_79ea8a52ecc3 onError onError onError trigger wait_for_e…" at bounding box center [277, 117] width 357 height 211
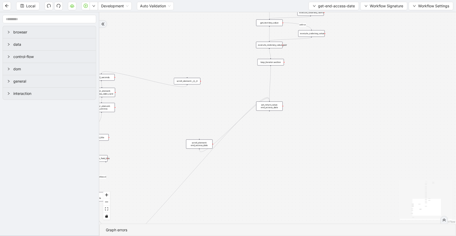
drag, startPoint x: 271, startPoint y: 95, endPoint x: 272, endPoint y: 110, distance: 15.2
click at [272, 110] on div "set_return_value: end_access_date" at bounding box center [269, 105] width 26 height 9
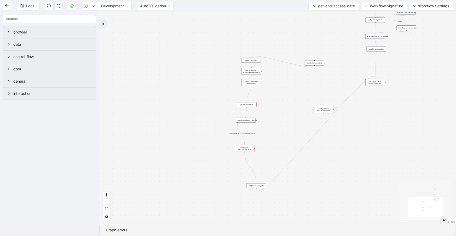
drag, startPoint x: 224, startPoint y: 98, endPoint x: 258, endPoint y: 55, distance: 54.7
click at [339, 68] on div "c15a5e76_c89b_4639_a78a_79ea8a52ecc3 onError onError onError trigger wait_for_e…" at bounding box center [277, 117] width 357 height 211
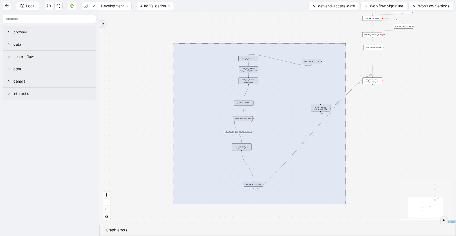
drag, startPoint x: 240, startPoint y: 45, endPoint x: 346, endPoint y: 206, distance: 192.5
click at [346, 206] on div "c15a5e76_c89b_4639_a78a_79ea8a52ecc3 onError onError onError trigger wait_for_e…" at bounding box center [277, 117] width 357 height 211
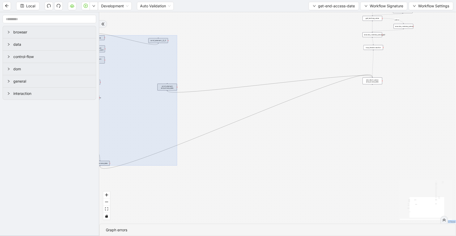
drag, startPoint x: 295, startPoint y: 159, endPoint x: 142, endPoint y: 138, distance: 154.8
click at [142, 138] on div at bounding box center [128, 100] width 98 height 130
click at [256, 149] on div "c15a5e76_c89b_4639_a78a_79ea8a52ecc3 onError onError onError trigger wait_for_e…" at bounding box center [277, 117] width 357 height 211
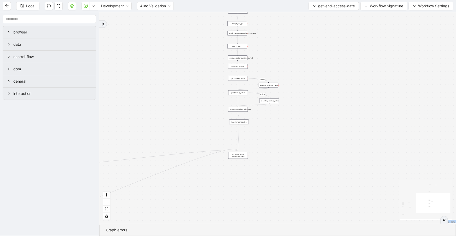
drag, startPoint x: 387, startPoint y: 53, endPoint x: 240, endPoint y: 121, distance: 161.4
click at [235, 124] on div "c15a5e76_c89b_4639_a78a_79ea8a52ecc3 onError onError onError trigger wait_for_e…" at bounding box center [277, 117] width 357 height 211
drag, startPoint x: 248, startPoint y: 27, endPoint x: 258, endPoint y: 120, distance: 93.2
click at [258, 120] on div "c15a5e76_c89b_4639_a78a_79ea8a52ecc3 onError onError onError trigger wait_for_e…" at bounding box center [277, 117] width 357 height 211
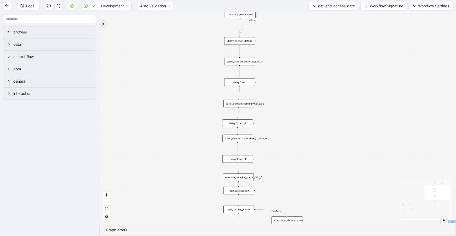
drag, startPoint x: 283, startPoint y: 129, endPoint x: 286, endPoint y: 100, distance: 29.1
click at [286, 101] on div "c15a5e76_c89b_4639_a78a_79ea8a52ecc3 onError onError onError trigger wait_for_e…" at bounding box center [277, 117] width 357 height 211
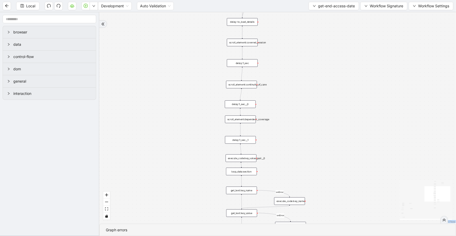
click at [252, 174] on div "loop_data:section" at bounding box center [241, 172] width 31 height 8
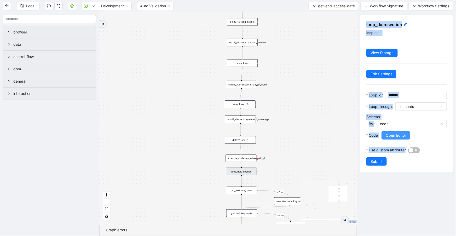
click at [394, 136] on span "Open Editor" at bounding box center [396, 135] width 20 height 6
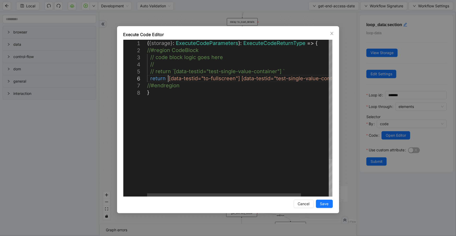
scroll to position [0, 3]
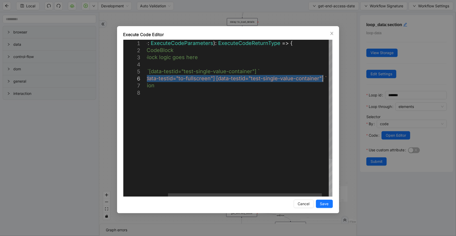
drag, startPoint x: 168, startPoint y: 77, endPoint x: 323, endPoint y: 78, distance: 154.6
click at [298, 21] on div "**********" at bounding box center [228, 118] width 456 height 236
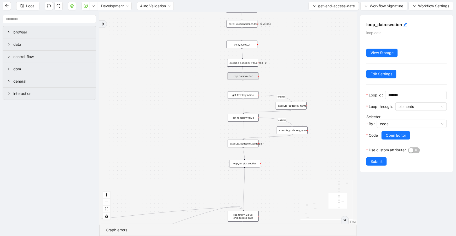
drag, startPoint x: 281, startPoint y: 150, endPoint x: 281, endPoint y: 58, distance: 91.7
click at [281, 58] on div "c15a5e76_c89b_4639_a78a_79ea8a52ecc3 onError onError onError trigger wait_for_e…" at bounding box center [227, 117] width 257 height 211
click at [254, 138] on div "execute_code:key_value_pair" at bounding box center [243, 141] width 31 height 8
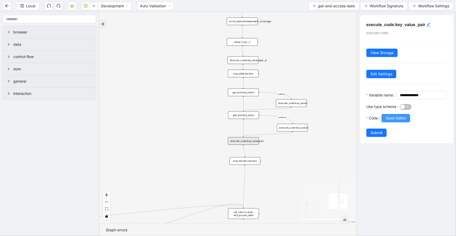
click at [395, 121] on span "Open Editor" at bounding box center [396, 118] width 20 height 6
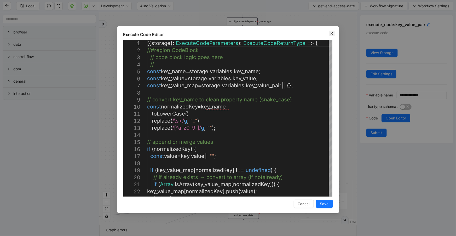
click at [330, 32] on icon "close" at bounding box center [332, 33] width 4 height 4
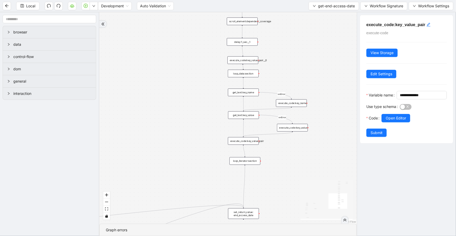
click at [245, 116] on div "get_text:key_value" at bounding box center [243, 115] width 31 height 8
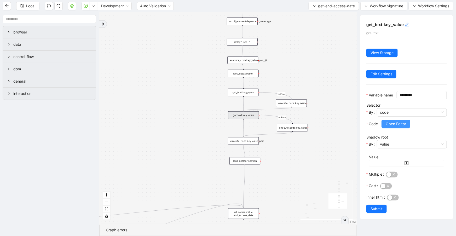
click at [401, 127] on span "Open Editor" at bounding box center [396, 124] width 20 height 6
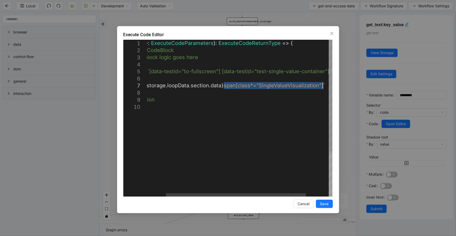
drag, startPoint x: 248, startPoint y: 84, endPoint x: 322, endPoint y: 85, distance: 74.5
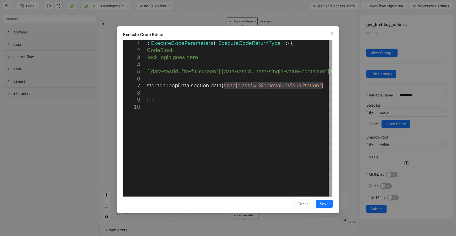
click at [162, 12] on div "**********" at bounding box center [228, 118] width 456 height 236
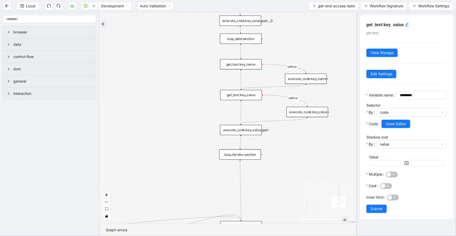
drag, startPoint x: 237, startPoint y: 152, endPoint x: 235, endPoint y: 150, distance: 3.9
click at [235, 150] on div "loop_iterator:section" at bounding box center [240, 154] width 42 height 10
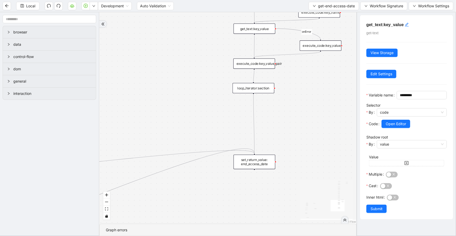
drag, startPoint x: 269, startPoint y: 177, endPoint x: 283, endPoint y: 106, distance: 72.1
click at [282, 107] on div "c15a5e76_c89b_4639_a78a_79ea8a52ecc3 onError onError onError trigger wait_for_e…" at bounding box center [227, 117] width 257 height 211
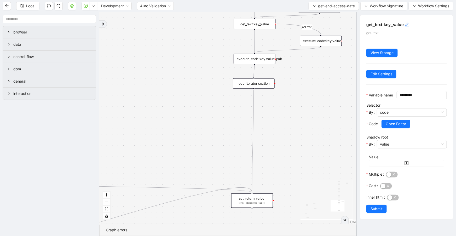
drag, startPoint x: 265, startPoint y: 155, endPoint x: 262, endPoint y: 199, distance: 43.4
click at [262, 199] on div "set_return_value: end_access_date" at bounding box center [252, 200] width 42 height 14
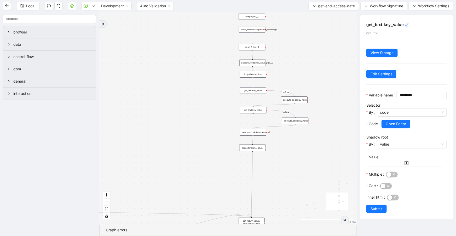
drag, startPoint x: 272, startPoint y: 150, endPoint x: 269, endPoint y: 181, distance: 30.4
click at [269, 181] on div "c15a5e76_c89b_4639_a78a_79ea8a52ecc3 onError onError onError trigger wait_for_e…" at bounding box center [227, 117] width 257 height 211
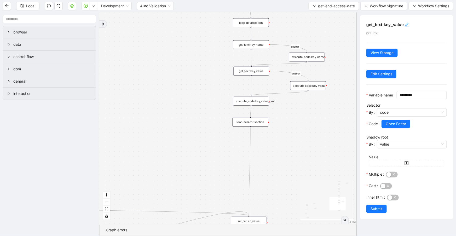
drag, startPoint x: 276, startPoint y: 175, endPoint x: 260, endPoint y: 113, distance: 64.2
click at [260, 114] on div "c15a5e76_c89b_4639_a78a_79ea8a52ecc3 onError onError onError trigger wait_for_e…" at bounding box center [227, 117] width 257 height 211
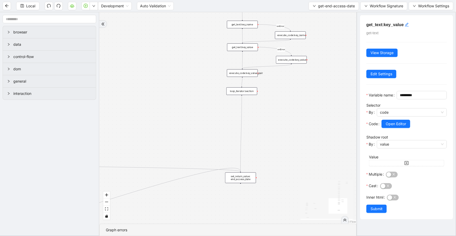
click at [252, 124] on div "c15a5e76_c89b_4639_a78a_79ea8a52ecc3 onError onError onError trigger wait_for_e…" at bounding box center [227, 117] width 257 height 211
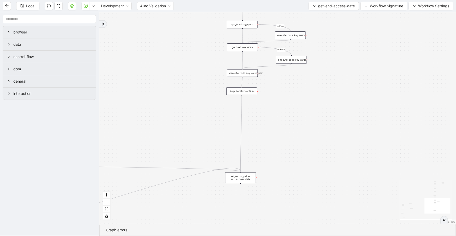
click at [243, 25] on div "get_text:key_name" at bounding box center [242, 25] width 31 height 8
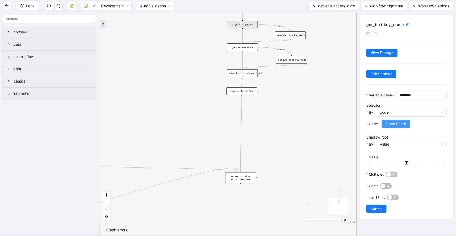
click at [389, 127] on span "Open Editor" at bounding box center [396, 124] width 20 height 6
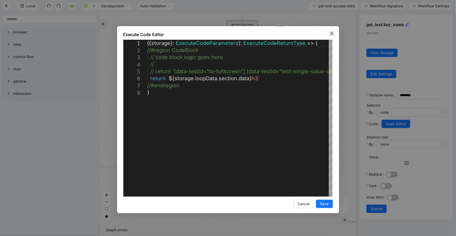
click at [331, 34] on icon "close" at bounding box center [331, 33] width 3 height 3
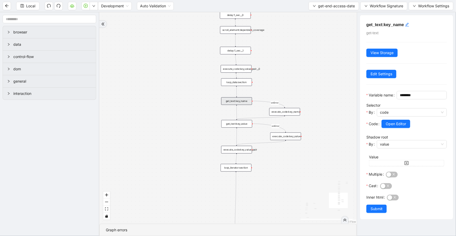
drag, startPoint x: 314, startPoint y: 97, endPoint x: 308, endPoint y: 167, distance: 70.3
click at [308, 167] on div "c15a5e76_c89b_4639_a78a_79ea8a52ecc3 onError onError onError trigger wait_for_e…" at bounding box center [227, 117] width 257 height 211
click at [236, 81] on div "loop_data:section" at bounding box center [236, 82] width 31 height 8
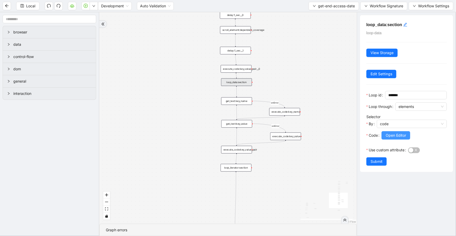
click at [395, 135] on span "Open Editor" at bounding box center [396, 135] width 20 height 6
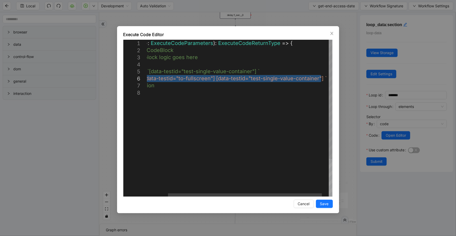
drag, startPoint x: 168, startPoint y: 78, endPoint x: 321, endPoint y: 77, distance: 152.6
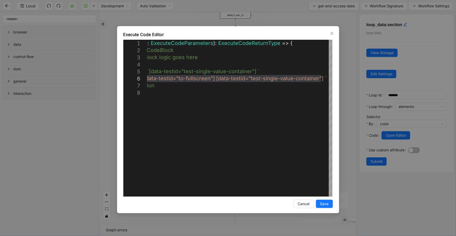
click at [301, 23] on div "**********" at bounding box center [228, 118] width 456 height 236
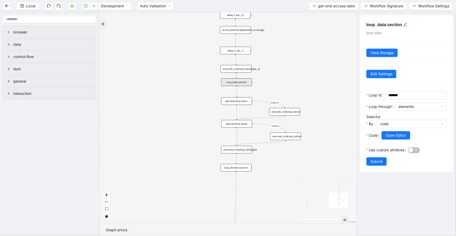
click at [278, 115] on div "execute_code:key_name" at bounding box center [284, 112] width 31 height 8
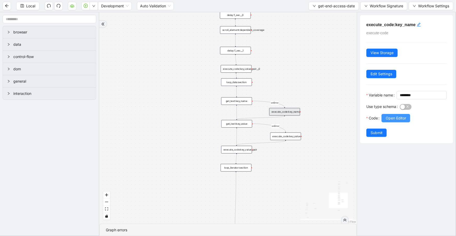
click at [404, 121] on span "Open Editor" at bounding box center [396, 118] width 20 height 6
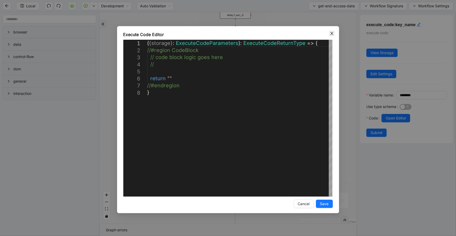
click at [331, 34] on icon "close" at bounding box center [332, 33] width 4 height 4
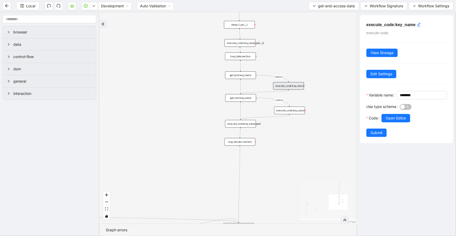
drag, startPoint x: 293, startPoint y: 164, endPoint x: 296, endPoint y: 139, distance: 24.6
click at [296, 139] on div "c15a5e76_c89b_4639_a78a_79ea8a52ecc3 onError onError onError trigger wait_for_e…" at bounding box center [227, 117] width 257 height 211
click at [248, 54] on div "loop_data:section" at bounding box center [240, 56] width 31 height 8
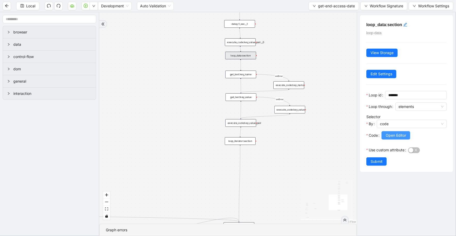
click at [401, 136] on span "Open Editor" at bounding box center [396, 135] width 20 height 6
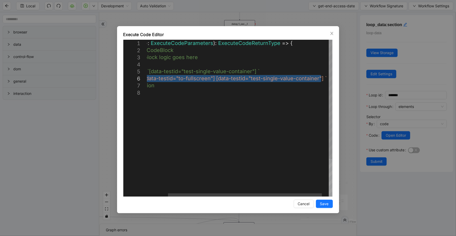
drag, startPoint x: 167, startPoint y: 78, endPoint x: 321, endPoint y: 78, distance: 153.6
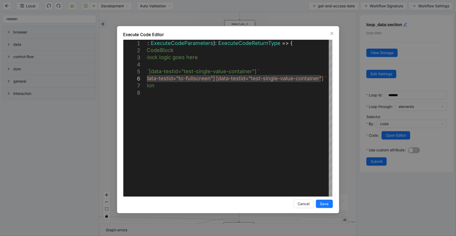
click at [285, 23] on div "**********" at bounding box center [228, 118] width 456 height 236
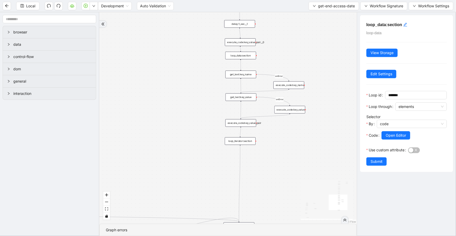
click at [246, 76] on div "get_text:key_name" at bounding box center [240, 75] width 31 height 8
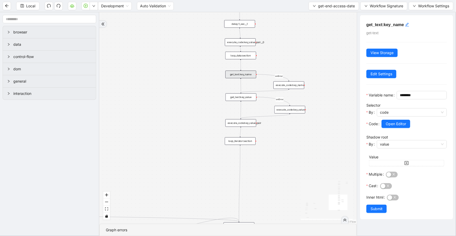
click at [246, 98] on div "get_text:key_value" at bounding box center [240, 97] width 31 height 8
click at [392, 127] on span "Open Editor" at bounding box center [396, 124] width 20 height 6
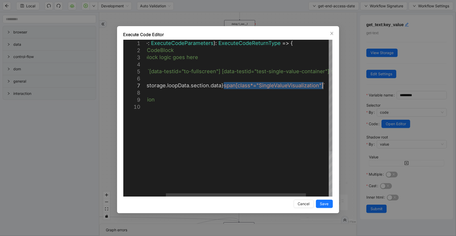
drag, startPoint x: 249, startPoint y: 86, endPoint x: 323, endPoint y: 85, distance: 73.7
click at [333, 34] on icon "close" at bounding box center [332, 33] width 4 height 4
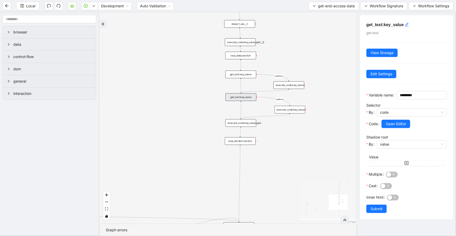
click at [247, 56] on div "loop_data:section" at bounding box center [240, 56] width 31 height 8
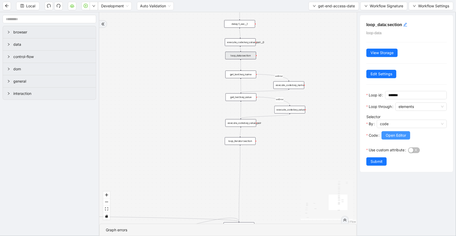
click at [393, 134] on span "Open Editor" at bounding box center [396, 135] width 20 height 6
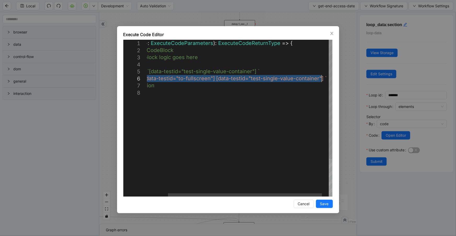
drag, startPoint x: 168, startPoint y: 79, endPoint x: 320, endPoint y: 78, distance: 152.6
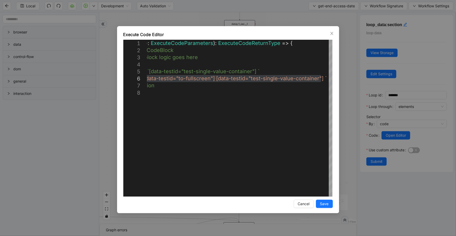
click at [304, 17] on div "**********" at bounding box center [228, 118] width 456 height 236
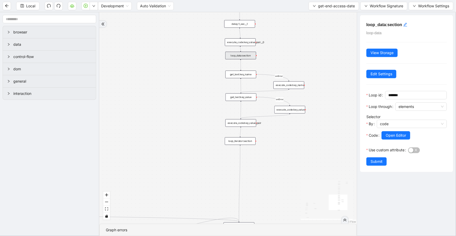
click at [249, 123] on div "execute_code:key_value_pair" at bounding box center [240, 123] width 31 height 8
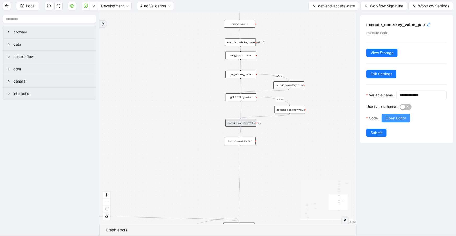
click at [388, 121] on span "Open Editor" at bounding box center [396, 118] width 20 height 6
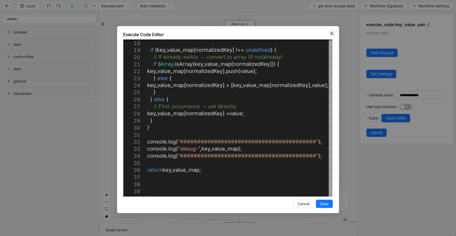
click at [329, 36] on span "Close" at bounding box center [332, 34] width 6 height 6
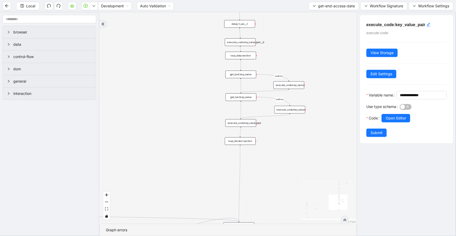
click at [246, 95] on div "get_text:key_value" at bounding box center [240, 97] width 31 height 8
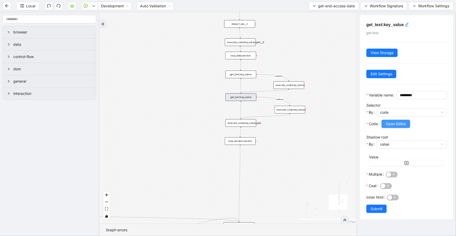
click at [398, 127] on span "Open Editor" at bounding box center [396, 124] width 20 height 6
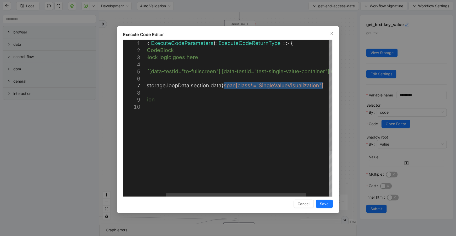
drag, startPoint x: 249, startPoint y: 85, endPoint x: 322, endPoint y: 86, distance: 72.6
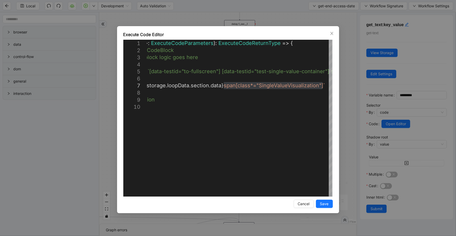
click at [335, 31] on div "**********" at bounding box center [228, 119] width 222 height 187
click at [332, 32] on icon "close" at bounding box center [332, 33] width 4 height 4
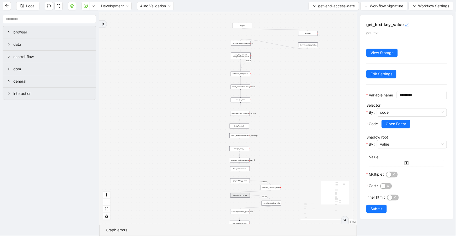
drag, startPoint x: 267, startPoint y: 34, endPoint x: 277, endPoint y: 131, distance: 97.4
click at [277, 131] on div "c15a5e76_c89b_4639_a78a_79ea8a52ecc3 onError onError onError trigger wait_for_e…" at bounding box center [227, 117] width 257 height 211
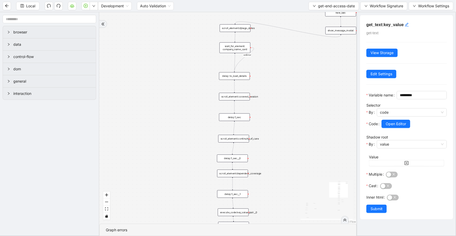
click at [233, 100] on div "scroll_element:covered_session" at bounding box center [234, 97] width 31 height 8
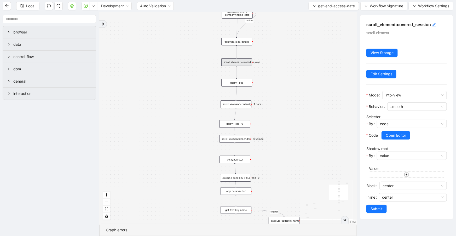
drag, startPoint x: 306, startPoint y: 141, endPoint x: 308, endPoint y: 121, distance: 20.2
click at [308, 121] on div "c15a5e76_c89b_4639_a78a_79ea8a52ecc3 onError onError onError trigger wait_for_e…" at bounding box center [227, 117] width 257 height 211
click at [239, 125] on div "delay:1_sec__0" at bounding box center [234, 124] width 31 height 8
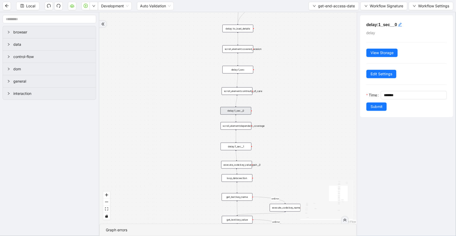
drag, startPoint x: 266, startPoint y: 130, endPoint x: 266, endPoint y: 118, distance: 11.8
click at [267, 118] on div "c15a5e76_c89b_4639_a78a_79ea8a52ecc3 onError onError onError trigger wait_for_e…" at bounding box center [227, 117] width 257 height 211
click at [248, 128] on div "scroll_element:dependent_coverage" at bounding box center [235, 126] width 31 height 8
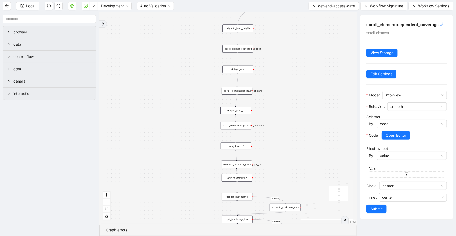
click at [241, 92] on div "scroll_element:continuity_of_care" at bounding box center [237, 91] width 31 height 8
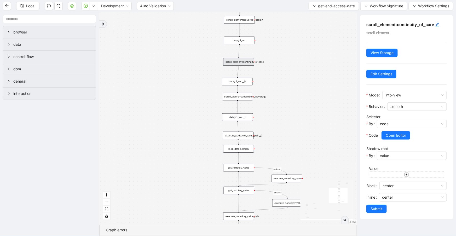
drag, startPoint x: 269, startPoint y: 148, endPoint x: 269, endPoint y: 86, distance: 62.2
click at [269, 86] on div "c15a5e76_c89b_4639_a78a_79ea8a52ecc3 onError onError onError trigger wait_for_e…" at bounding box center [227, 117] width 257 height 211
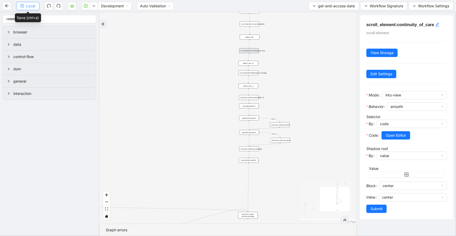
click at [30, 8] on span "Local" at bounding box center [30, 6] width 9 height 6
